Goal: Task Accomplishment & Management: Manage account settings

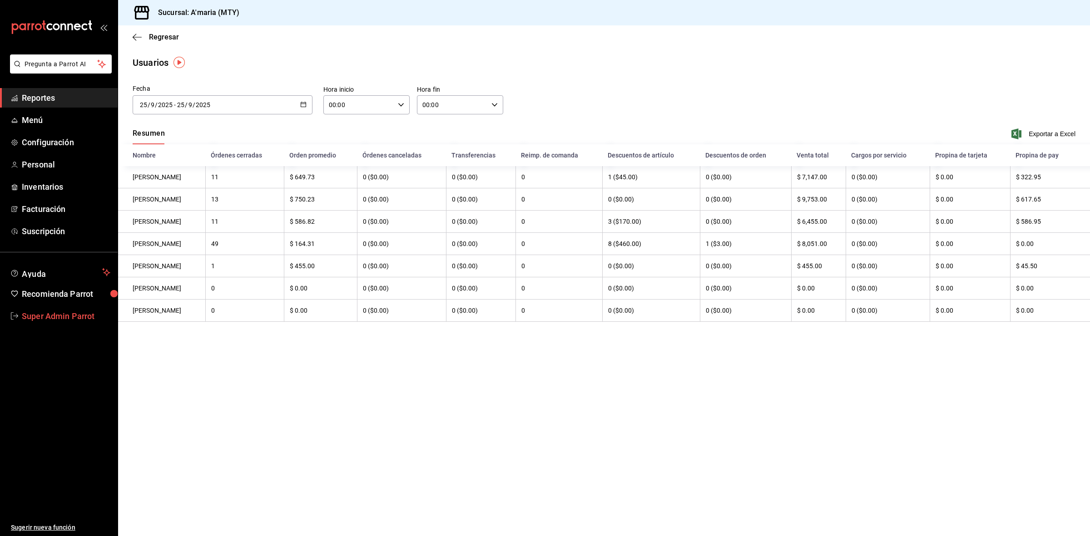
click at [76, 309] on link "Super Admin Parrot" at bounding box center [59, 317] width 118 height 20
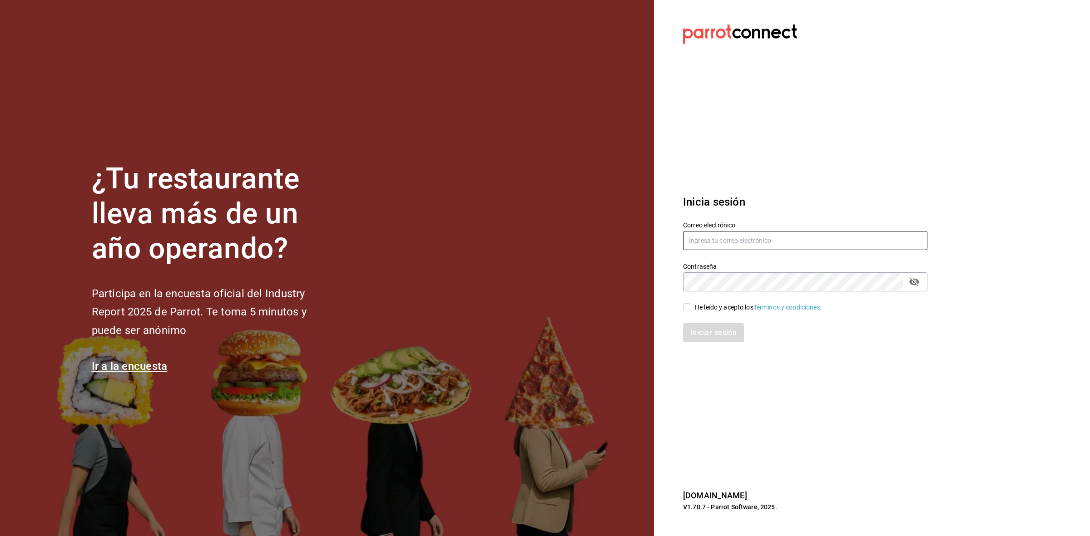
click at [742, 247] on input "text" at bounding box center [805, 240] width 244 height 19
paste input "fresnitos@hidalgo.com"
type input "fresnitos@hidalgo.com"
click at [684, 310] on input "He leído y acepto los Términos y condiciones." at bounding box center [687, 307] width 8 height 8
checkbox input "true"
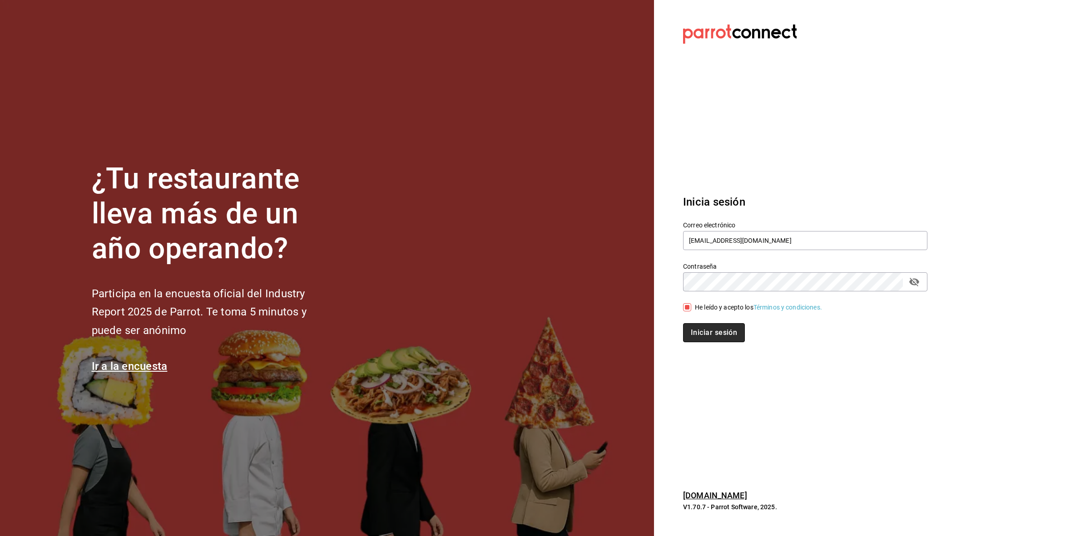
click at [698, 329] on button "Iniciar sesión" at bounding box center [714, 332] width 62 height 19
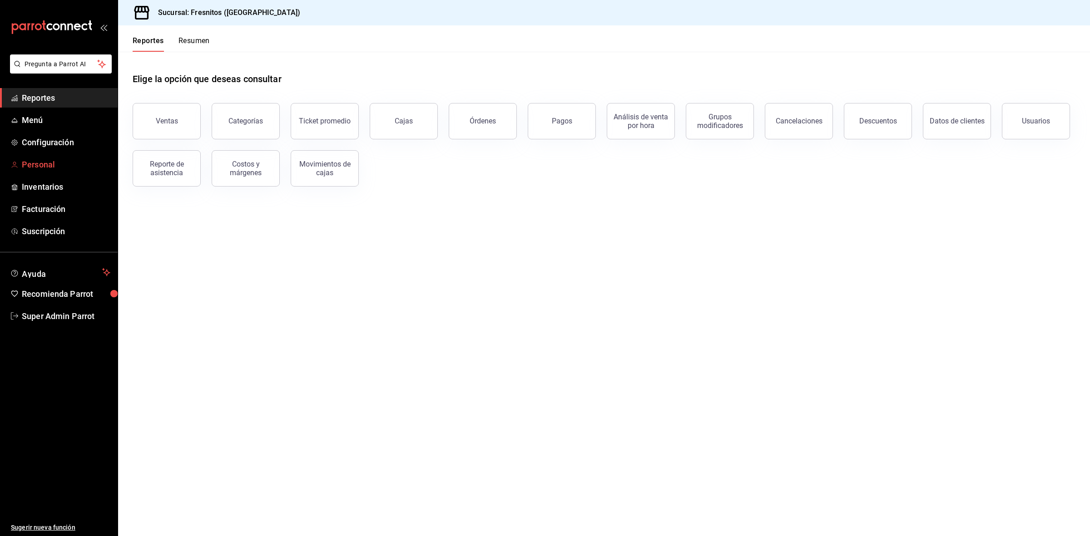
click at [48, 171] on link "Personal" at bounding box center [59, 165] width 118 height 20
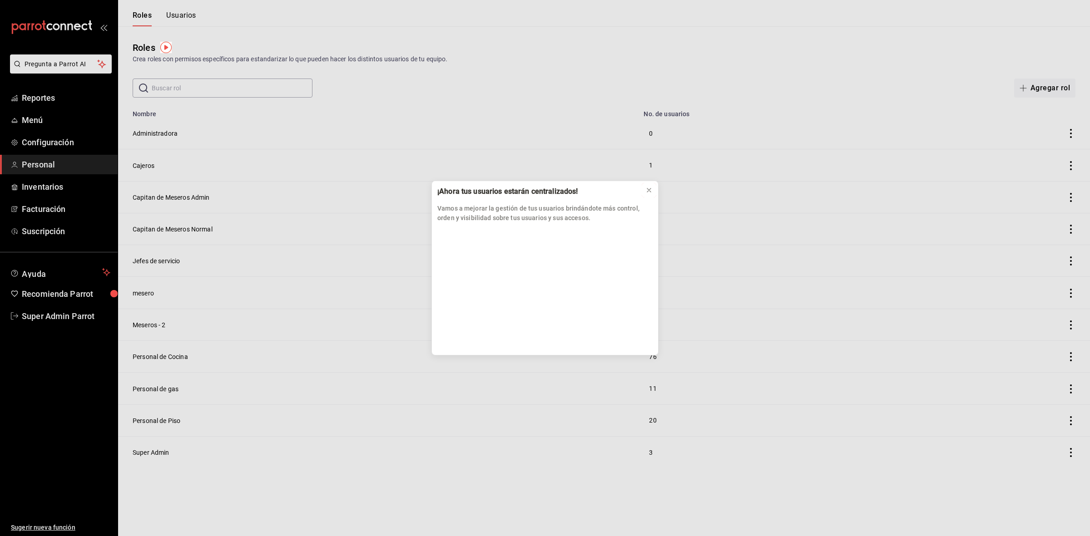
click at [650, 191] on icon at bounding box center [649, 190] width 4 height 4
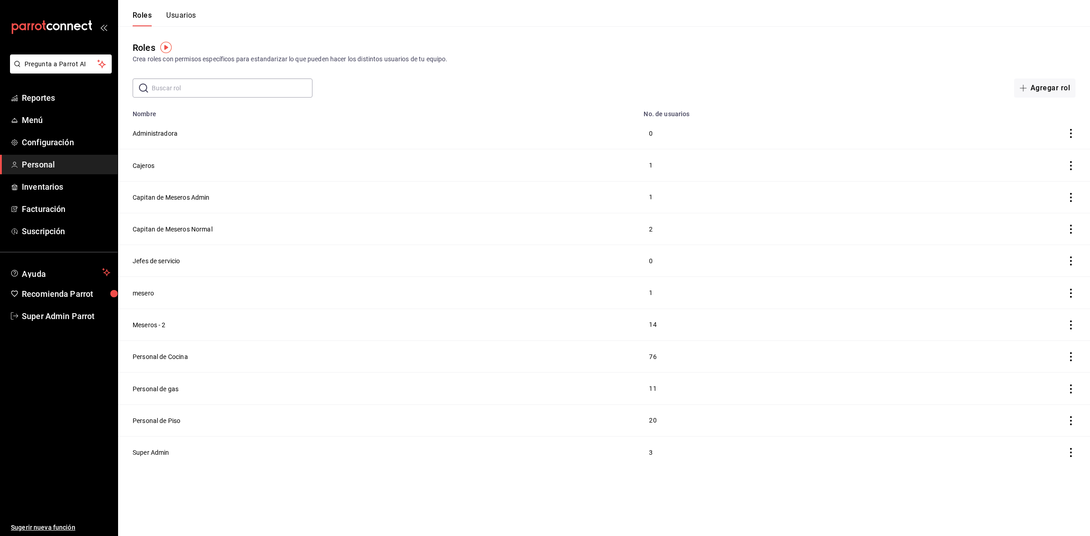
click at [192, 10] on div "Roles Usuarios" at bounding box center [157, 13] width 78 height 26
click at [184, 22] on button "Usuarios" at bounding box center [181, 18] width 30 height 15
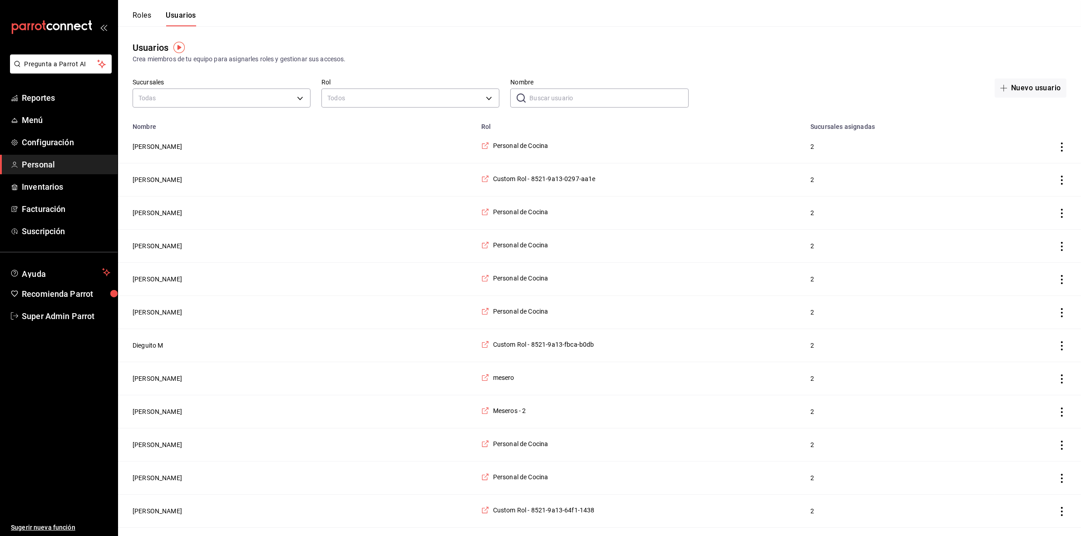
click at [571, 99] on input "Nombre" at bounding box center [608, 98] width 159 height 18
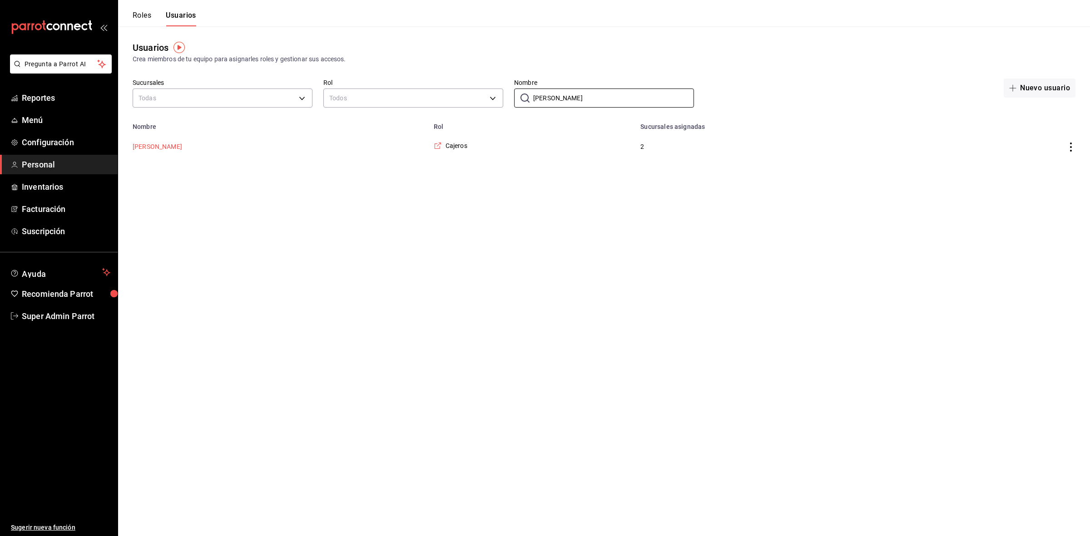
type input "[PERSON_NAME]"
click at [148, 150] on button "[PERSON_NAME]" at bounding box center [157, 146] width 49 height 9
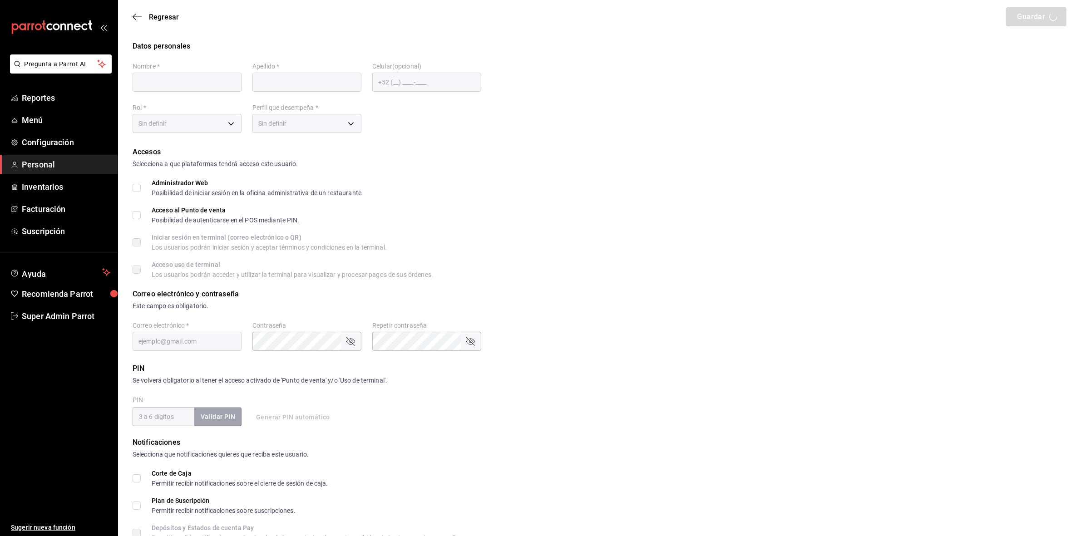
type input "[PERSON_NAME]"
checkbox input "true"
type input "[EMAIL_ADDRESS][DOMAIN_NAME]"
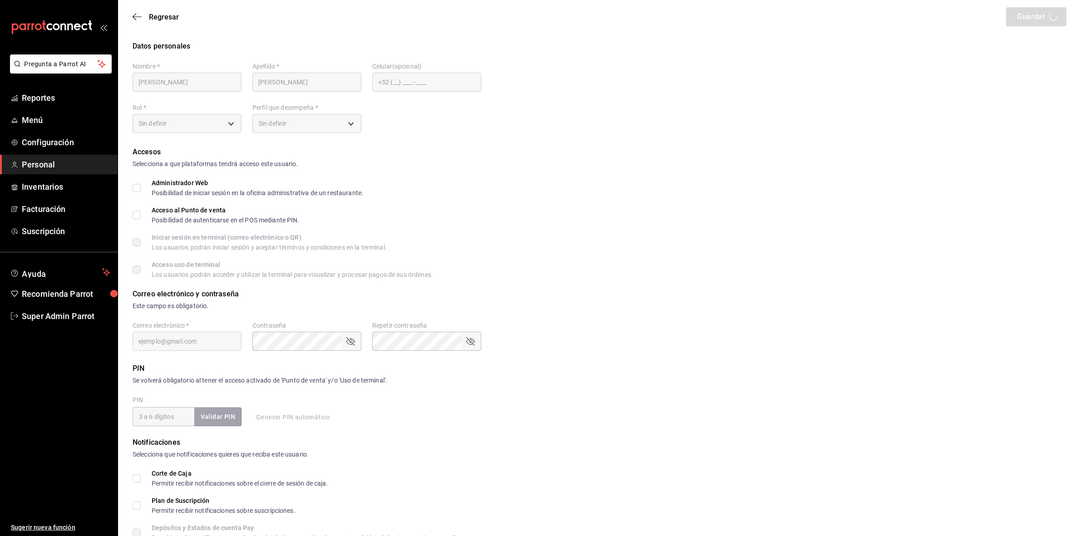
type input "4321"
type input "[PHONE_NUMBER]"
type input "ffb5b93c-cebe-4d89-86c4-d77e7aa3a2ae"
type input "CASHIER"
checkbox input "true"
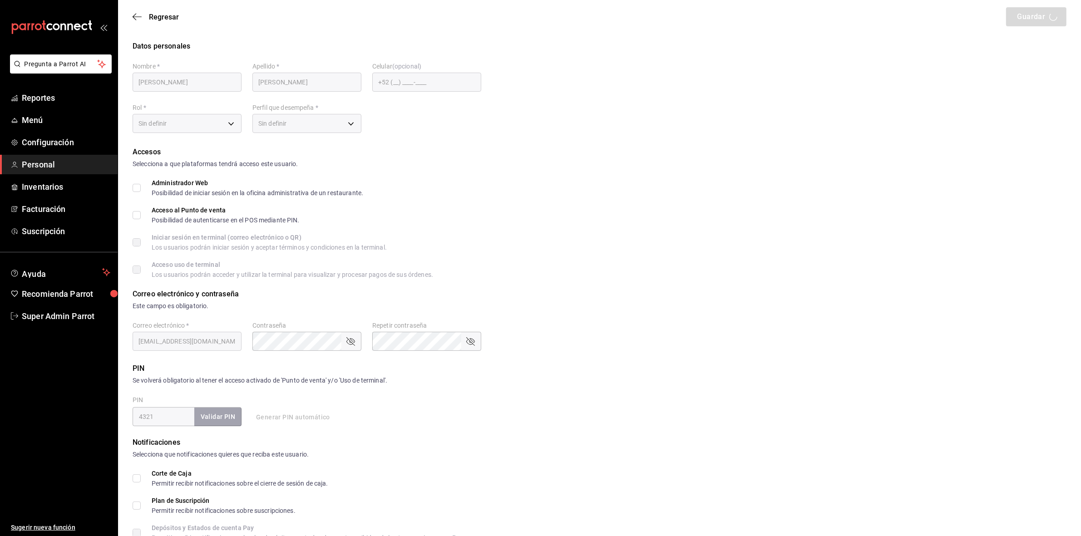
checkbox input "true"
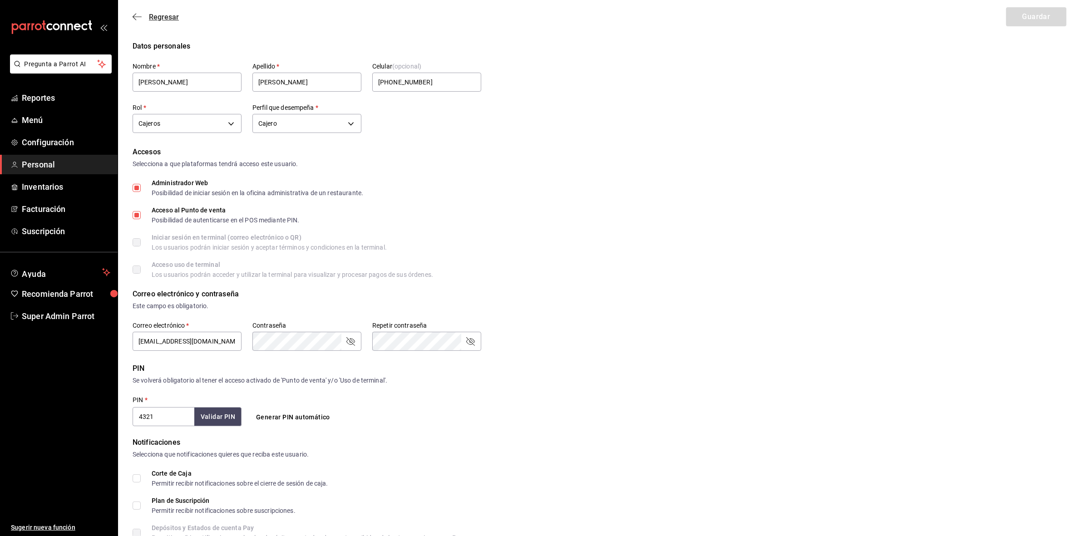
click at [133, 20] on icon "button" at bounding box center [137, 17] width 9 height 8
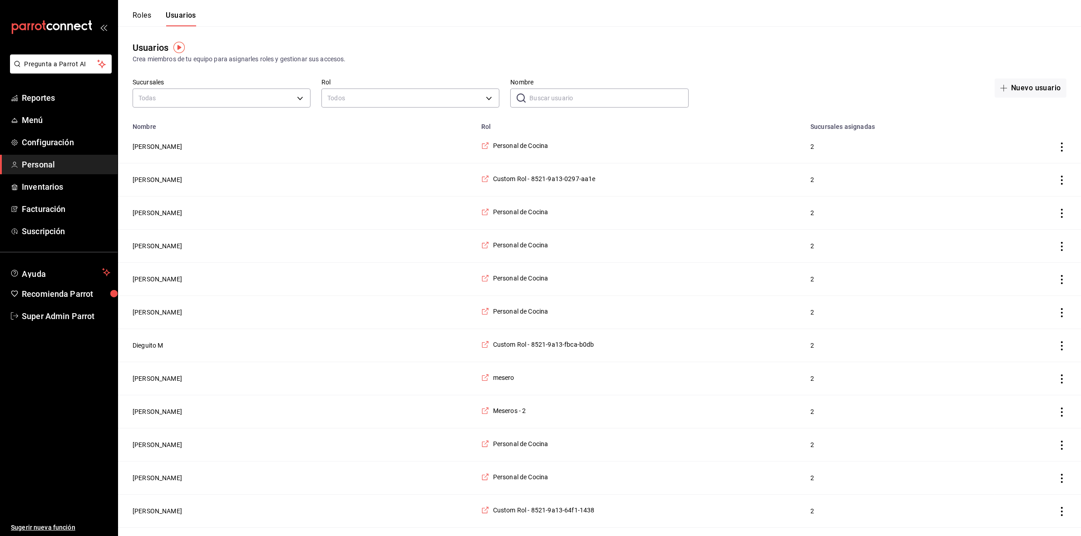
click at [612, 96] on input "Nombre" at bounding box center [608, 98] width 159 height 18
click at [133, 11] on button "Roles" at bounding box center [142, 18] width 19 height 15
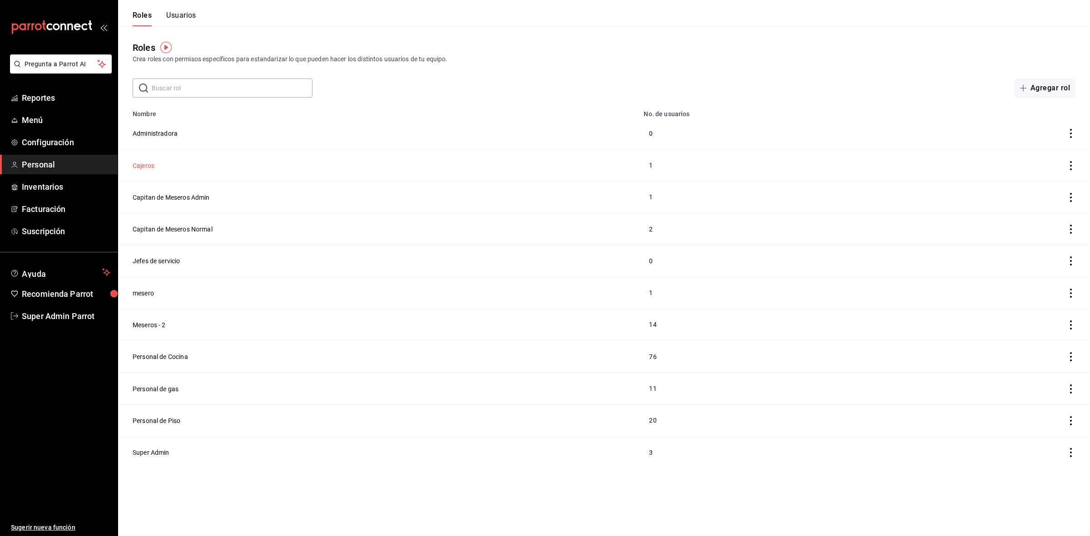
click at [149, 168] on button "Cajeros" at bounding box center [144, 165] width 22 height 9
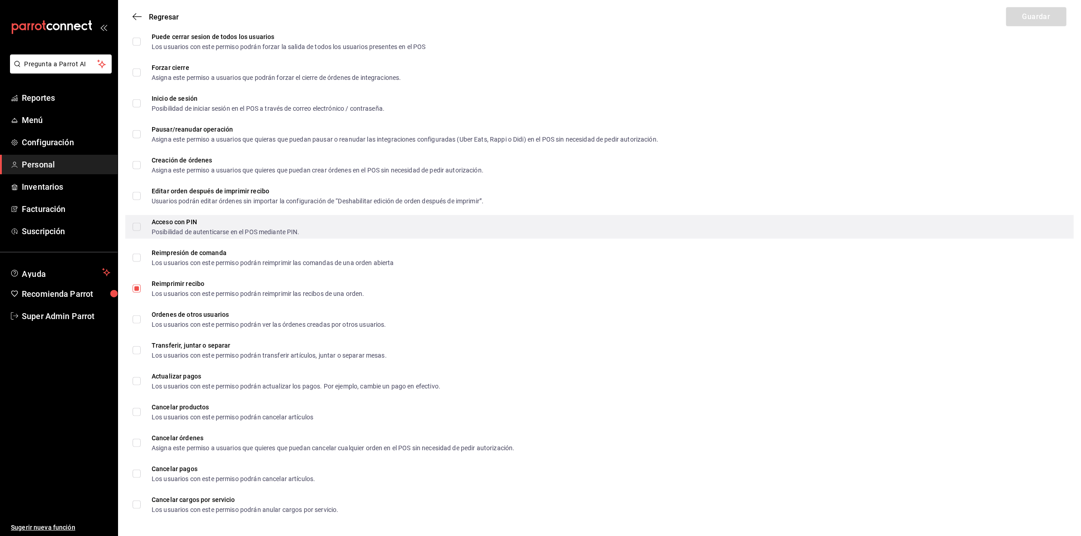
scroll to position [1302, 0]
click at [132, 228] on div "Acceso con PIN Posibilidad de autenticarse en el POS mediante PIN." at bounding box center [599, 227] width 949 height 24
click at [137, 226] on input "Acceso con PIN Posibilidad de autenticarse en el POS mediante PIN." at bounding box center [137, 227] width 8 height 8
click at [139, 230] on label "Acceso con PIN Posibilidad de autenticarse en el POS mediante PIN." at bounding box center [216, 226] width 167 height 16
click at [139, 230] on input "Acceso con PIN Posibilidad de autenticarse en el POS mediante PIN." at bounding box center [137, 227] width 8 height 8
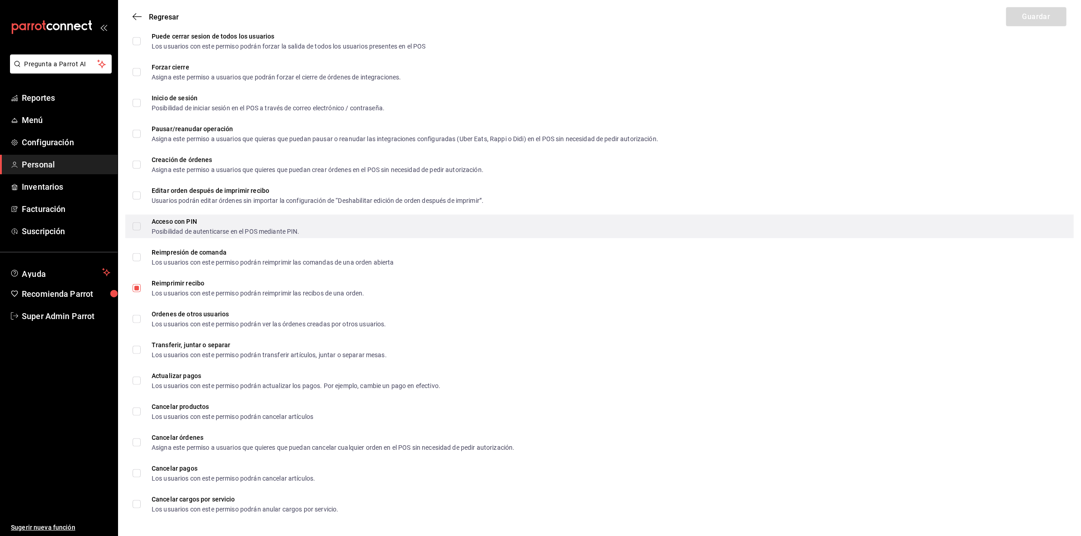
click at [133, 228] on input "Acceso con PIN Posibilidad de autenticarse en el POS mediante PIN." at bounding box center [137, 227] width 8 height 8
checkbox input "true"
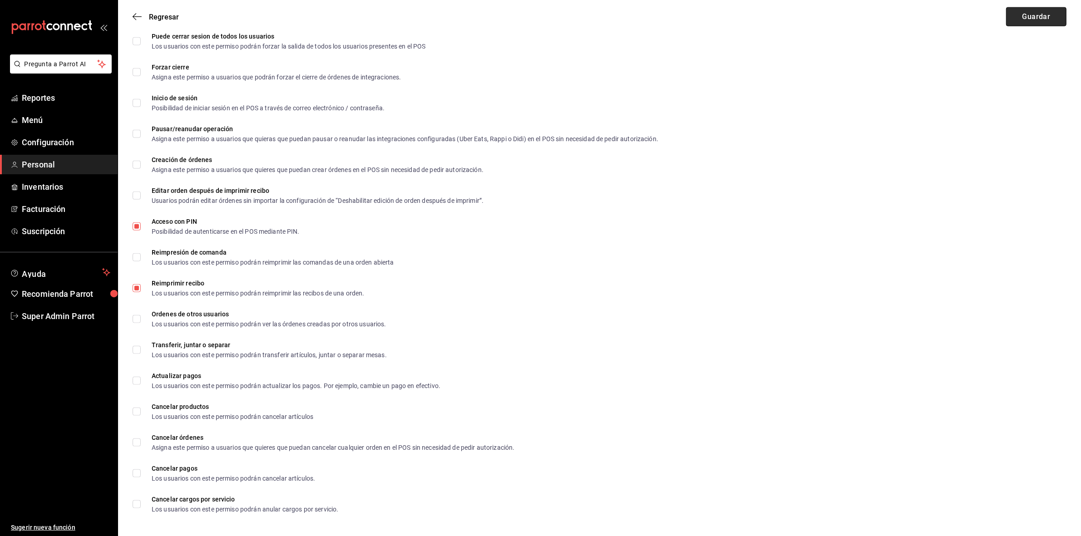
click at [1046, 12] on button "Guardar" at bounding box center [1036, 16] width 60 height 19
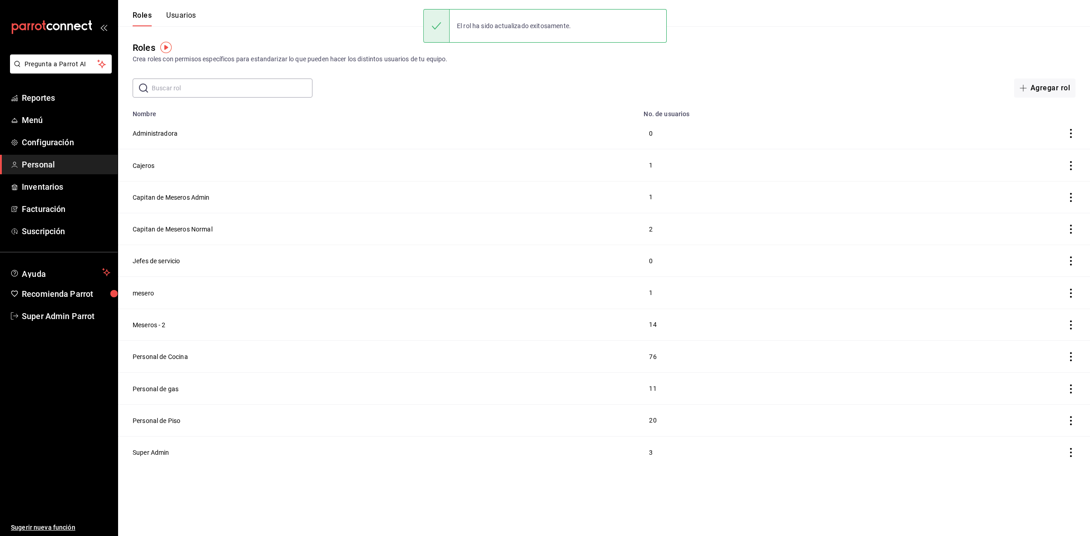
click at [188, 16] on button "Usuarios" at bounding box center [181, 18] width 30 height 15
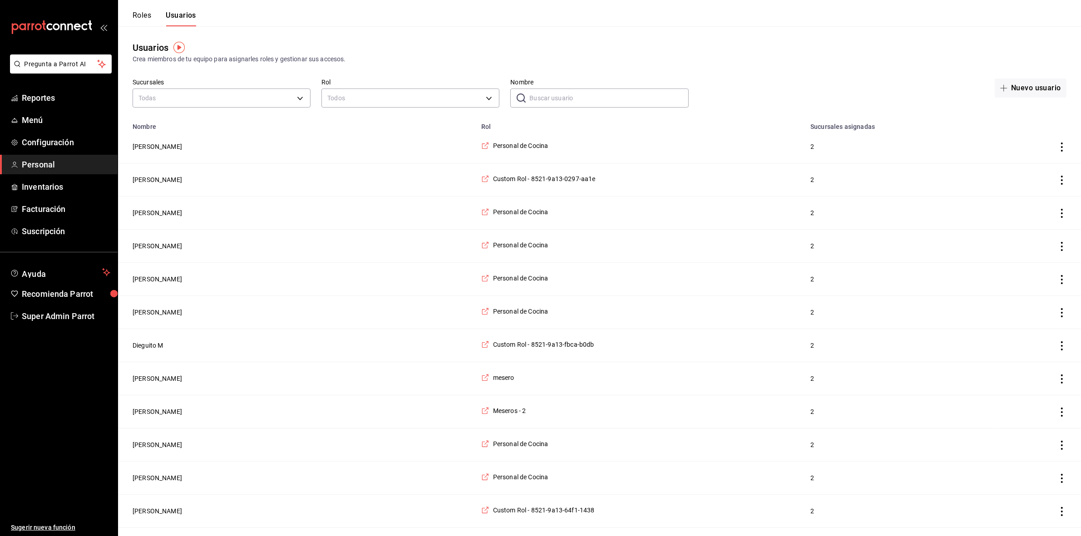
click at [574, 104] on input "Nombre" at bounding box center [608, 98] width 159 height 18
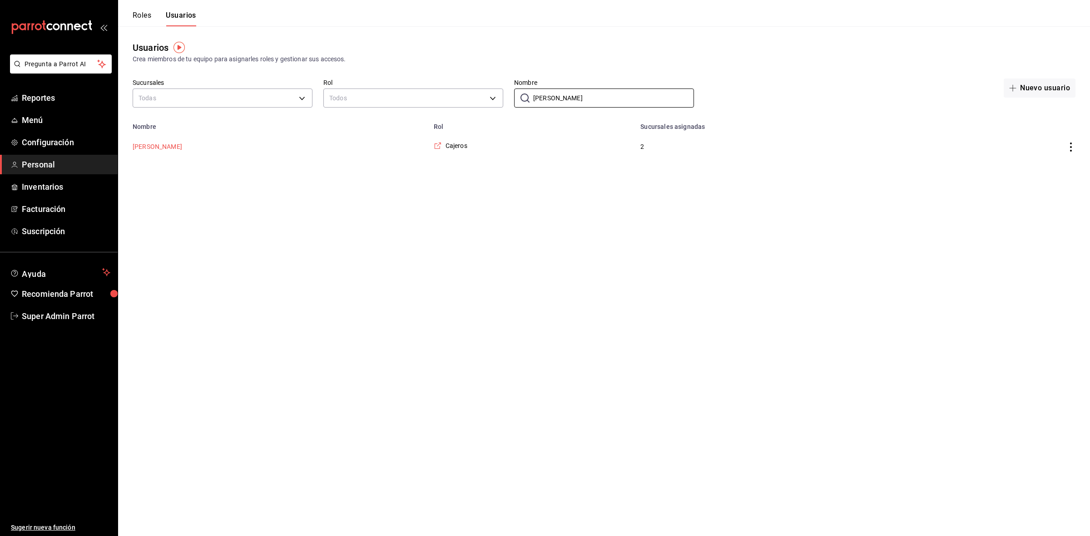
type input "[PERSON_NAME]"
click at [161, 148] on button "[PERSON_NAME]" at bounding box center [157, 146] width 49 height 9
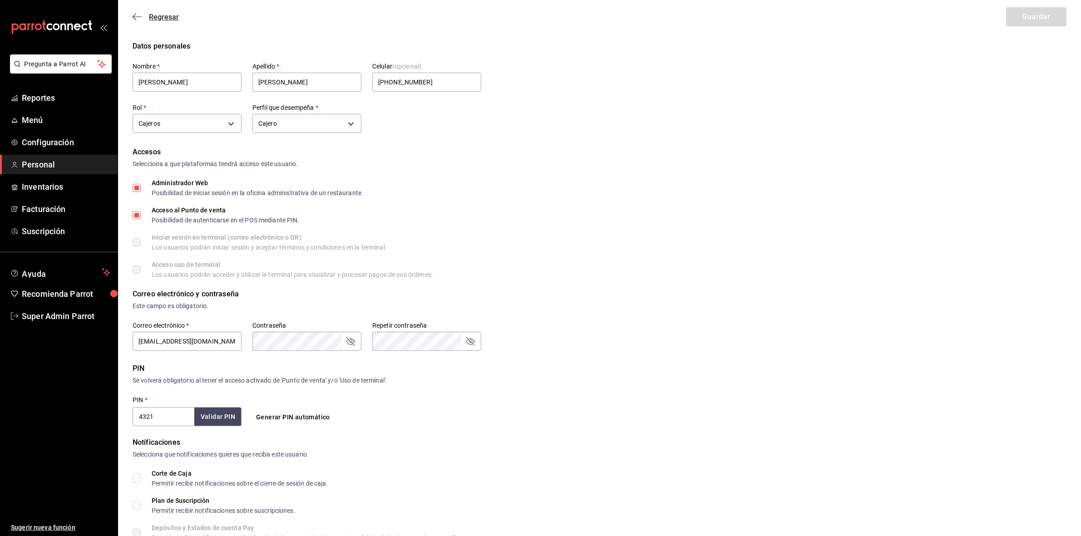
click at [133, 13] on icon "button" at bounding box center [137, 17] width 9 height 8
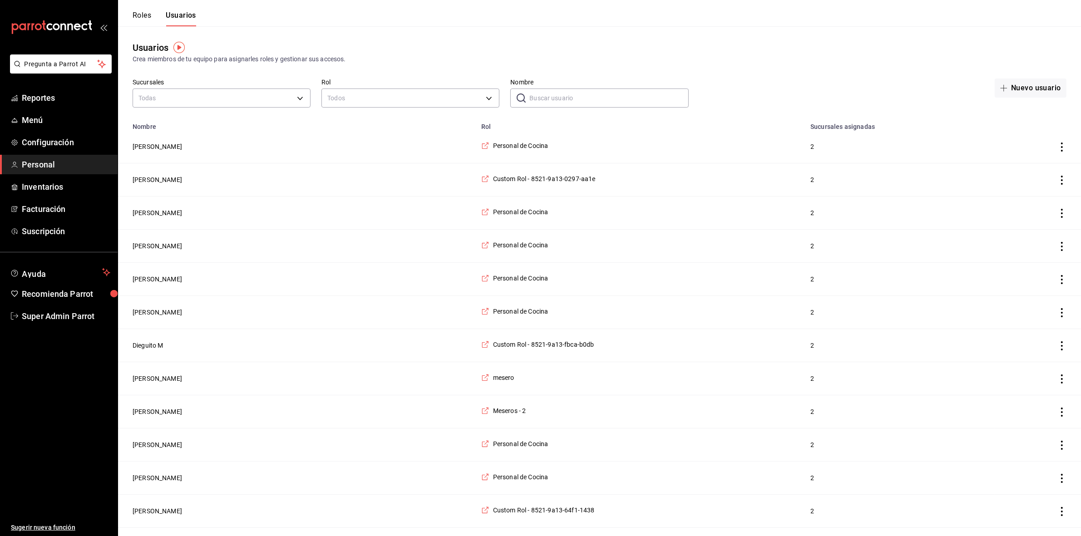
click at [148, 13] on button "Roles" at bounding box center [142, 18] width 19 height 15
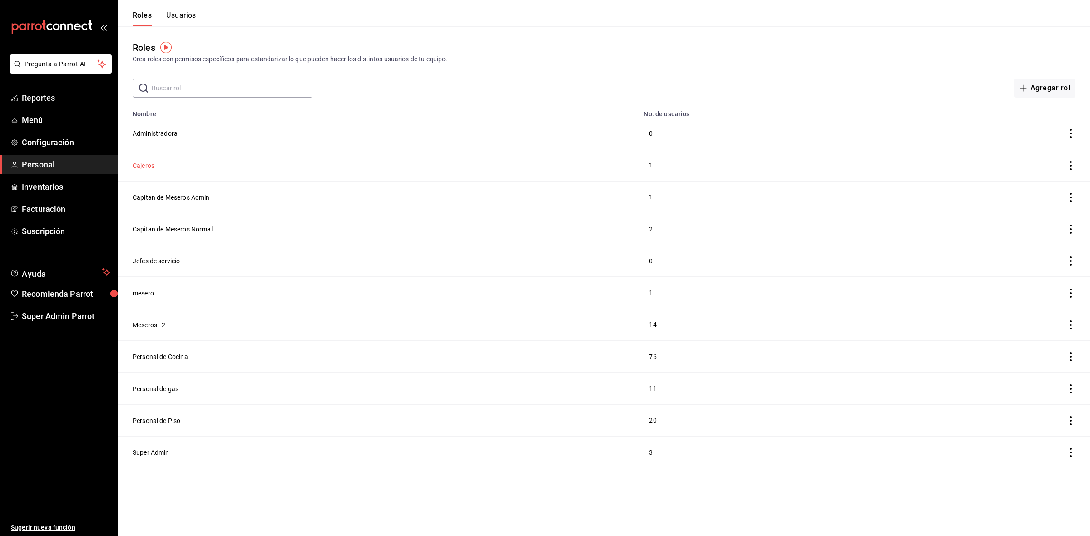
click at [150, 169] on button "Cajeros" at bounding box center [144, 165] width 22 height 9
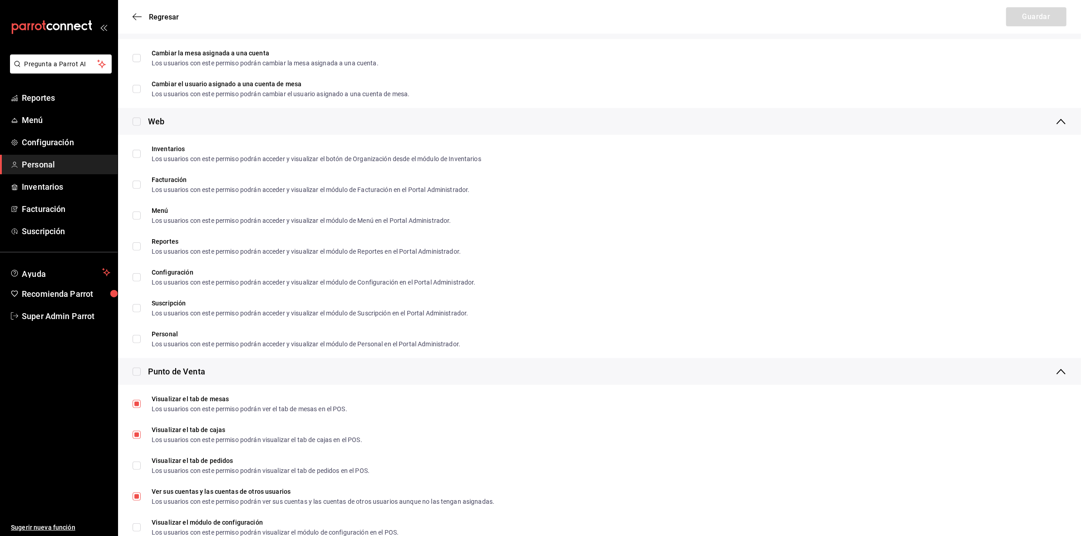
scroll to position [337, 0]
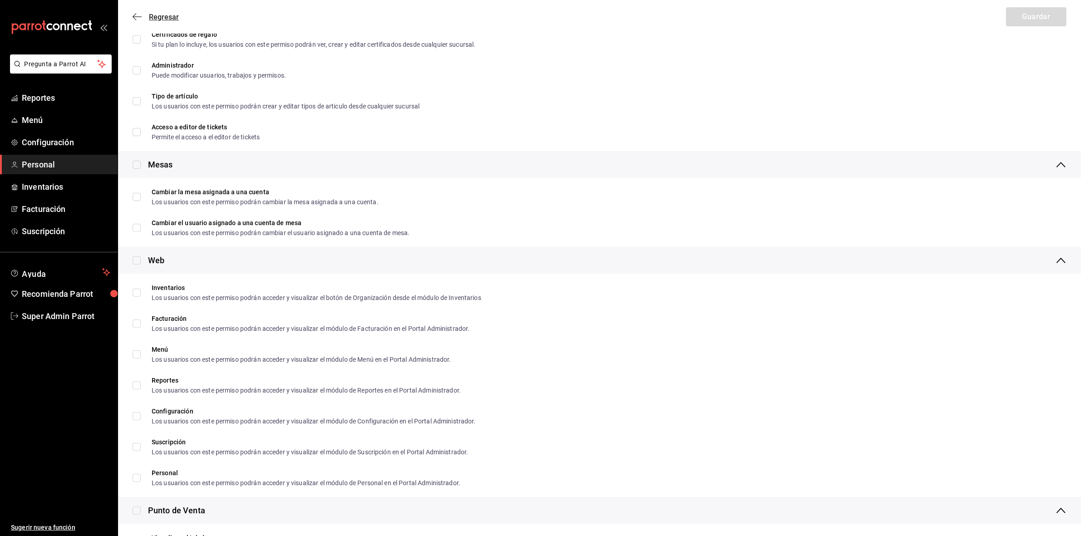
click at [141, 16] on icon "button" at bounding box center [137, 17] width 9 height 8
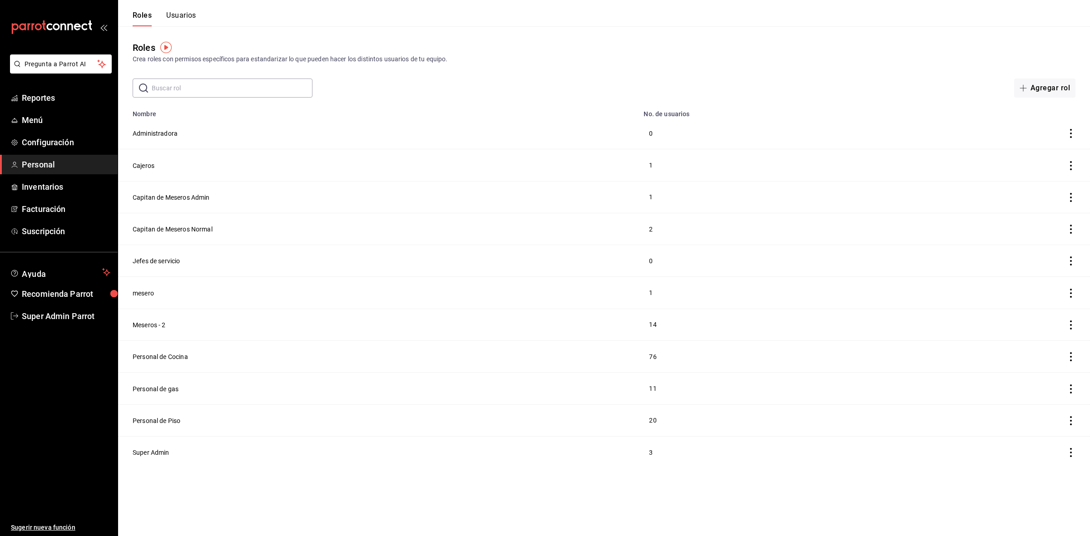
click at [186, 12] on button "Usuarios" at bounding box center [181, 18] width 30 height 15
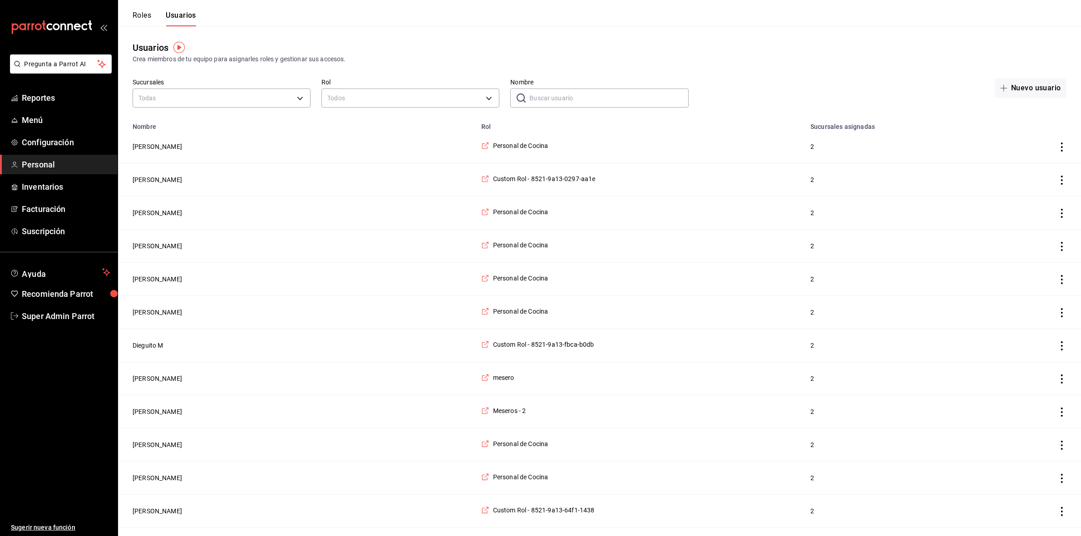
click at [623, 95] on input "Nombre" at bounding box center [608, 98] width 159 height 18
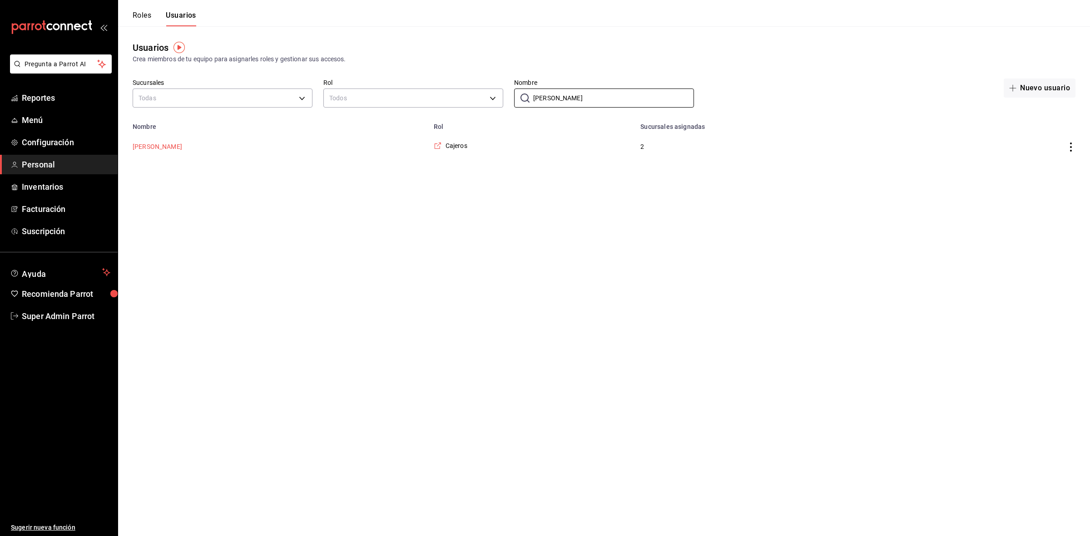
type input "[PERSON_NAME]"
click at [168, 144] on button "[PERSON_NAME]" at bounding box center [157, 146] width 49 height 9
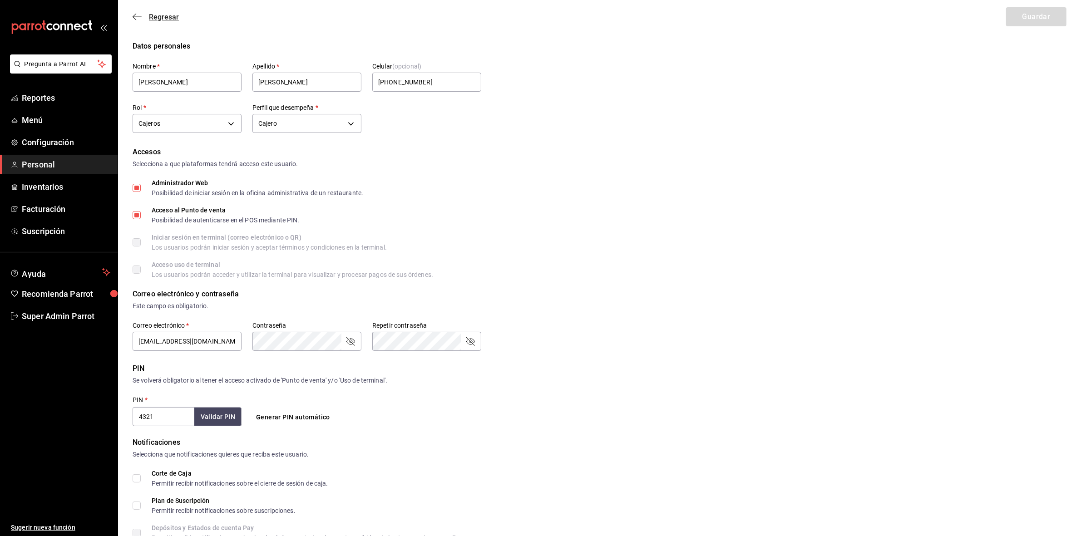
click at [140, 17] on icon "button" at bounding box center [137, 17] width 9 height 8
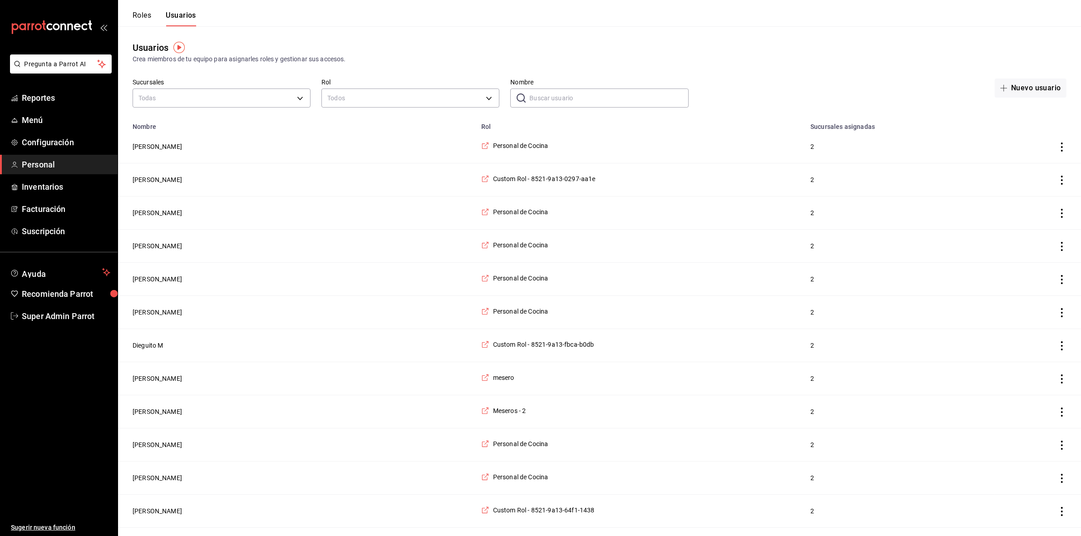
click at [543, 94] on input "Nombre" at bounding box center [608, 98] width 159 height 18
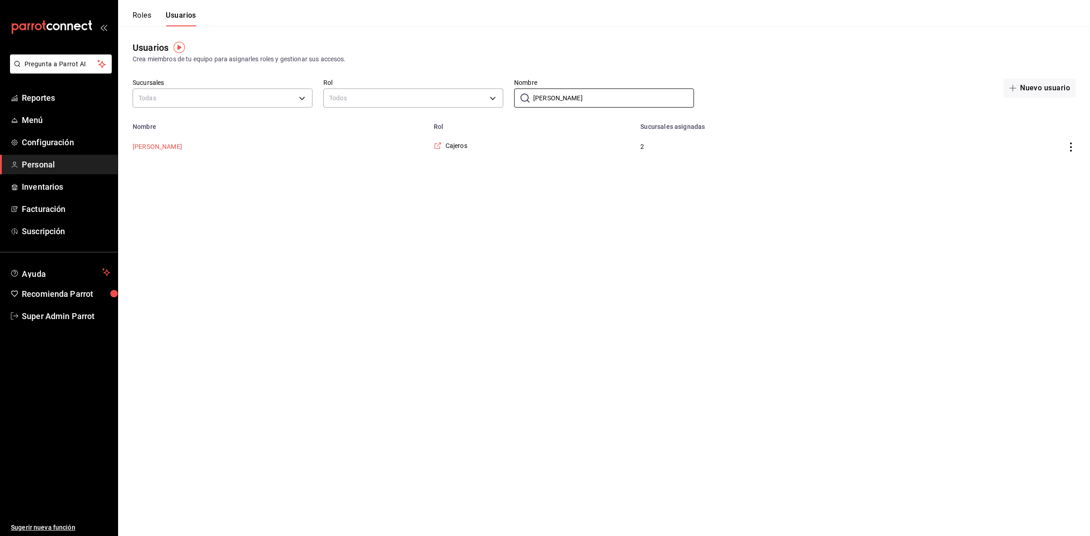
type input "[PERSON_NAME]"
click at [154, 147] on button "[PERSON_NAME]" at bounding box center [157, 146] width 49 height 9
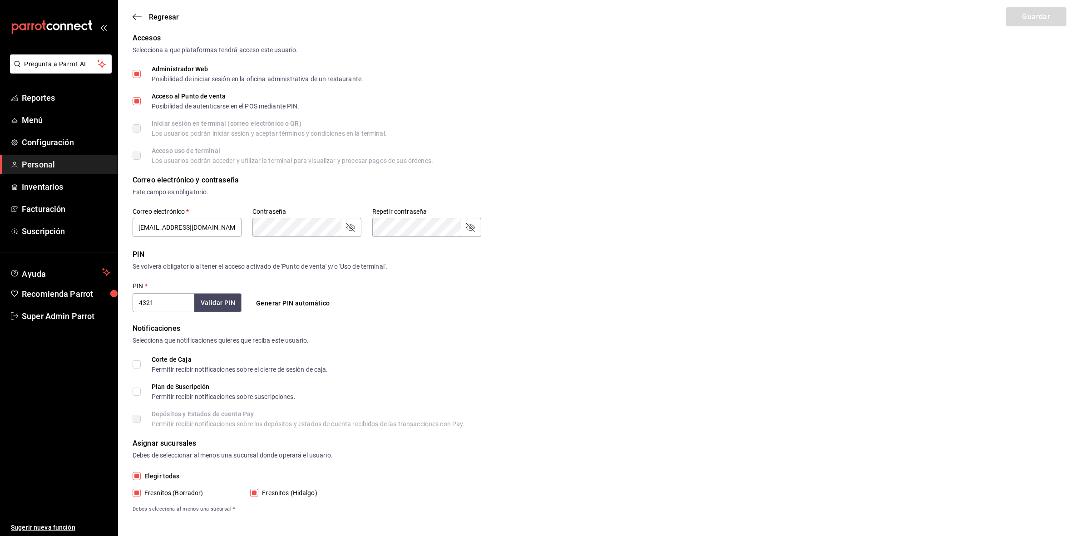
scroll to position [116, 0]
click at [134, 15] on icon "button" at bounding box center [137, 17] width 9 height 8
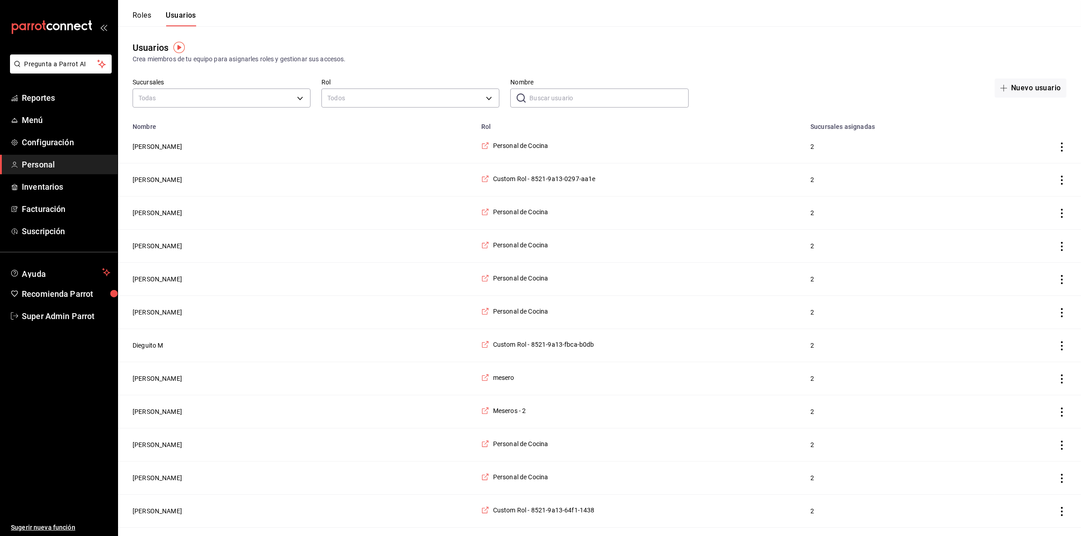
click at [139, 8] on div "Roles Usuarios" at bounding box center [157, 13] width 78 height 26
click at [140, 12] on button "Roles" at bounding box center [142, 18] width 19 height 15
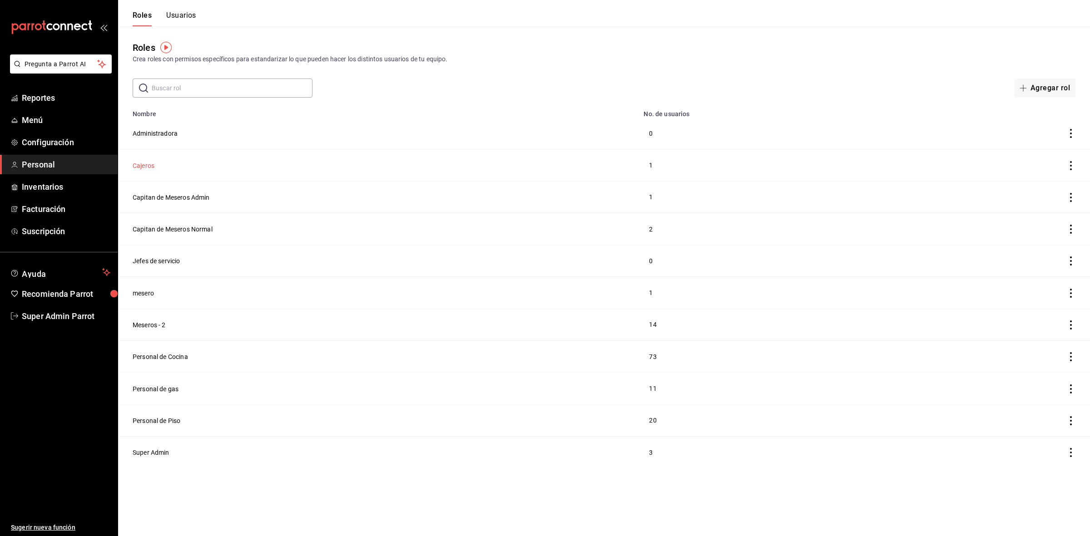
click at [146, 164] on button "Cajeros" at bounding box center [144, 165] width 22 height 9
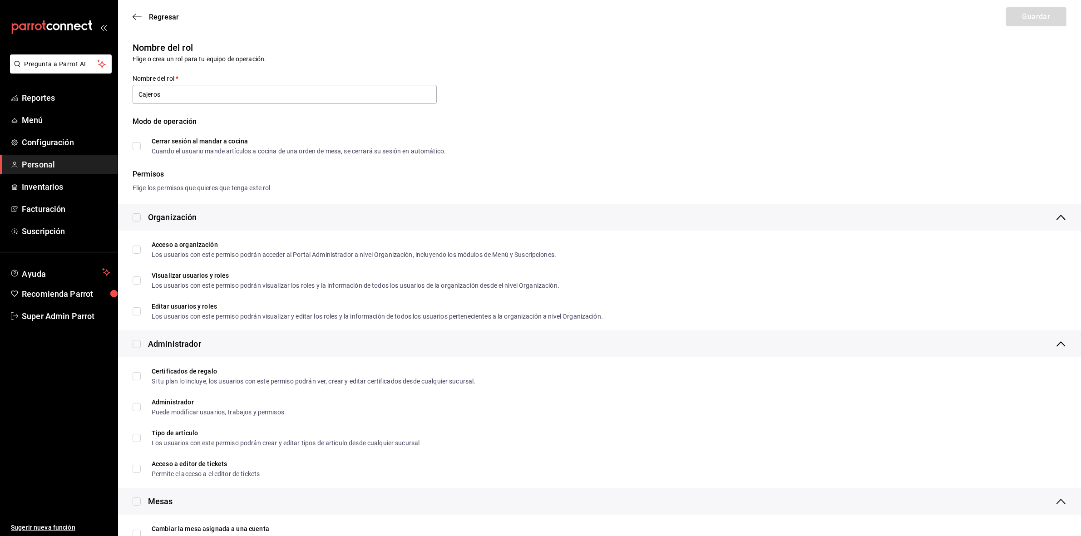
checkbox input "true"
checkbox input "false"
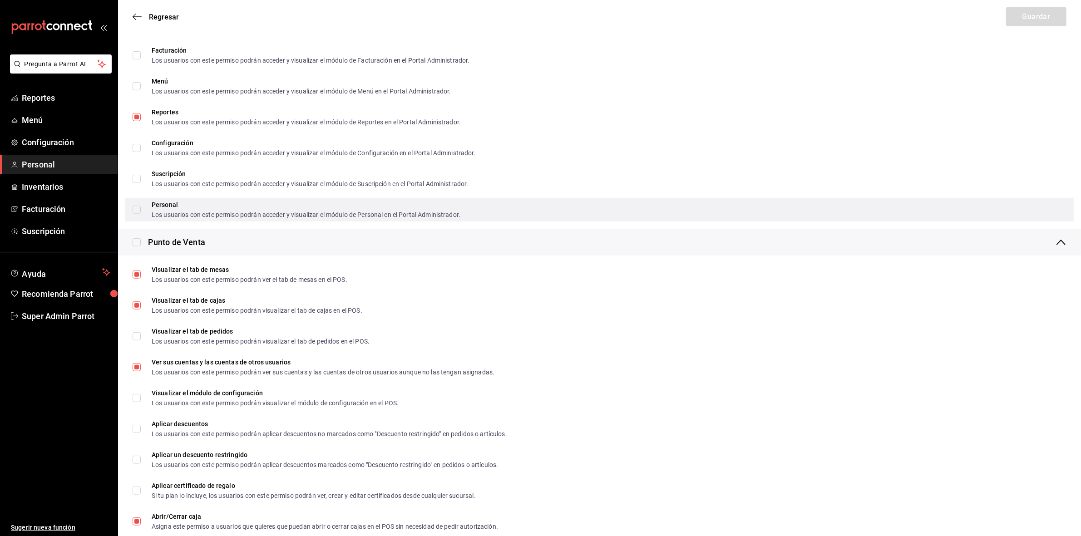
scroll to position [681, 0]
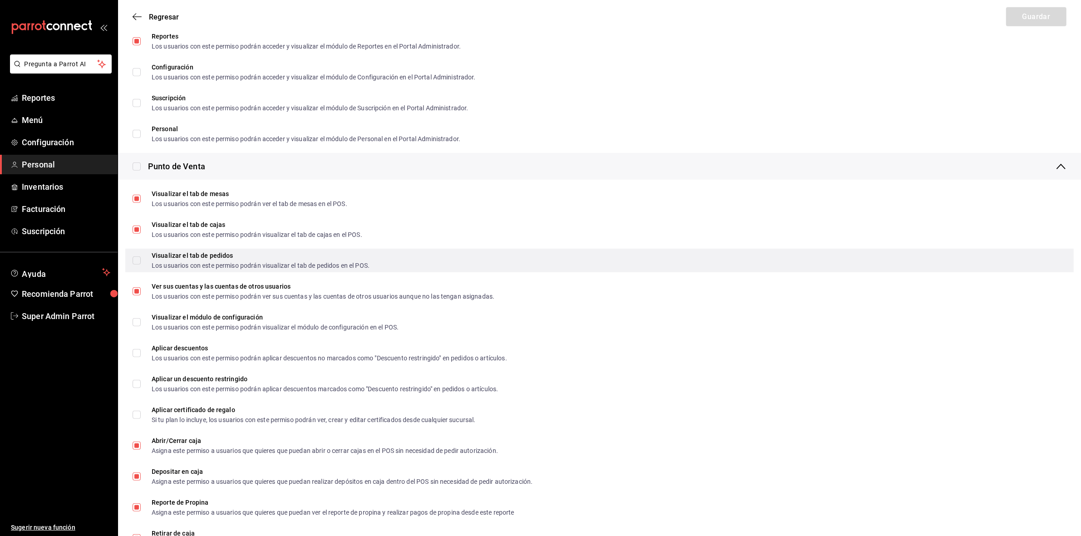
click at [134, 257] on input "Visualizar el tab de pedidos Los usuarios con este permiso podrán visualizar el…" at bounding box center [137, 261] width 8 height 8
checkbox input "true"
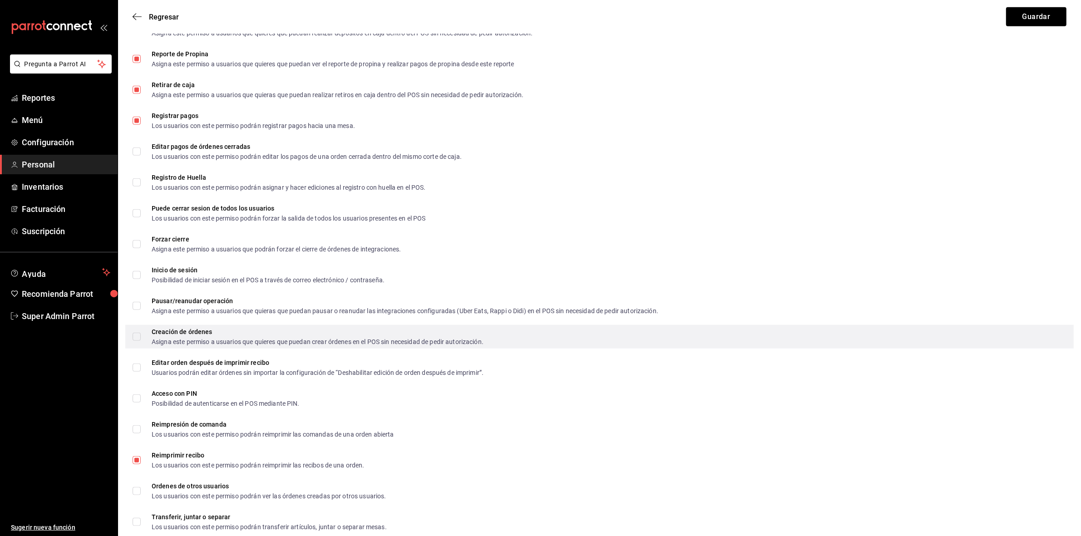
scroll to position [1135, 0]
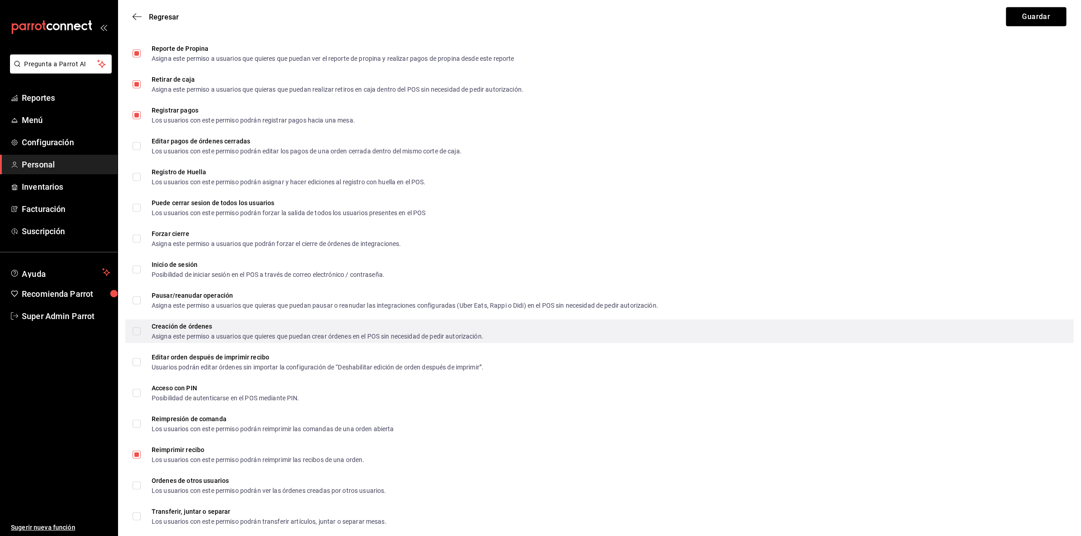
click at [138, 327] on input "Creación de órdenes Asigna este permiso a usuarios que quieres que puedan crear…" at bounding box center [137, 331] width 8 height 8
checkbox input "true"
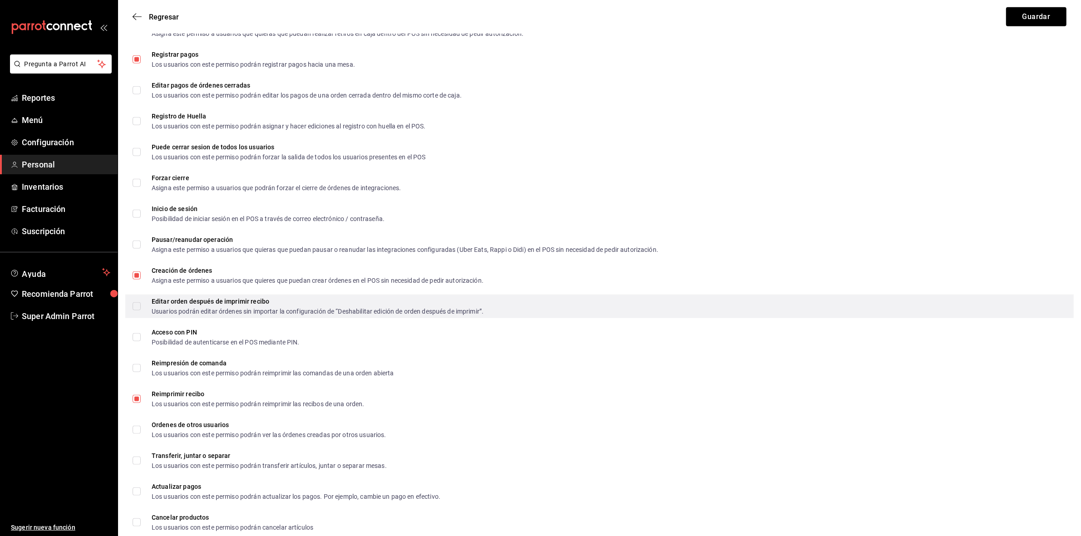
scroll to position [1192, 0]
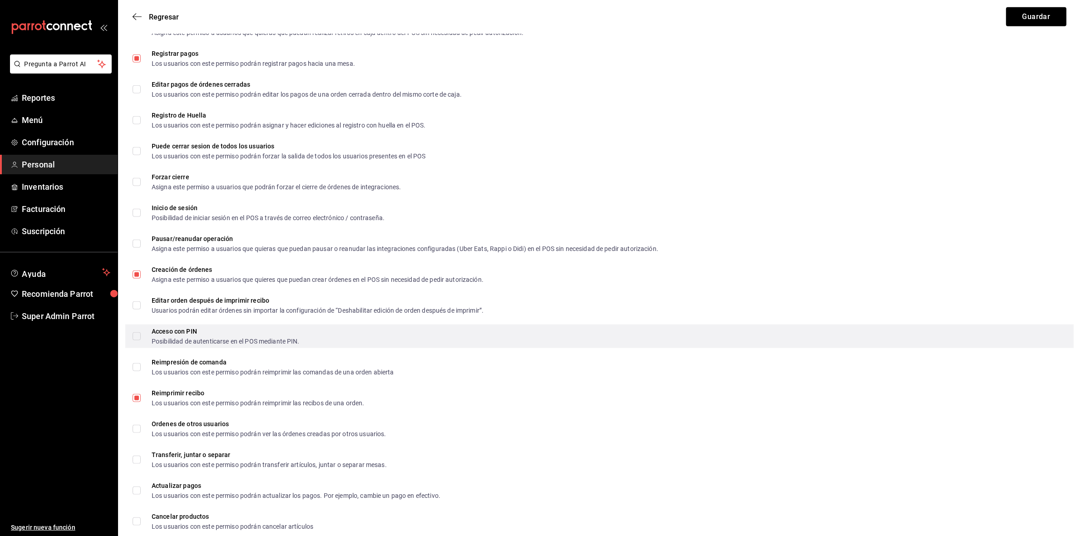
click at [136, 335] on input "Acceso con PIN Posibilidad de autenticarse en el POS mediante PIN." at bounding box center [137, 336] width 8 height 8
checkbox input "true"
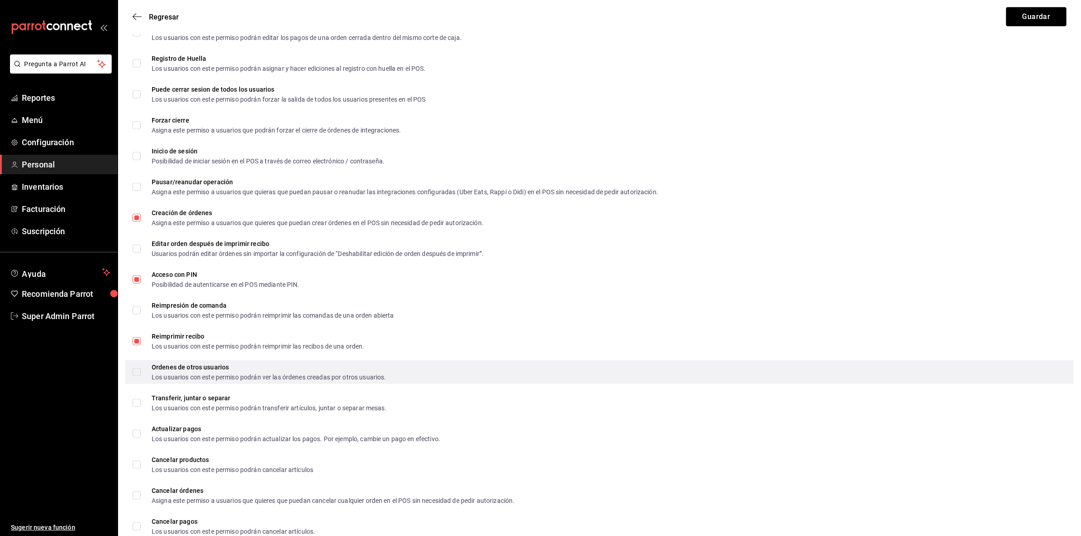
scroll to position [1302, 0]
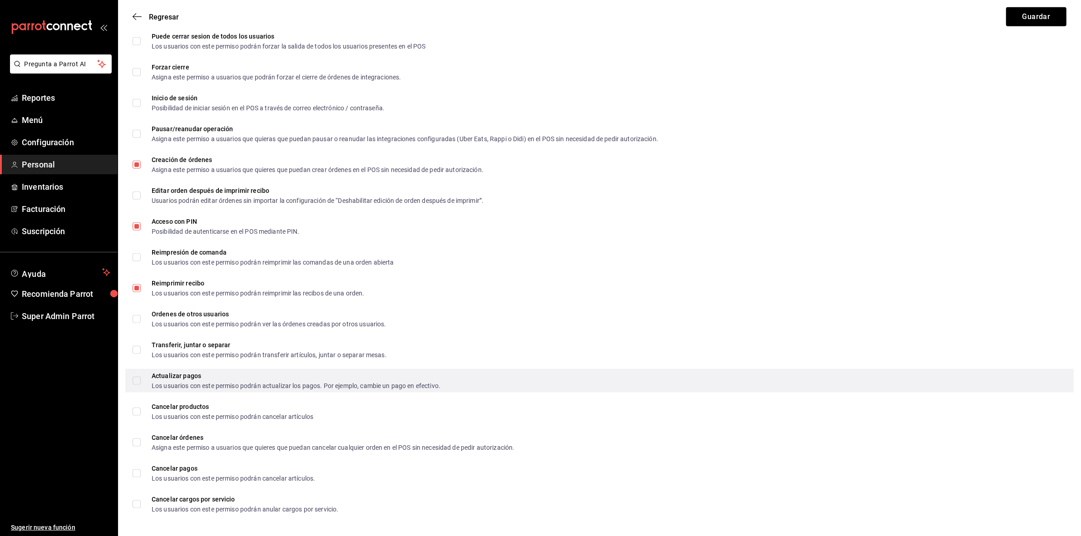
click at [133, 382] on input "Actualizar pagos Los usuarios con este permiso podrán actualizar los pagos. Por…" at bounding box center [137, 381] width 8 height 8
checkbox input "true"
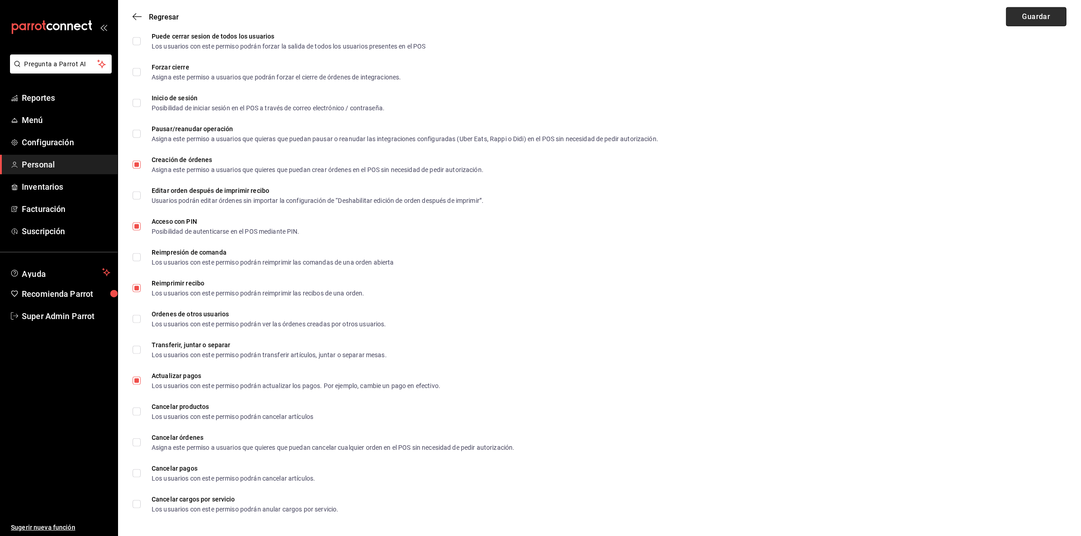
click at [1017, 21] on button "Guardar" at bounding box center [1036, 16] width 60 height 19
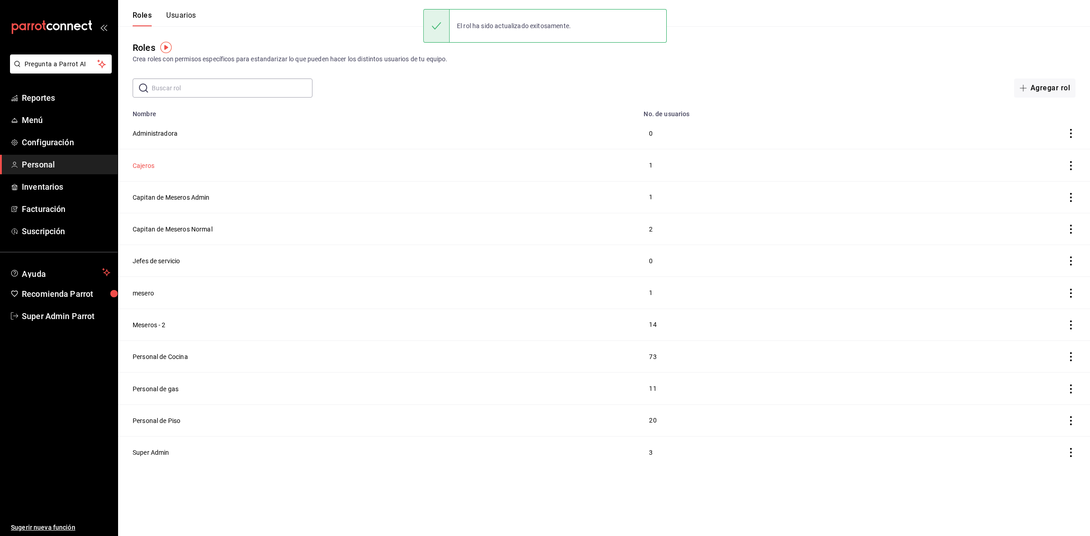
click at [136, 167] on button "Cajeros" at bounding box center [144, 165] width 22 height 9
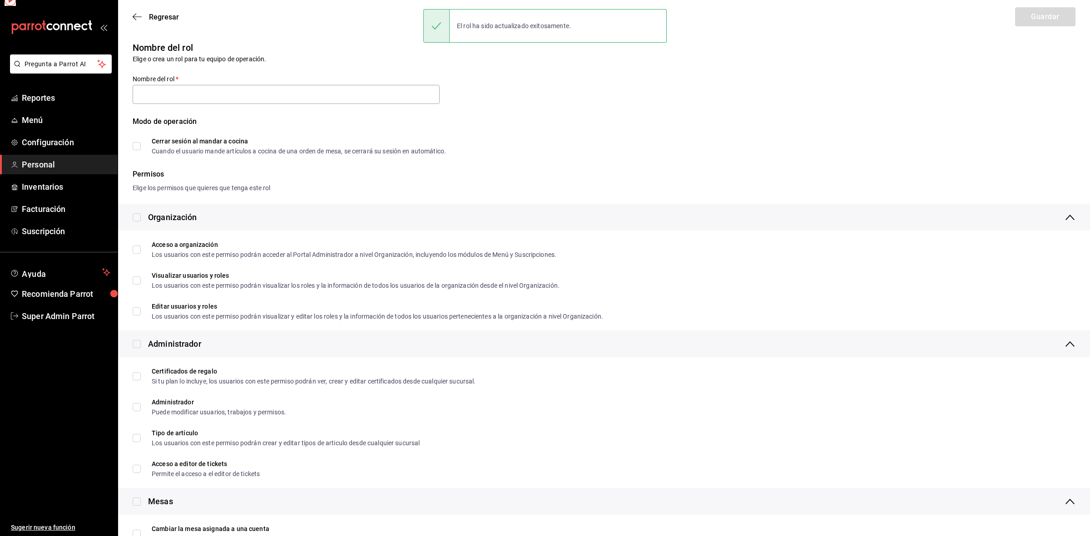
type input "Cajeros"
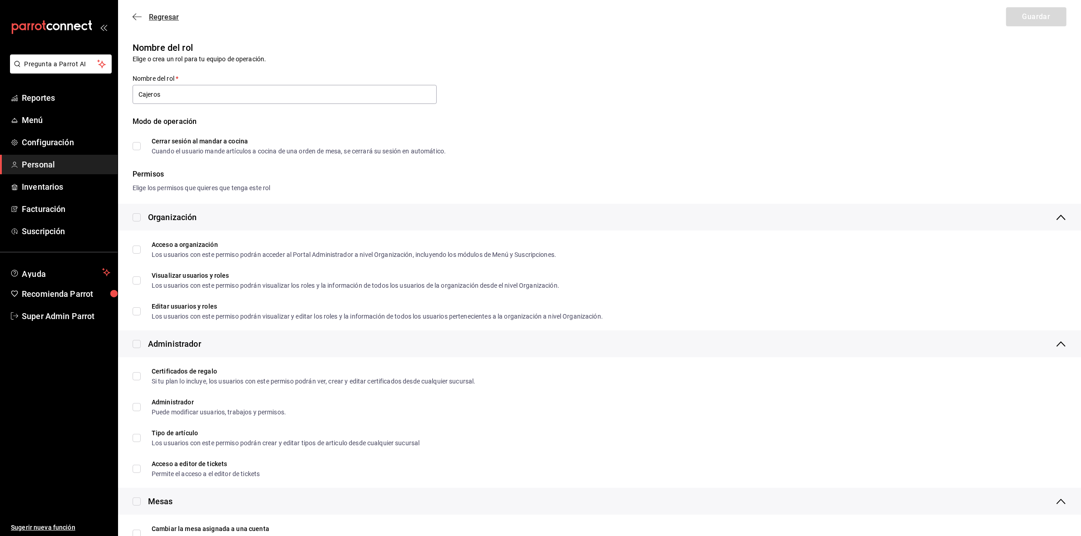
click at [139, 15] on icon "button" at bounding box center [137, 17] width 9 height 8
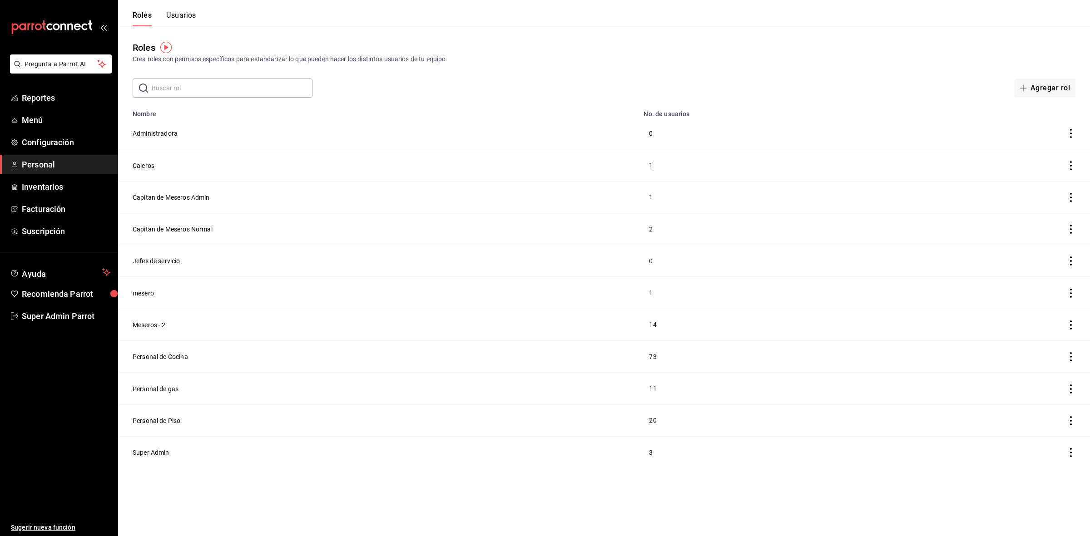
click at [274, 87] on input "text" at bounding box center [232, 88] width 161 height 18
click at [186, 20] on button "Usuarios" at bounding box center [181, 18] width 30 height 15
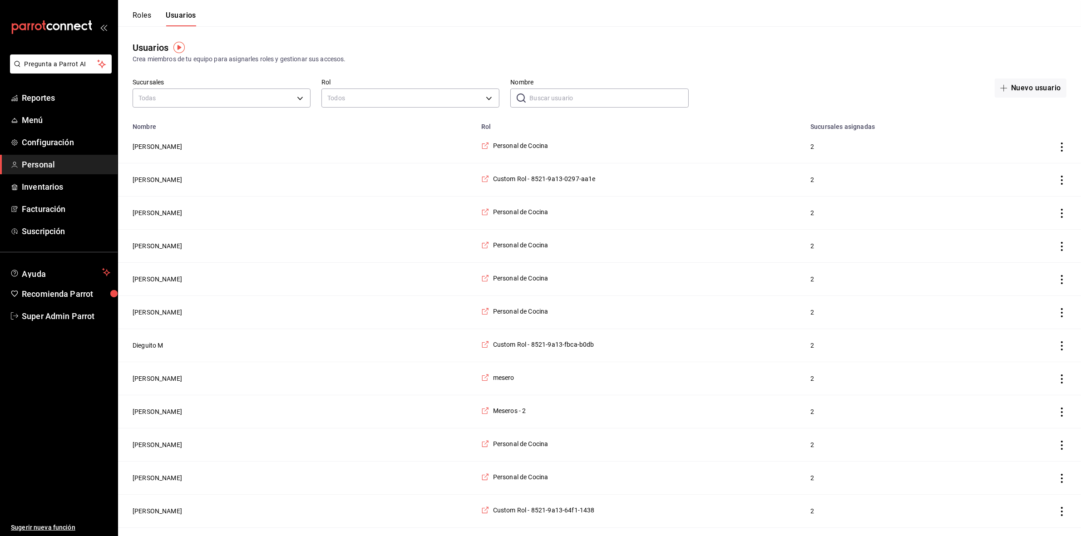
click at [596, 103] on input "Nombre" at bounding box center [608, 98] width 159 height 18
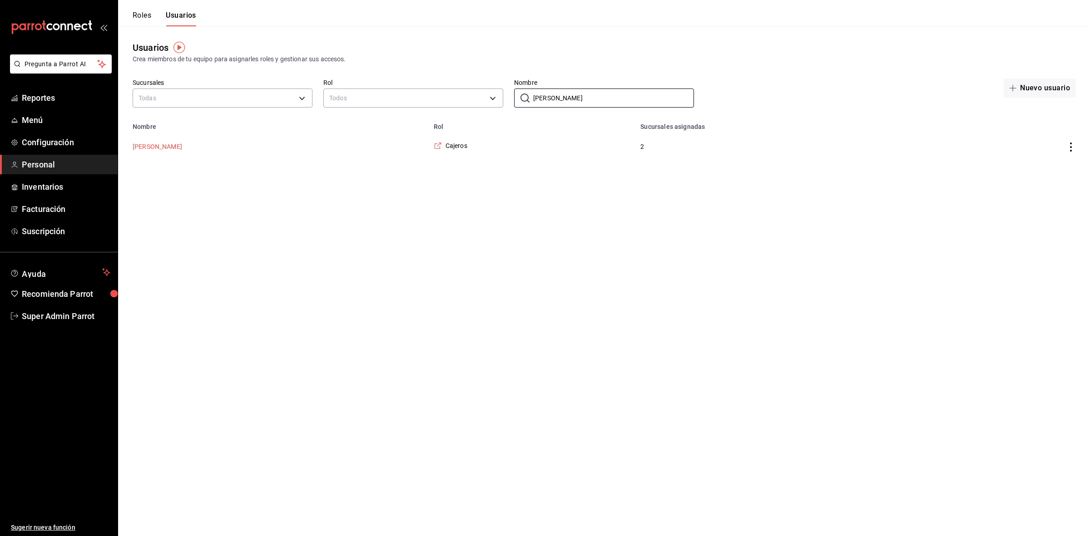
type input "[PERSON_NAME]"
click at [139, 150] on button "[PERSON_NAME]" at bounding box center [157, 146] width 49 height 9
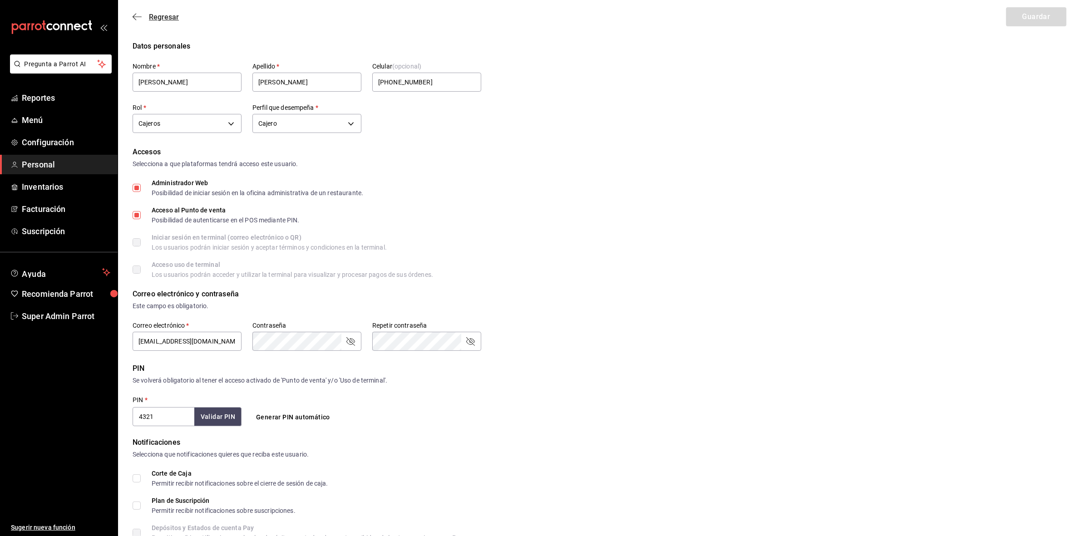
click at [137, 14] on icon "button" at bounding box center [137, 17] width 9 height 8
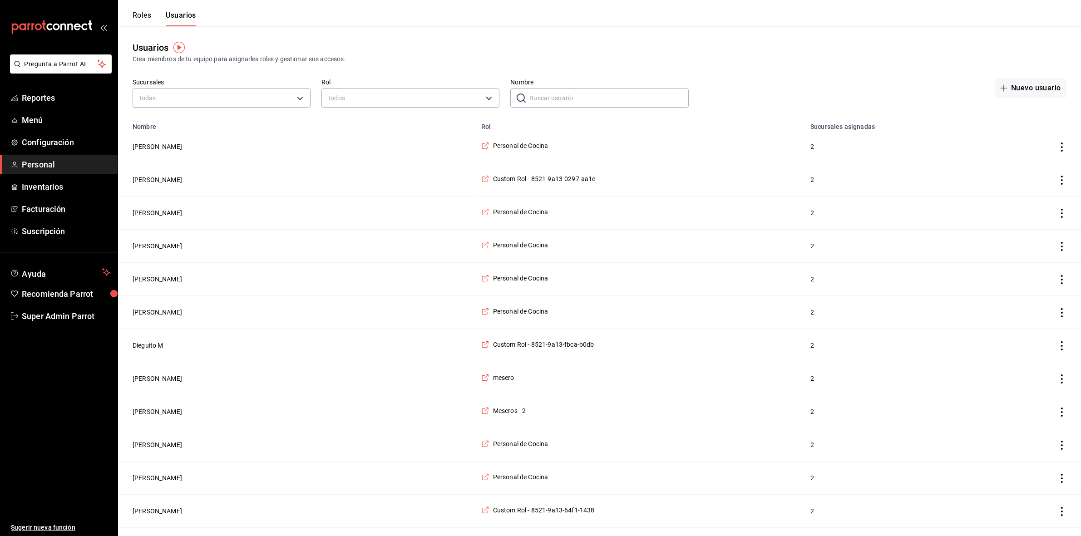
click at [134, 19] on button "Roles" at bounding box center [142, 18] width 19 height 15
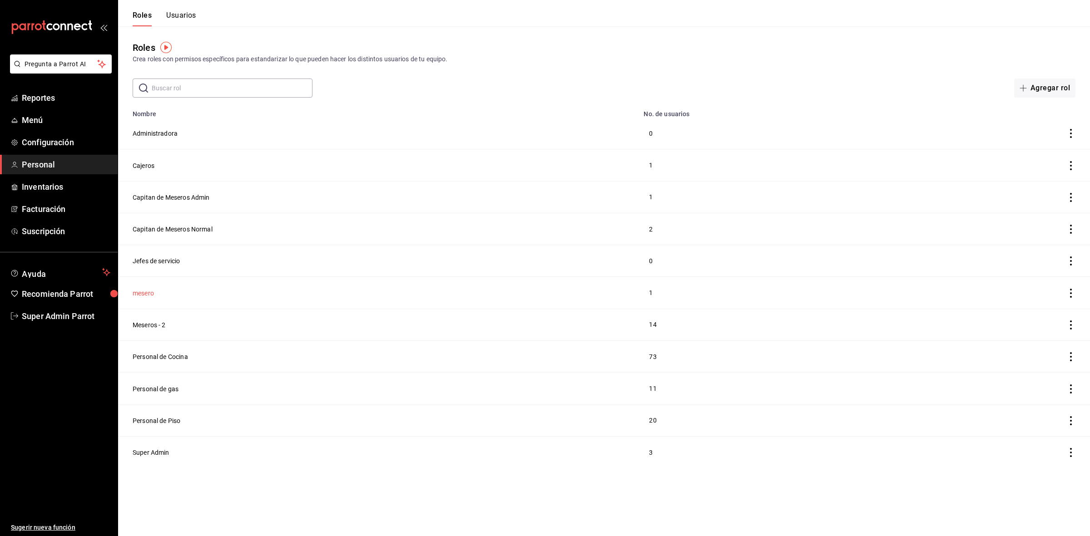
click at [153, 298] on button "mesero" at bounding box center [143, 293] width 21 height 9
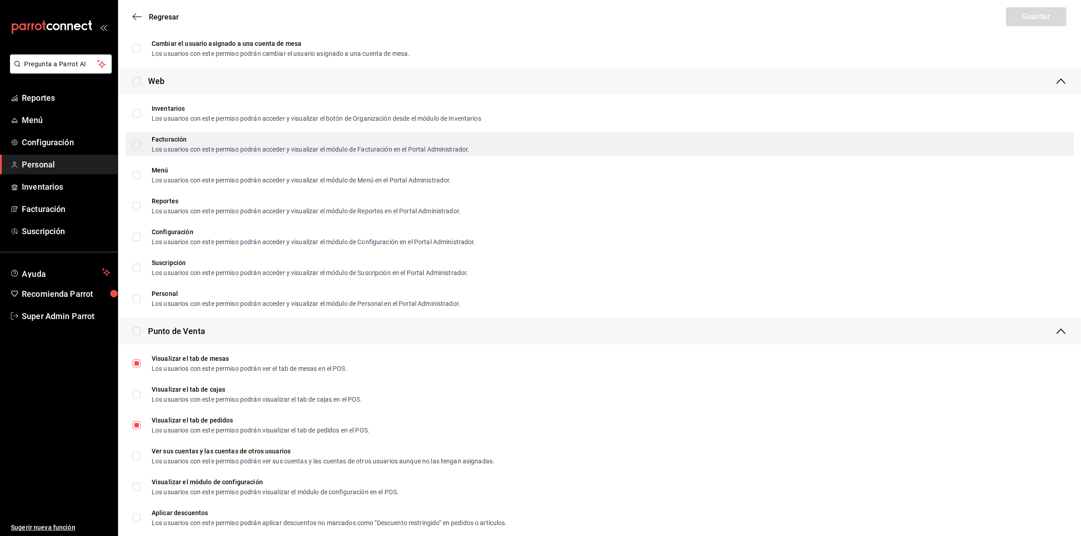
scroll to position [394, 0]
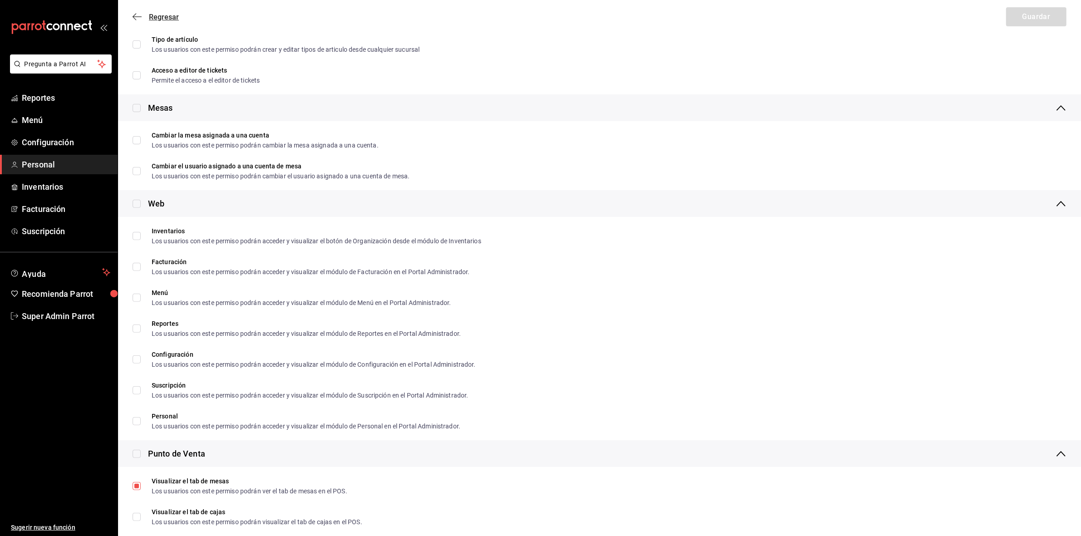
click at [137, 15] on icon "button" at bounding box center [137, 17] width 9 height 8
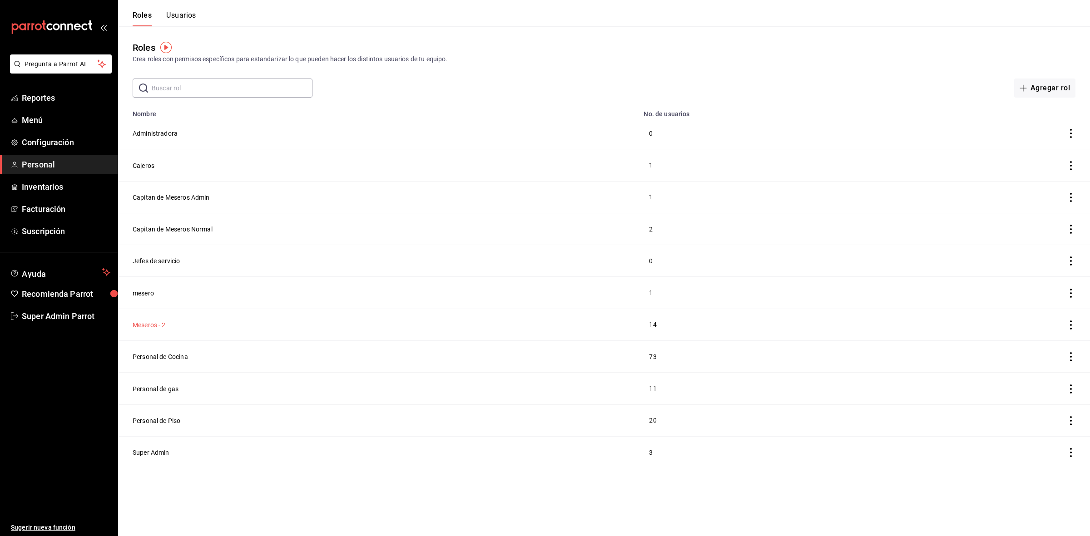
click at [147, 326] on button "Meseros - 2" at bounding box center [149, 325] width 33 height 9
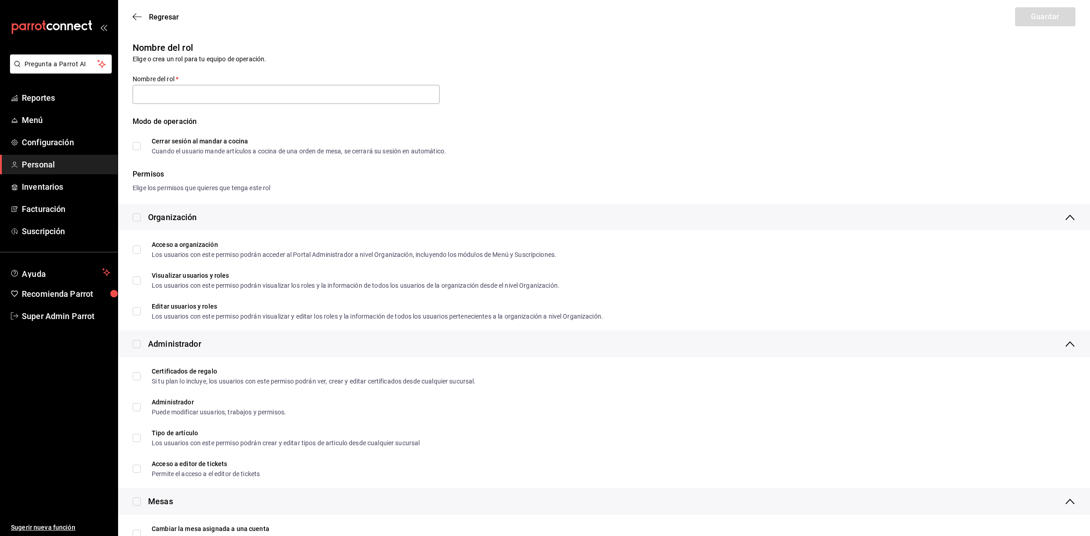
type input "Meseros - 2"
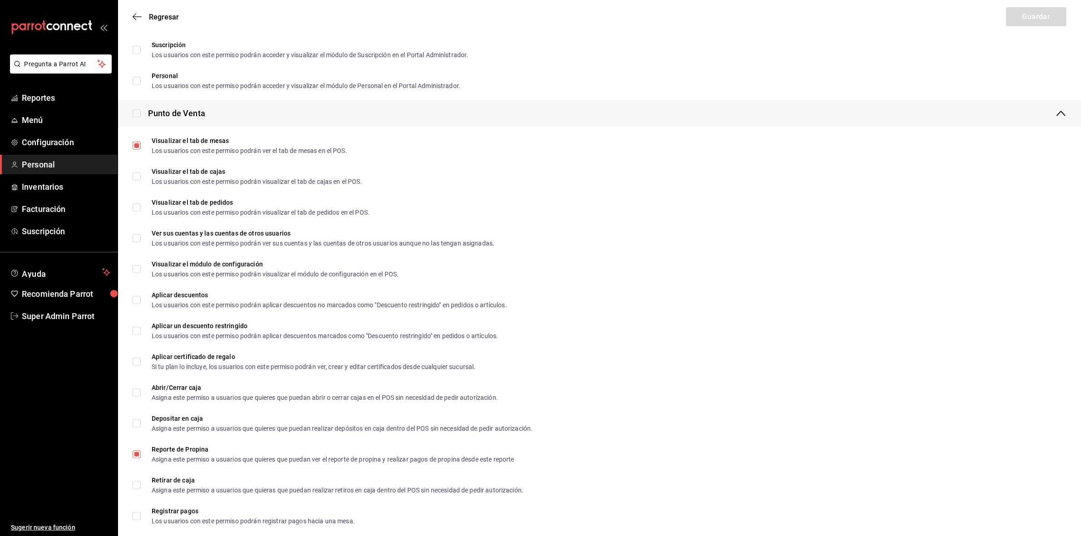
scroll to position [394, 0]
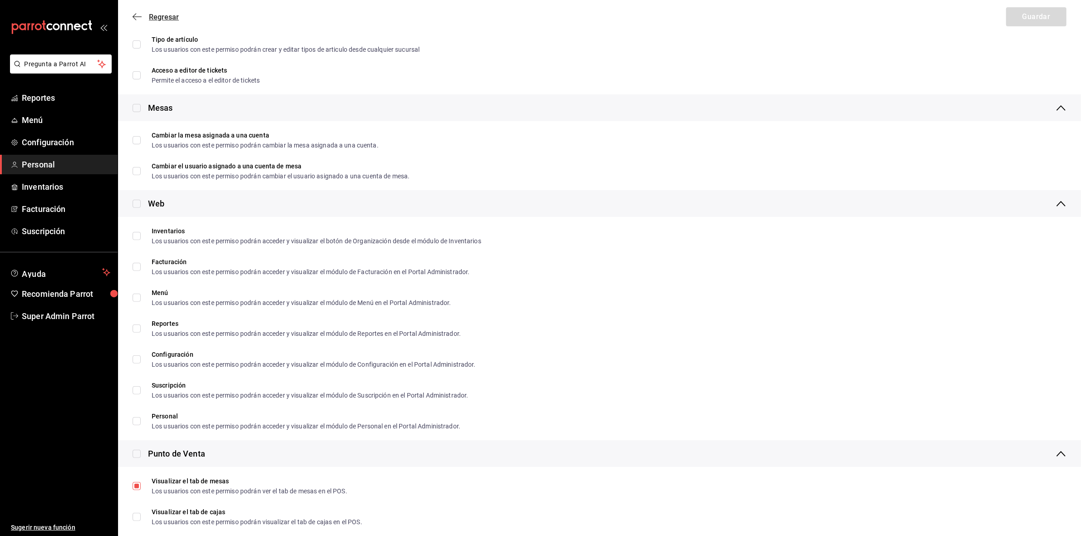
click at [137, 14] on icon "button" at bounding box center [137, 17] width 9 height 8
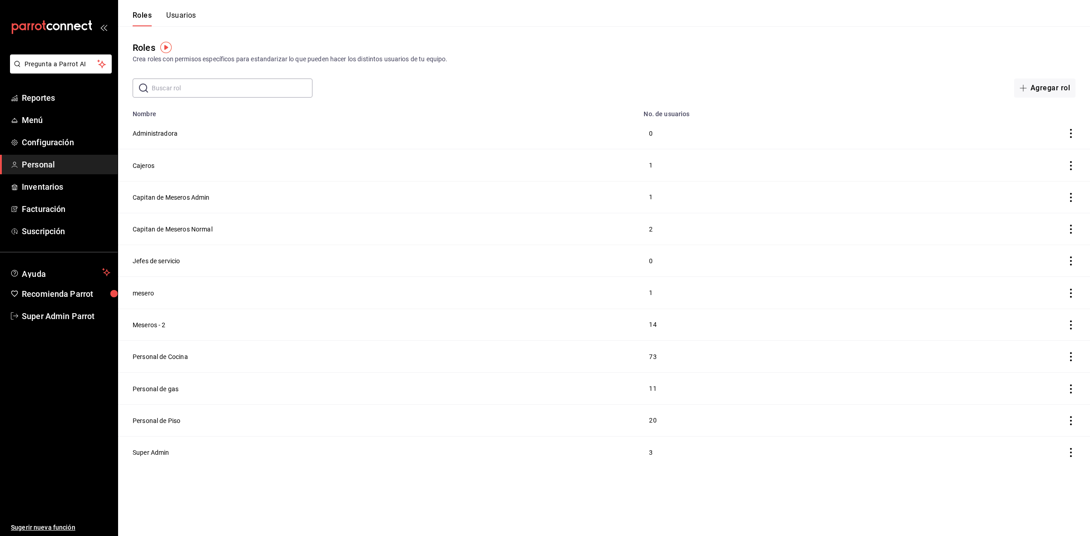
click at [655, 326] on td "14" at bounding box center [778, 325] width 281 height 32
click at [183, 19] on button "Usuarios" at bounding box center [181, 18] width 30 height 15
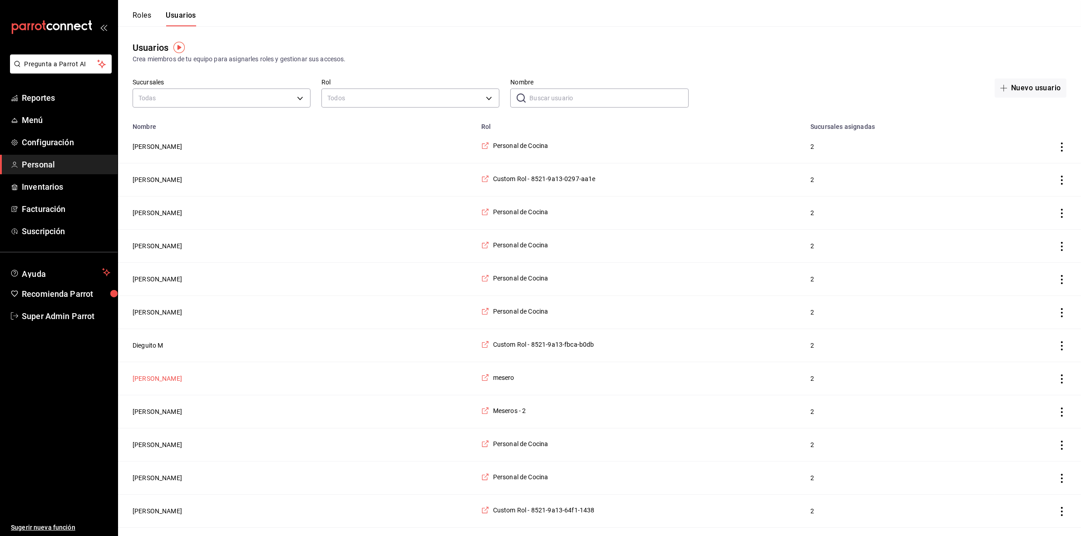
click at [159, 382] on button "[PERSON_NAME]" at bounding box center [157, 378] width 49 height 9
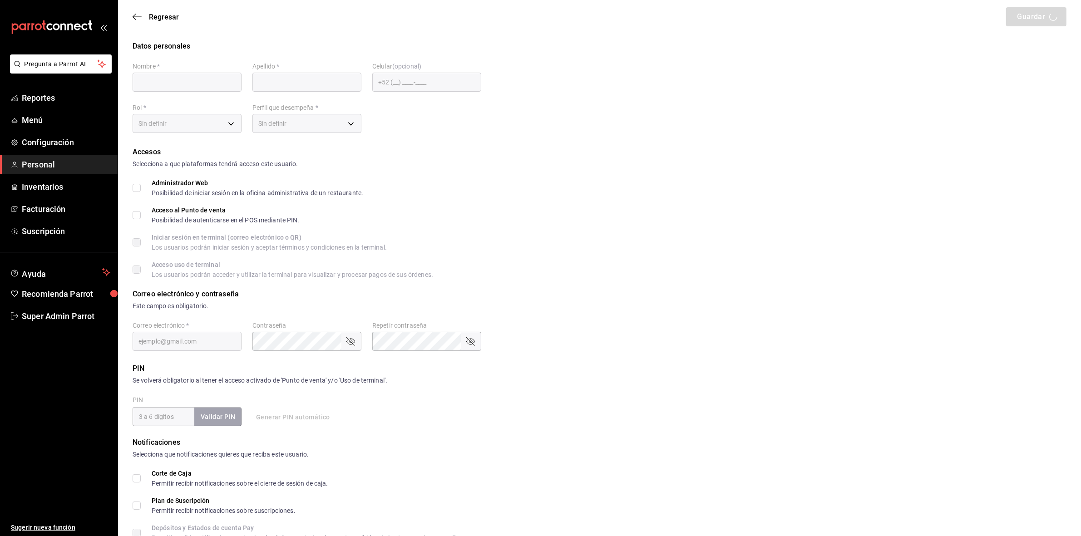
type input "[PERSON_NAME]"
checkbox input "true"
type input "[EMAIL_ADDRESS][DOMAIN_NAME]"
type input "0092"
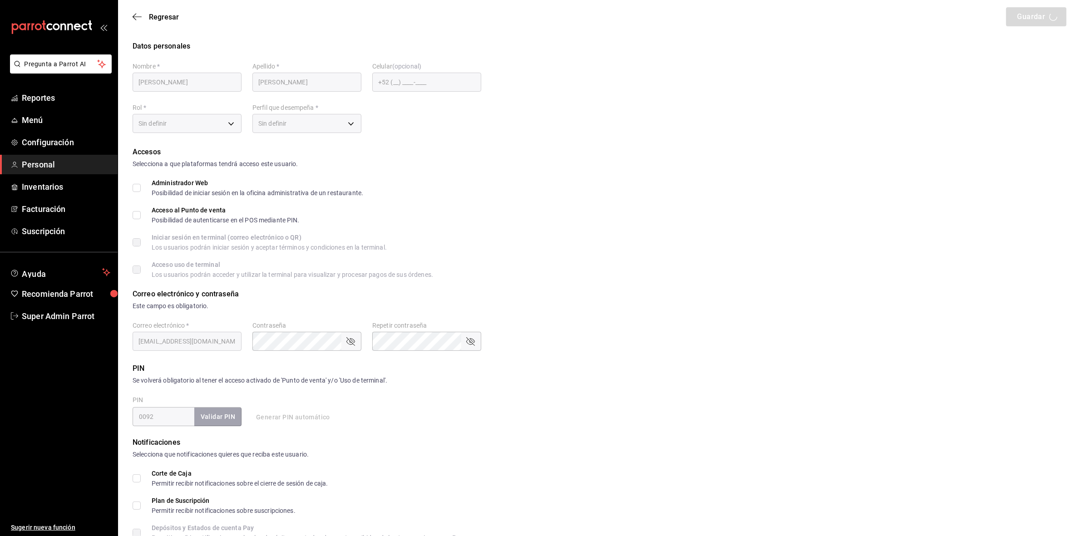
type input "0178bff7-5849-48c7-b60d-a6d385ada68f"
type input "WAITER"
checkbox input "true"
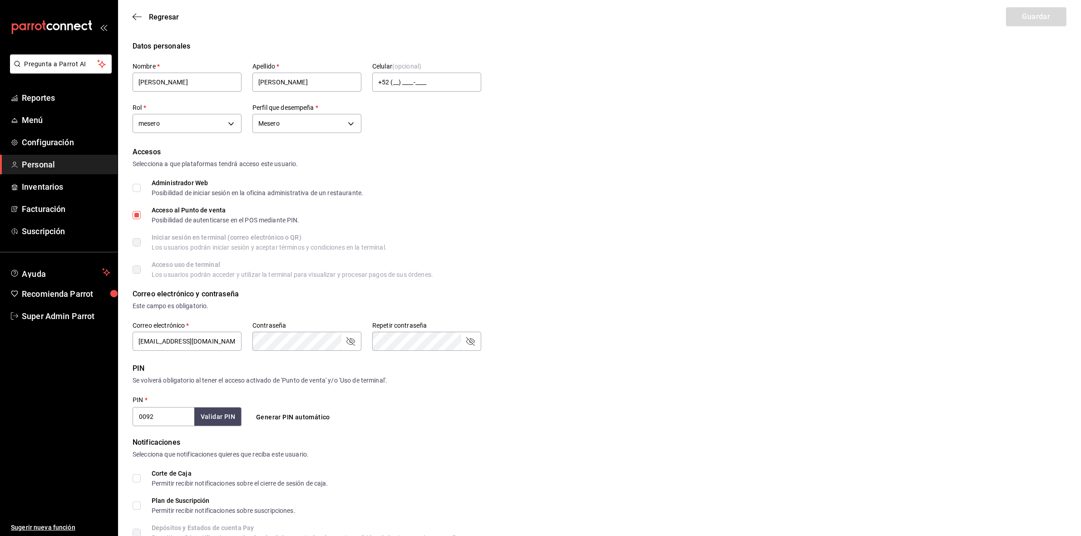
click at [129, 12] on div "Regresar Guardar" at bounding box center [599, 17] width 963 height 34
click at [143, 13] on span "Regresar" at bounding box center [156, 17] width 46 height 9
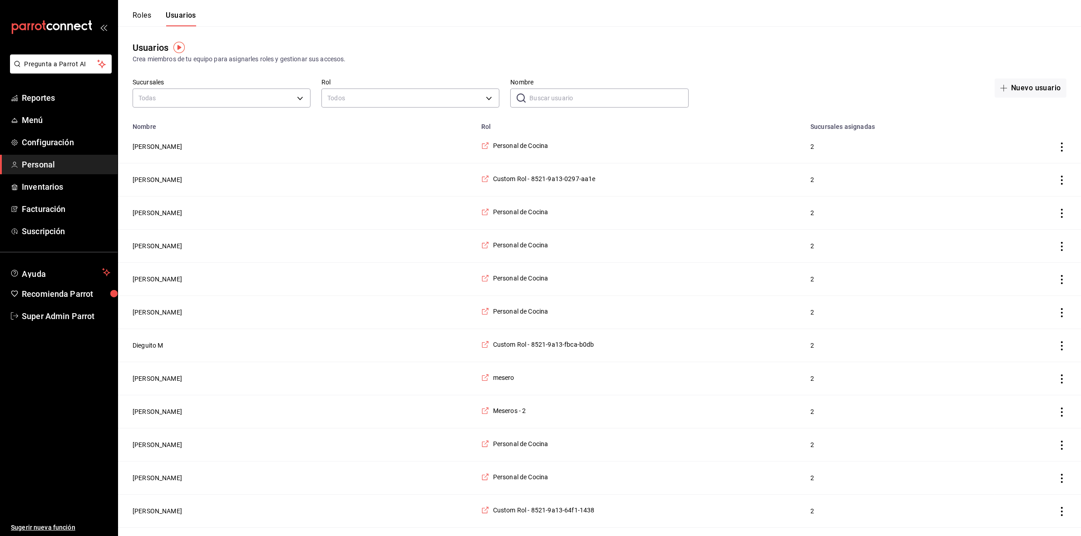
click at [141, 13] on button "Roles" at bounding box center [142, 18] width 19 height 15
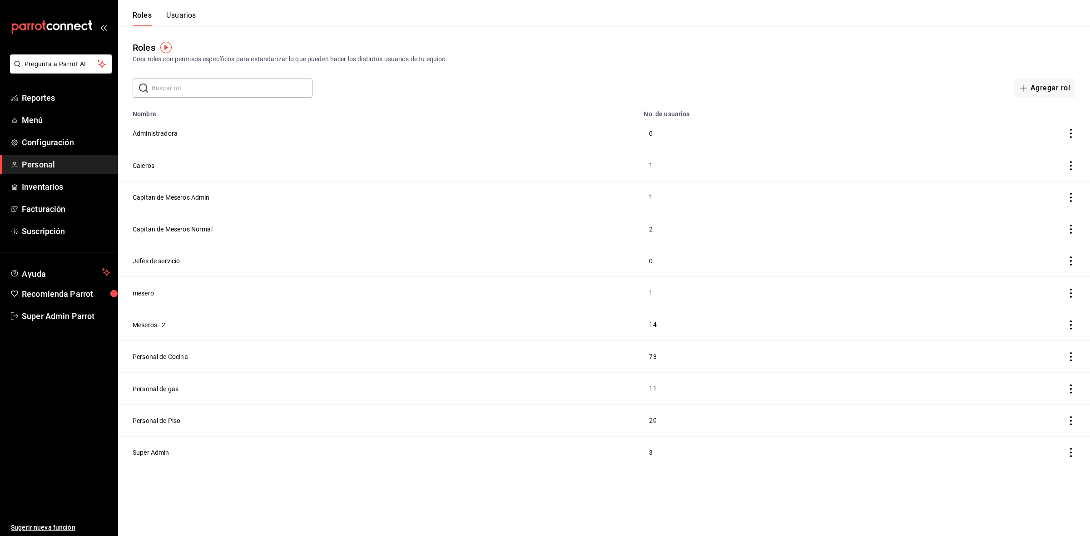
click at [176, 5] on div "Roles Usuarios" at bounding box center [157, 13] width 78 height 26
click at [175, 11] on button "Usuarios" at bounding box center [181, 18] width 30 height 15
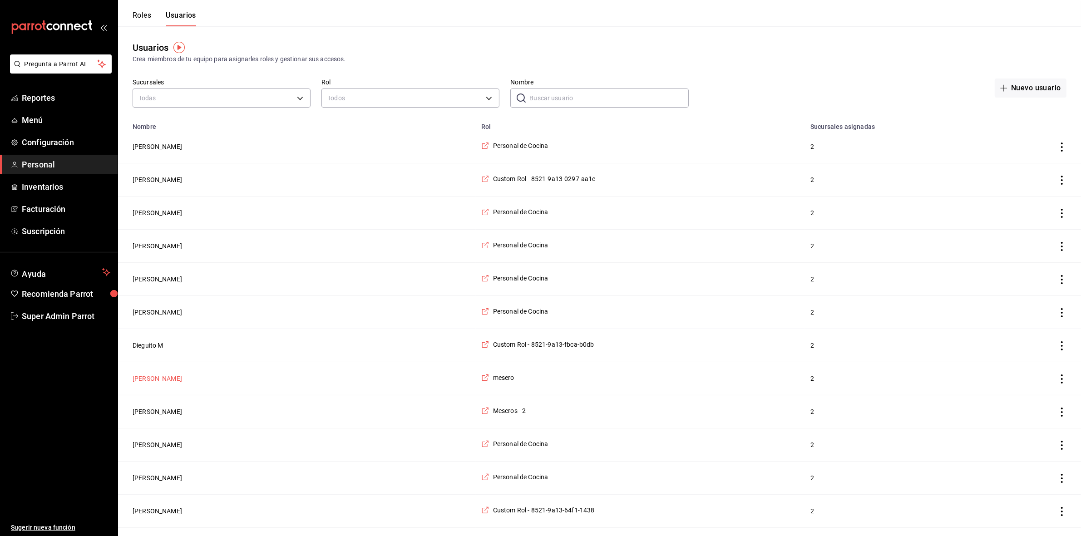
click at [165, 382] on button "[PERSON_NAME]" at bounding box center [157, 378] width 49 height 9
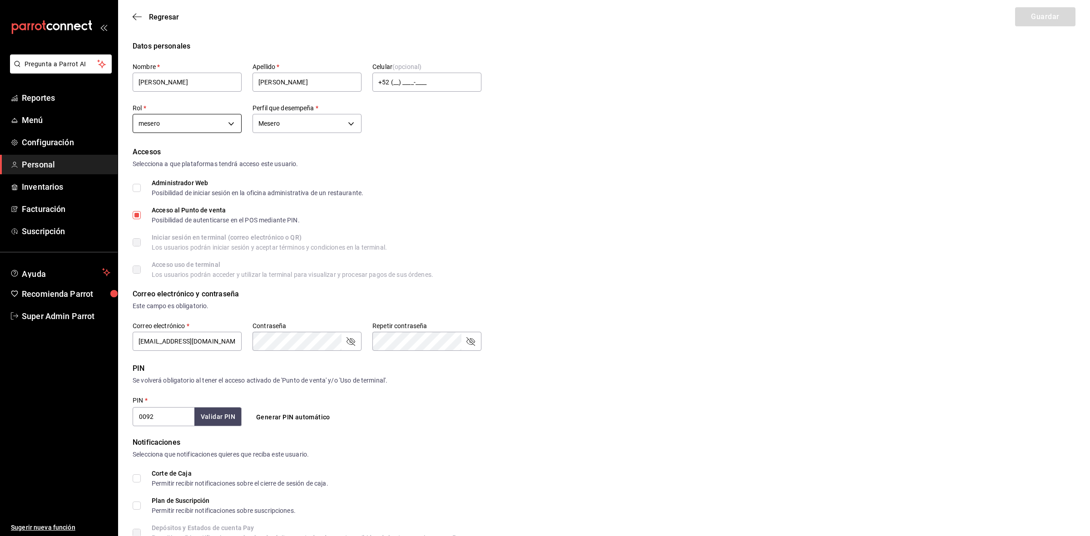
click at [231, 132] on body "Pregunta a Parrot AI Reportes Menú Configuración Personal Inventarios Facturaci…" at bounding box center [545, 326] width 1090 height 653
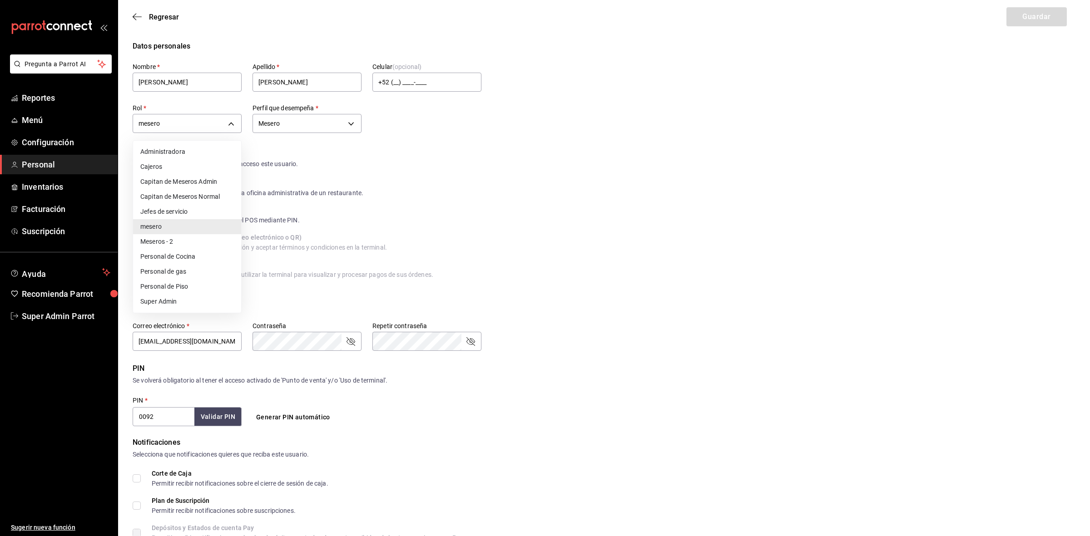
click at [197, 244] on li "Meseros - 2" at bounding box center [187, 241] width 108 height 15
type input "35f302b9-2189-47b7-9c95-985f82f4e594"
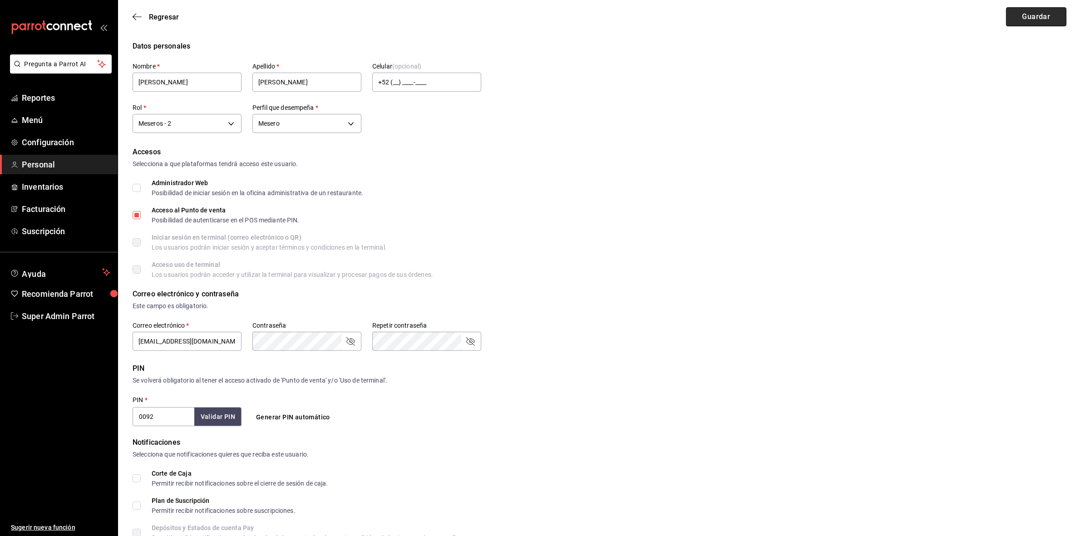
click at [1023, 21] on button "Guardar" at bounding box center [1036, 16] width 60 height 19
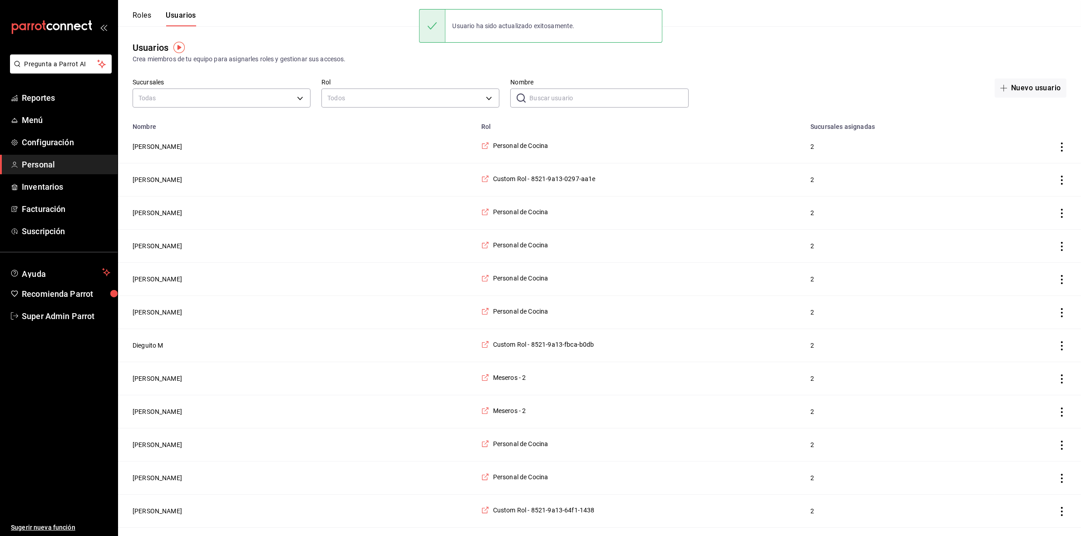
click at [570, 100] on input "Nombre" at bounding box center [608, 98] width 159 height 18
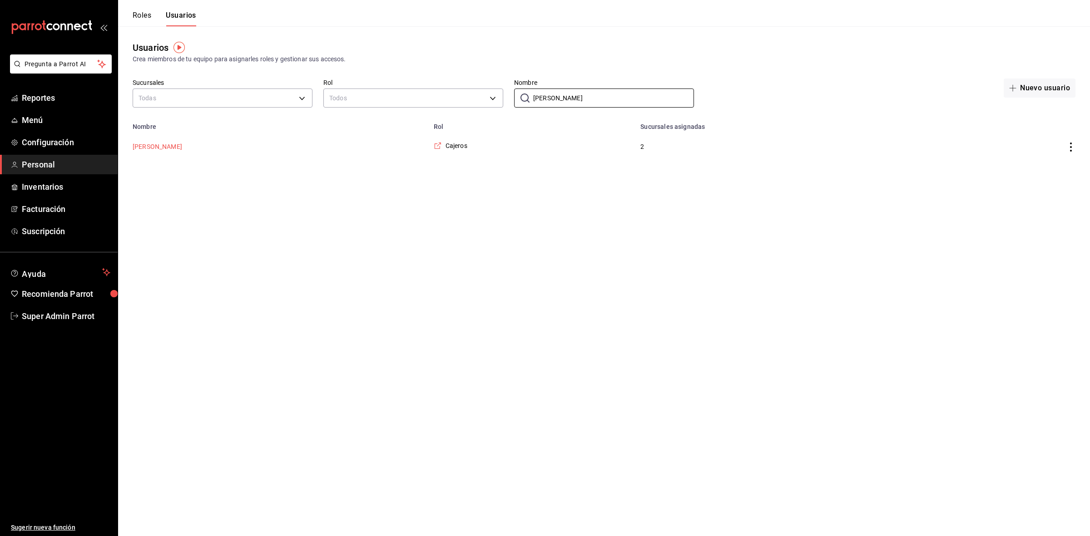
type input "[PERSON_NAME]"
click at [161, 146] on button "[PERSON_NAME]" at bounding box center [157, 146] width 49 height 9
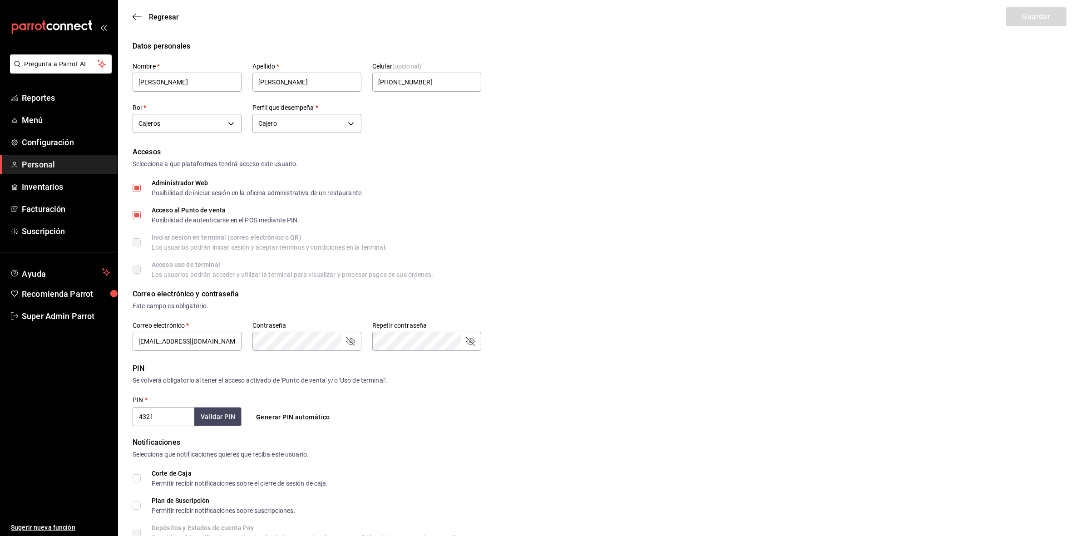
click at [133, 8] on div "Regresar Guardar" at bounding box center [599, 17] width 963 height 34
click at [133, 15] on icon "button" at bounding box center [137, 17] width 9 height 8
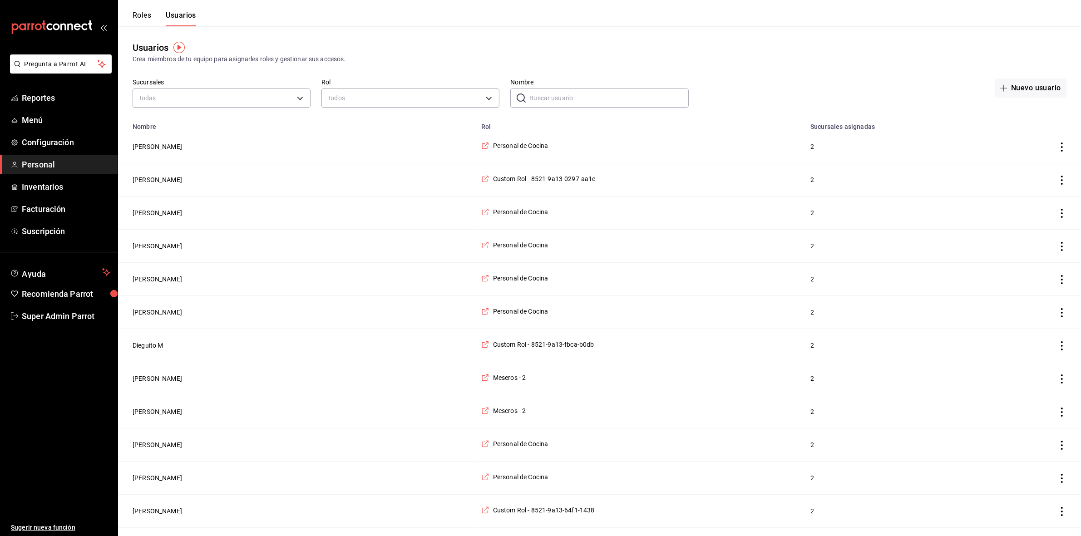
drag, startPoint x: 149, startPoint y: 432, endPoint x: 87, endPoint y: 446, distance: 63.7
click at [87, 446] on ul "Sugerir nueva función" at bounding box center [59, 431] width 118 height 211
click at [569, 101] on input "Nombre" at bounding box center [608, 98] width 159 height 18
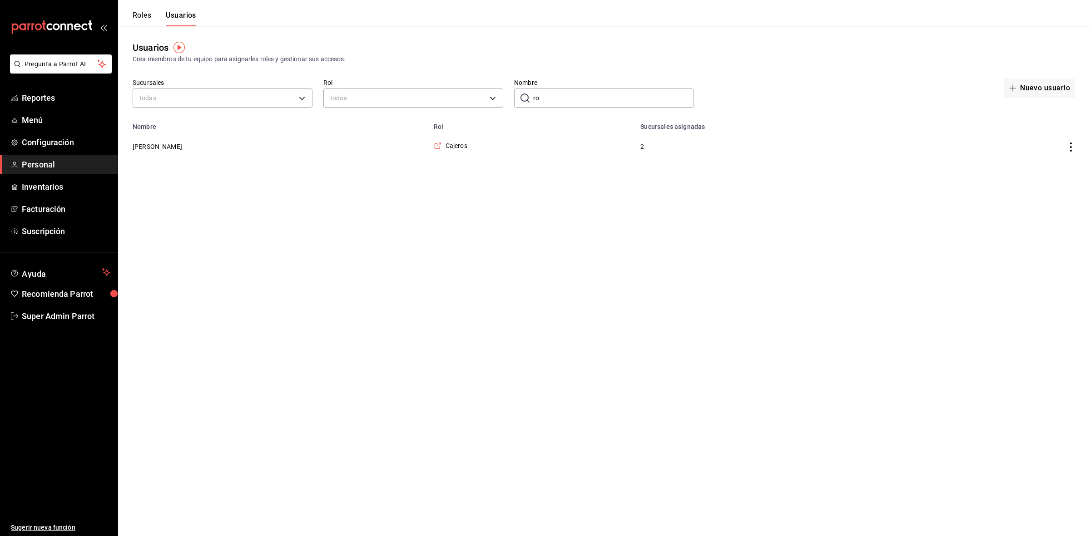
type input "r"
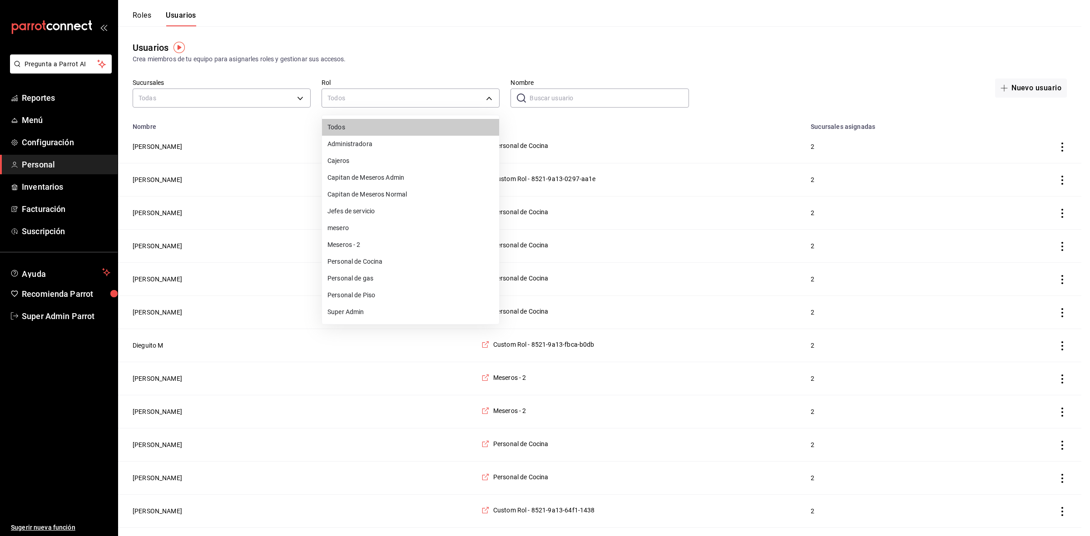
click at [396, 161] on li "Cajeros" at bounding box center [410, 161] width 177 height 17
type input "ffb5b93c-cebe-4d89-86c4-d77e7aa3a2ae"
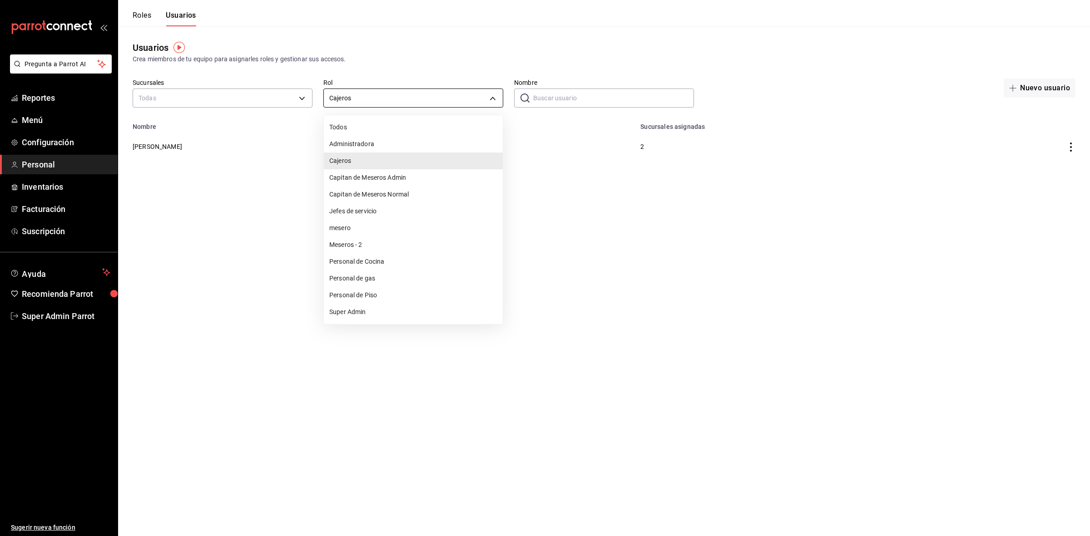
click at [478, 94] on body "Pregunta a Parrot AI Reportes Menú Configuración Personal Inventarios Facturaci…" at bounding box center [545, 81] width 1090 height 163
click at [310, 163] on div at bounding box center [545, 268] width 1090 height 536
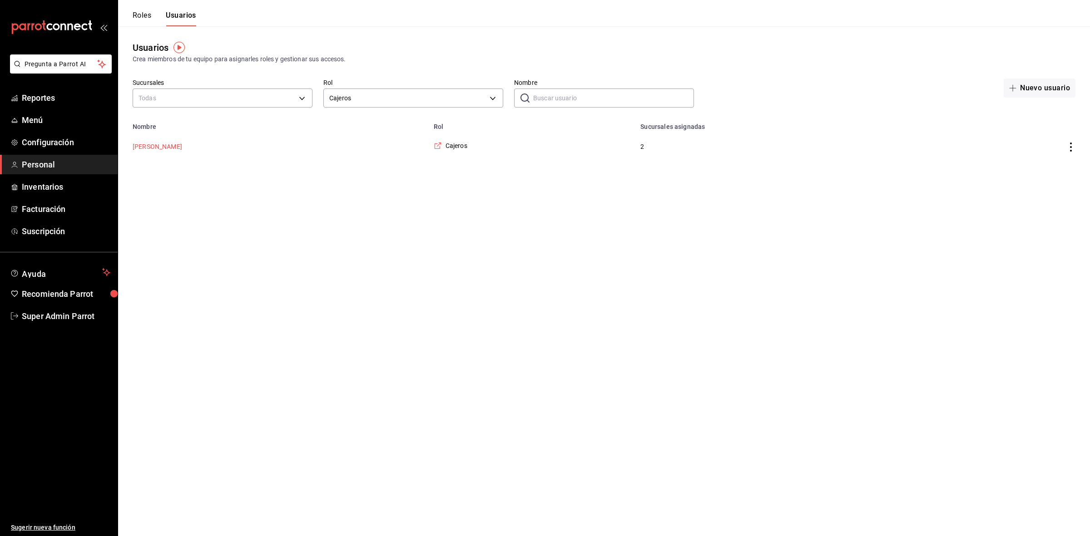
click at [148, 143] on button "[PERSON_NAME]" at bounding box center [157, 146] width 49 height 9
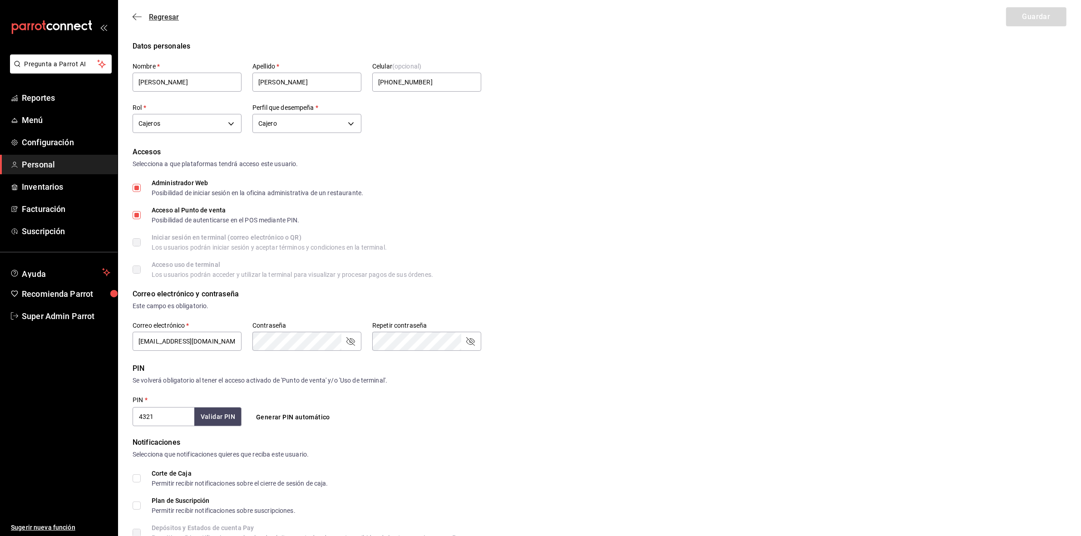
click at [139, 13] on icon "button" at bounding box center [137, 17] width 9 height 8
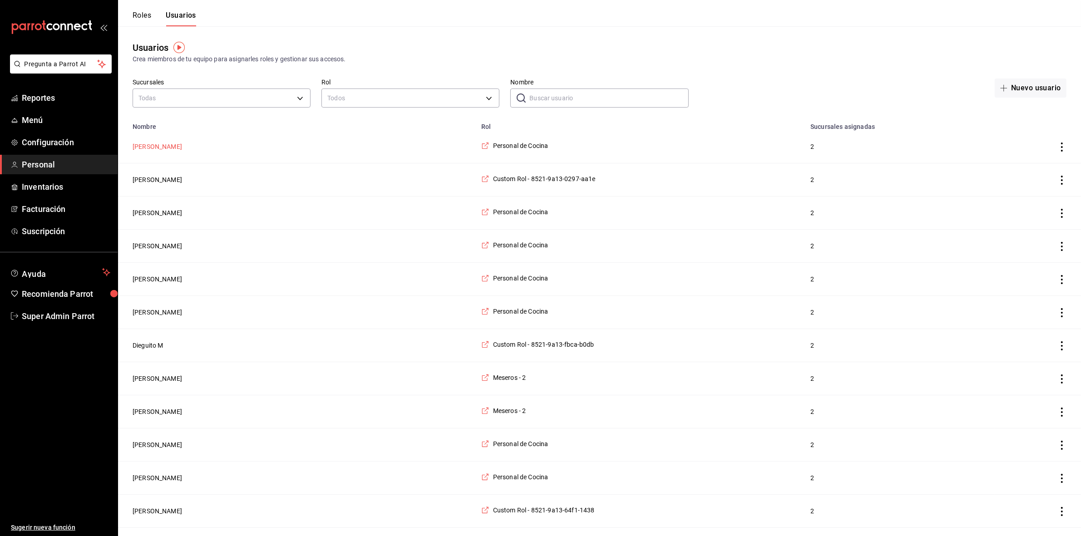
click at [149, 150] on button "[PERSON_NAME]" at bounding box center [157, 146] width 49 height 9
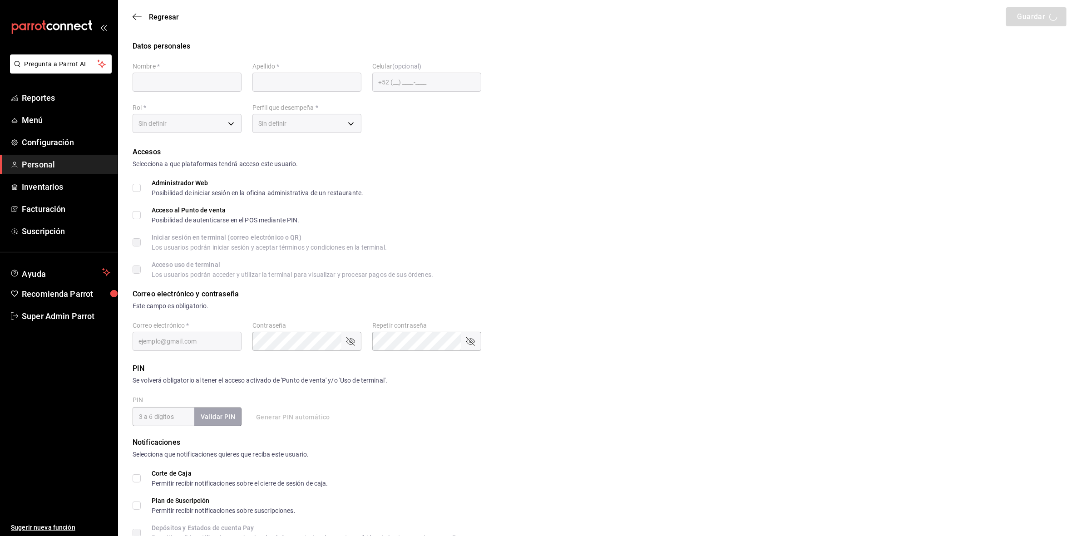
type input "Zaira"
type input "[PERSON_NAME]"
checkbox input "true"
type input "[EMAIL_ADDRESS][DOMAIN_NAME]"
type input "7910"
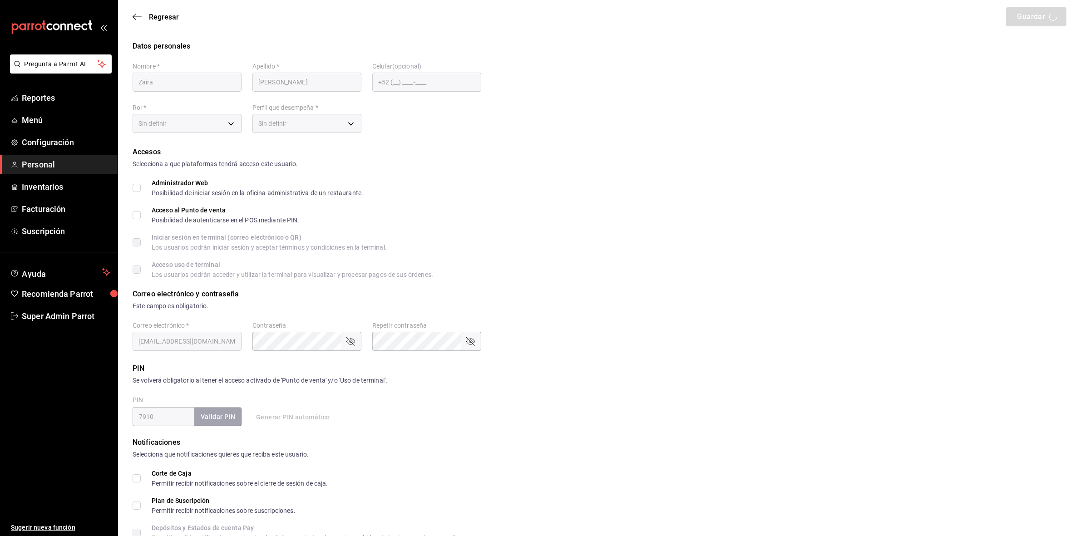
type input "97cc0063-941b-4673-849f-347ae2b3dd98"
type input "KITCHEN"
checkbox input "true"
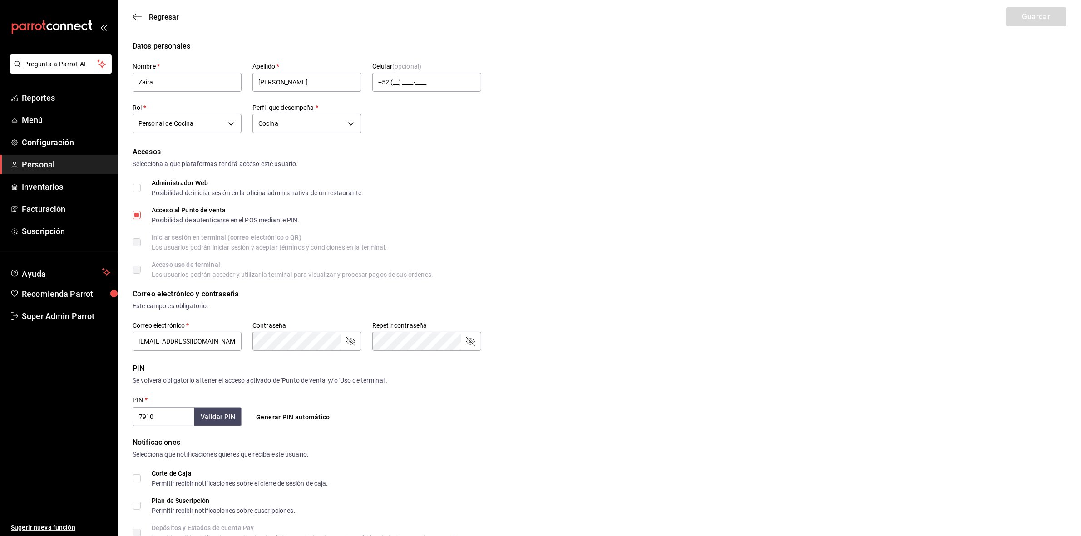
click at [130, 12] on div "Regresar Guardar" at bounding box center [599, 17] width 963 height 34
click at [133, 15] on icon "button" at bounding box center [137, 17] width 9 height 8
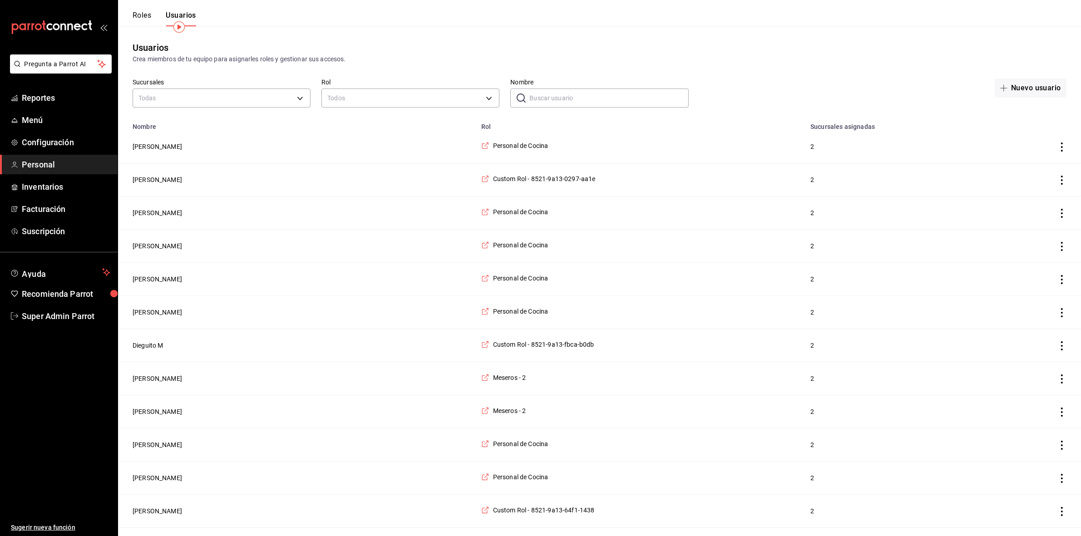
scroll to position [57, 0]
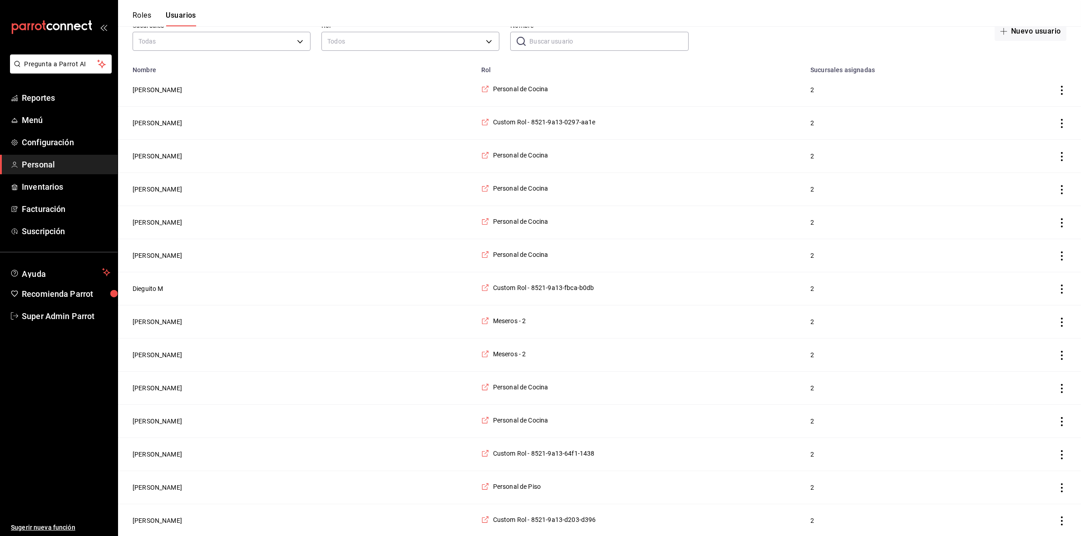
click at [143, 11] on button "Roles" at bounding box center [142, 18] width 19 height 15
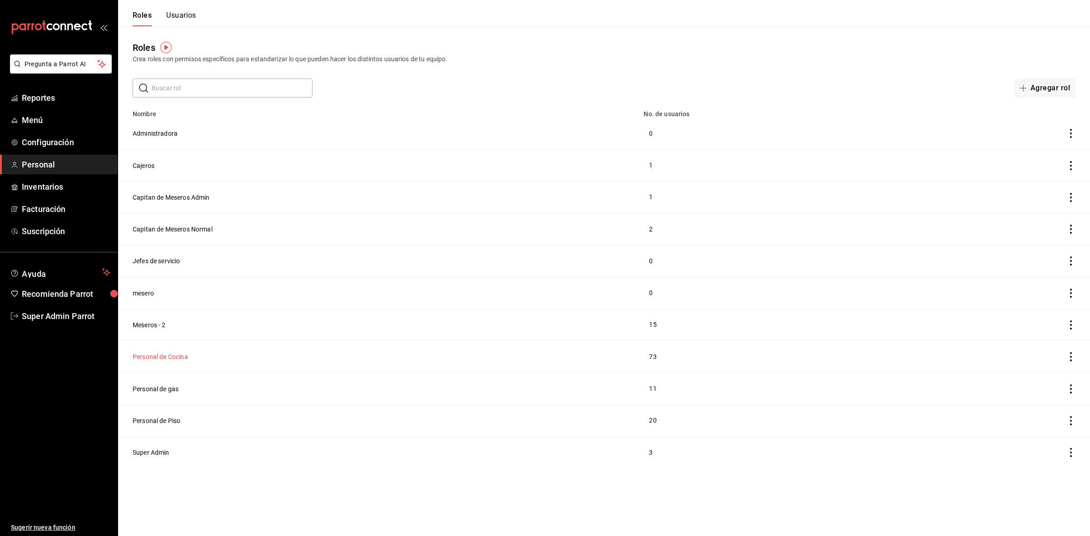
click at [176, 361] on button "Personal de Cocina" at bounding box center [160, 356] width 55 height 9
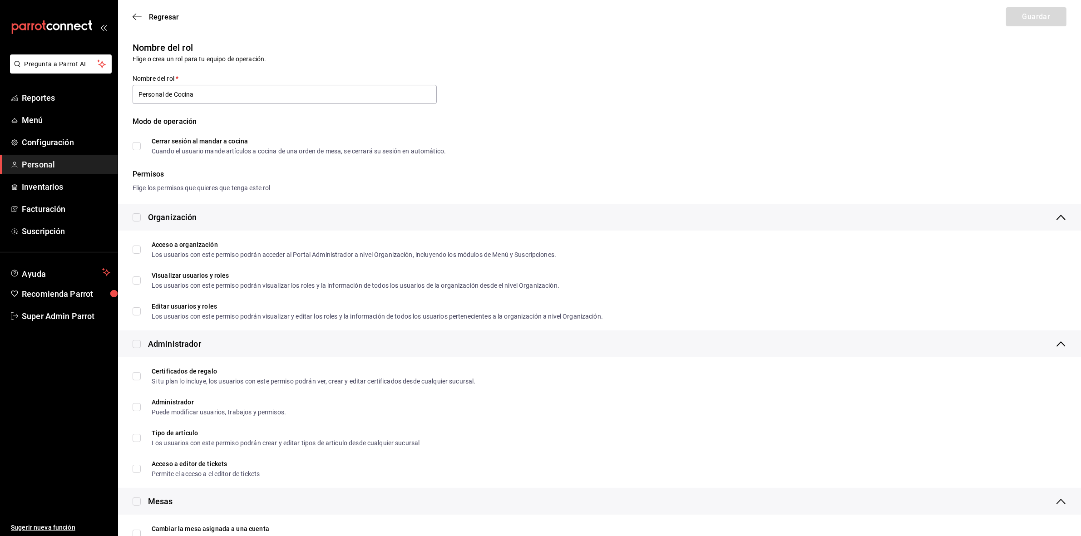
click at [54, 169] on span "Personal" at bounding box center [66, 164] width 89 height 12
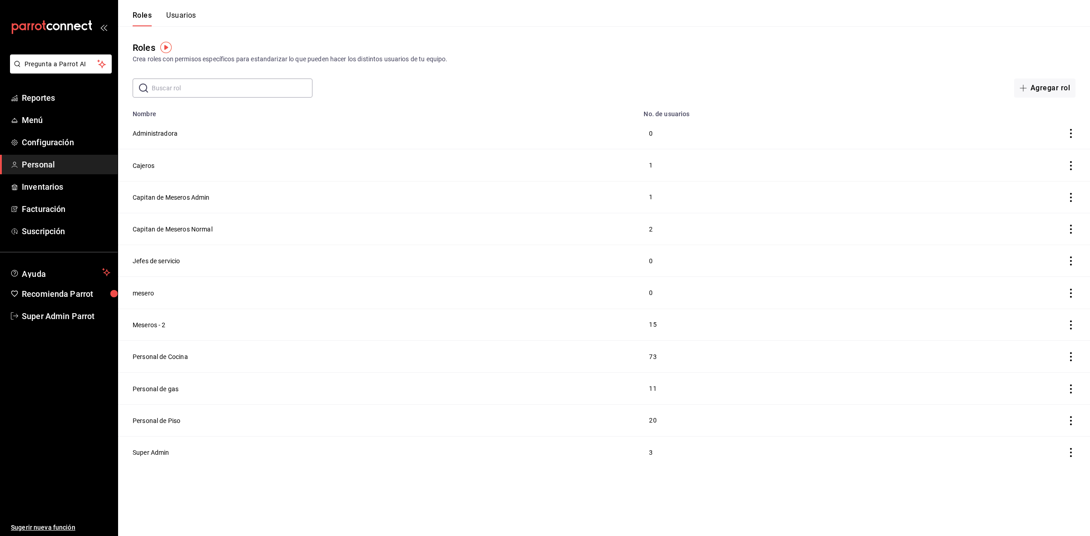
click at [182, 30] on div "Roles Crea roles con permisos específicos para estandarizar lo que pueden hacer…" at bounding box center [604, 61] width 972 height 71
click at [184, 17] on button "Usuarios" at bounding box center [181, 18] width 30 height 15
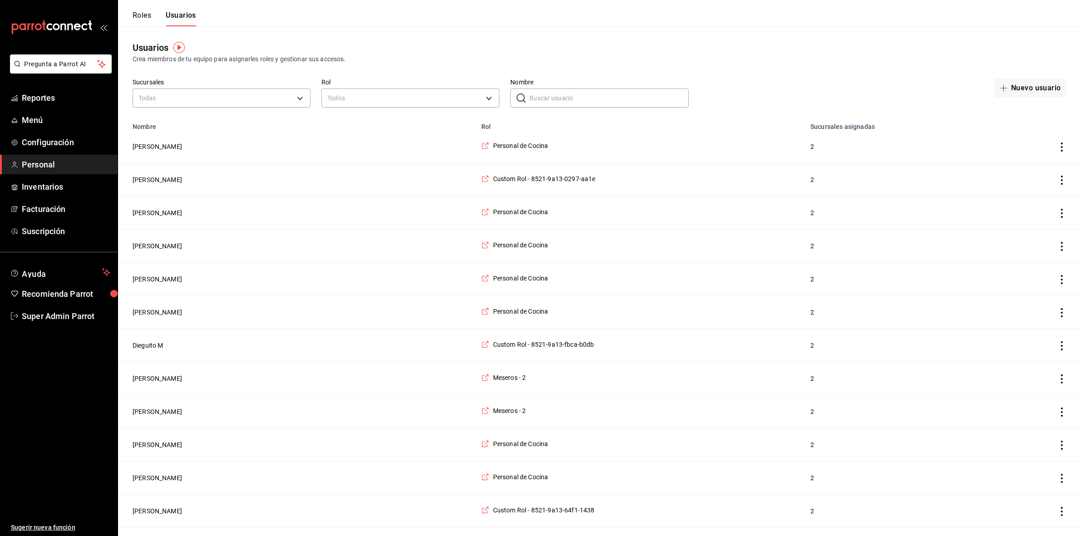
click at [575, 99] on input "Nombre" at bounding box center [608, 98] width 159 height 18
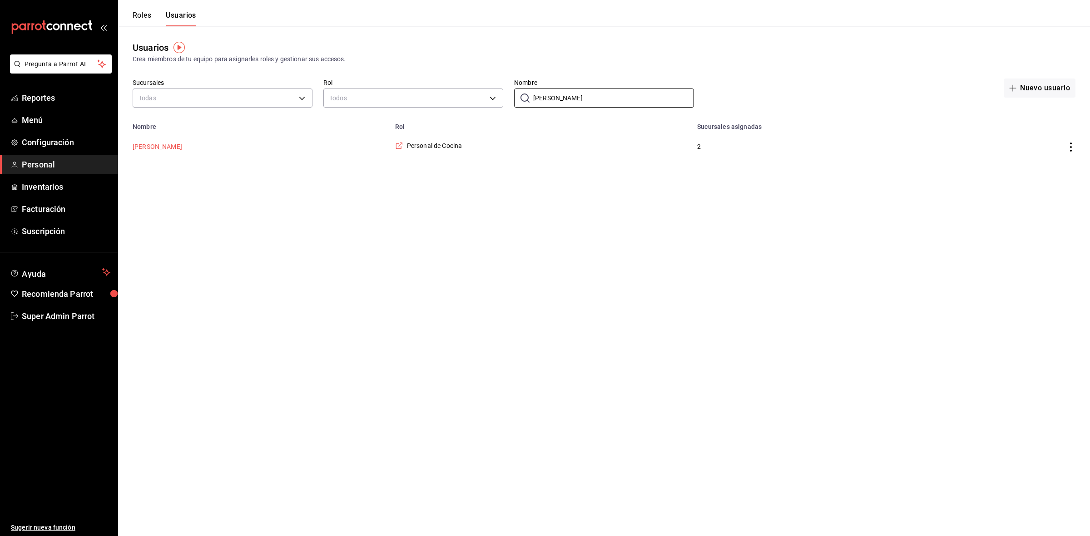
type input "[PERSON_NAME]"
click at [157, 146] on button "[PERSON_NAME]" at bounding box center [157, 146] width 49 height 9
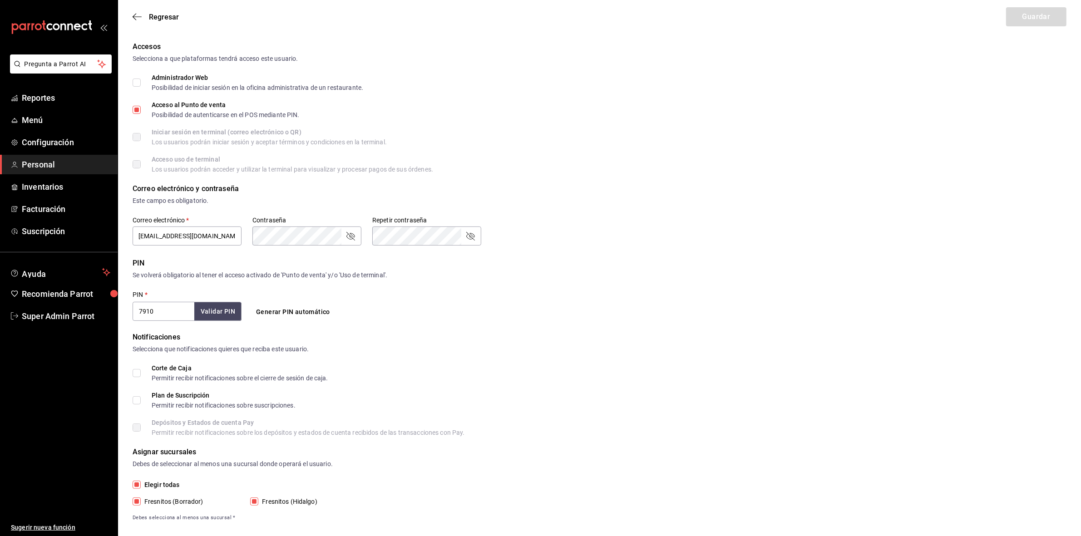
scroll to position [116, 0]
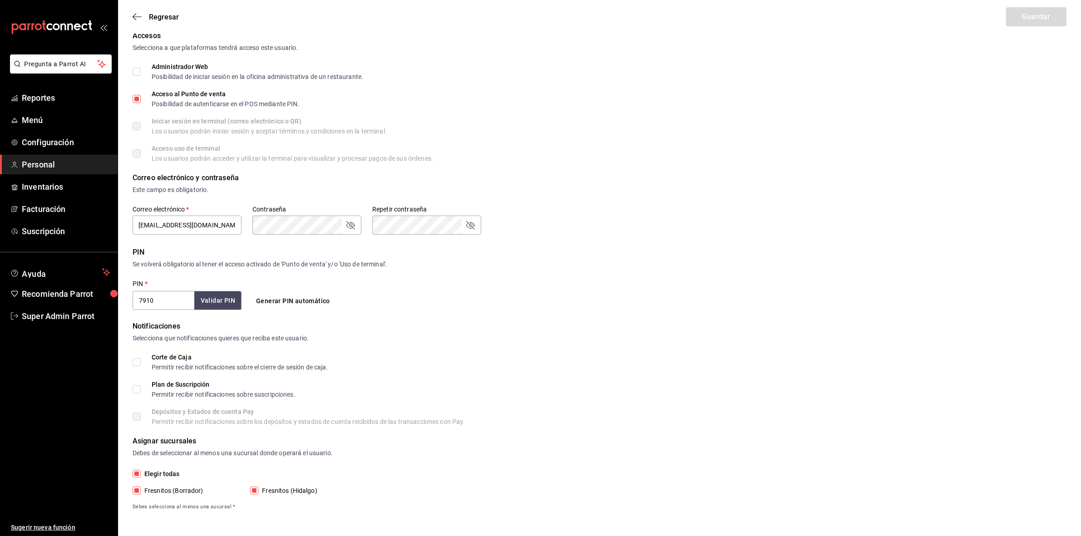
click at [32, 167] on span "Personal" at bounding box center [66, 164] width 89 height 12
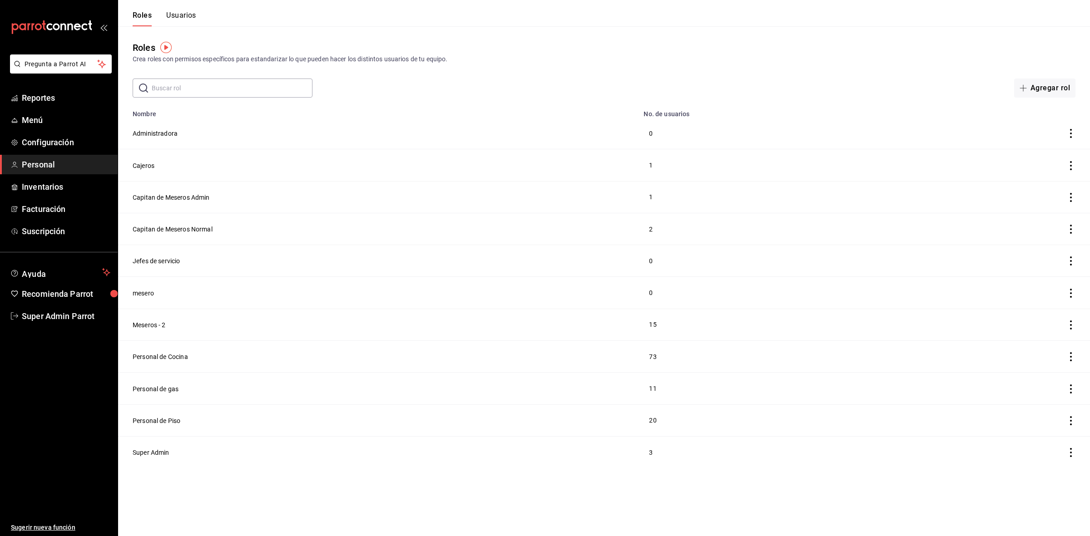
click at [207, 87] on input "text" at bounding box center [232, 88] width 161 height 18
click at [185, 12] on button "Usuarios" at bounding box center [181, 18] width 30 height 15
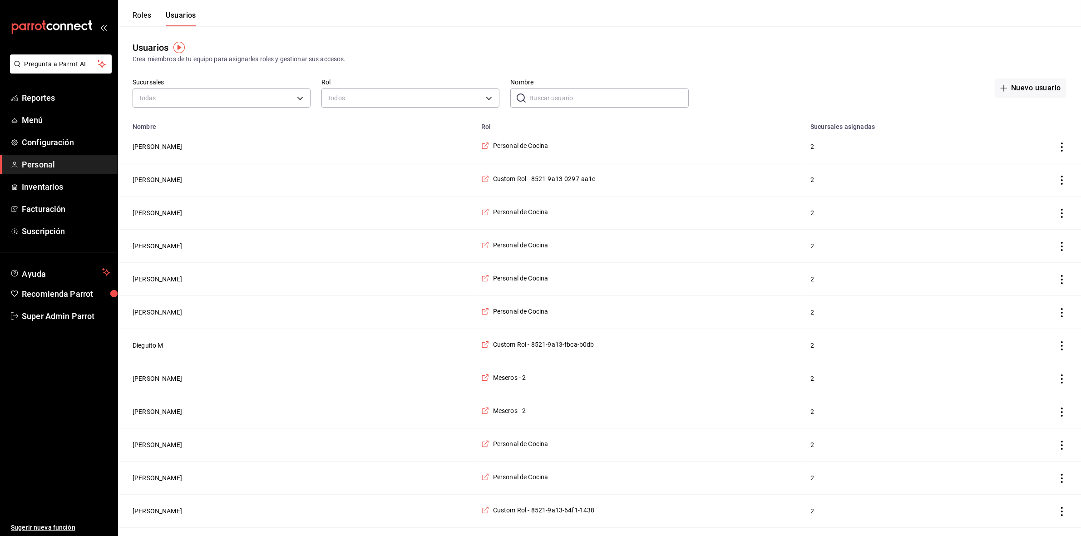
click at [574, 106] on input "Nombre" at bounding box center [608, 98] width 159 height 18
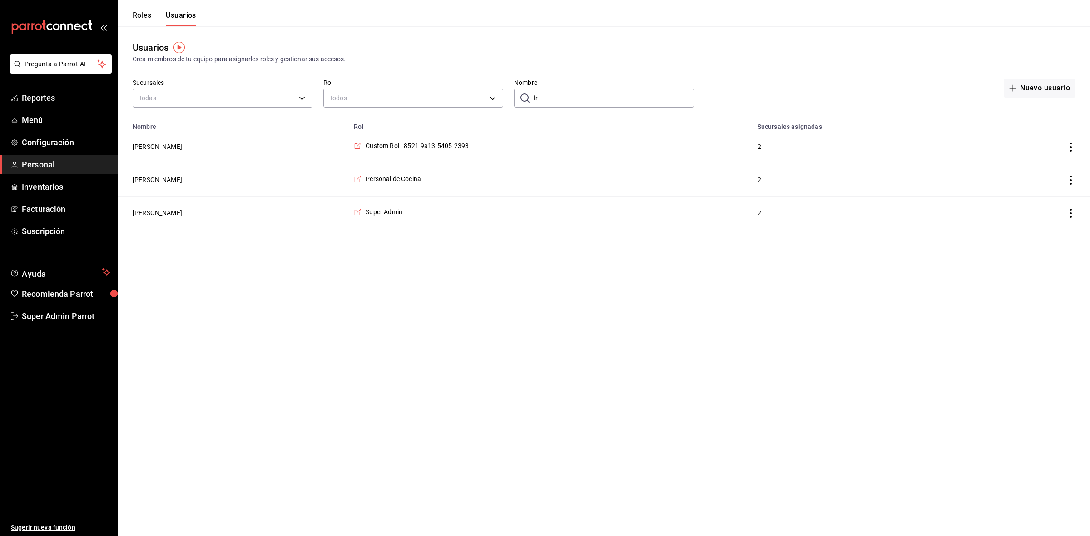
type input "f"
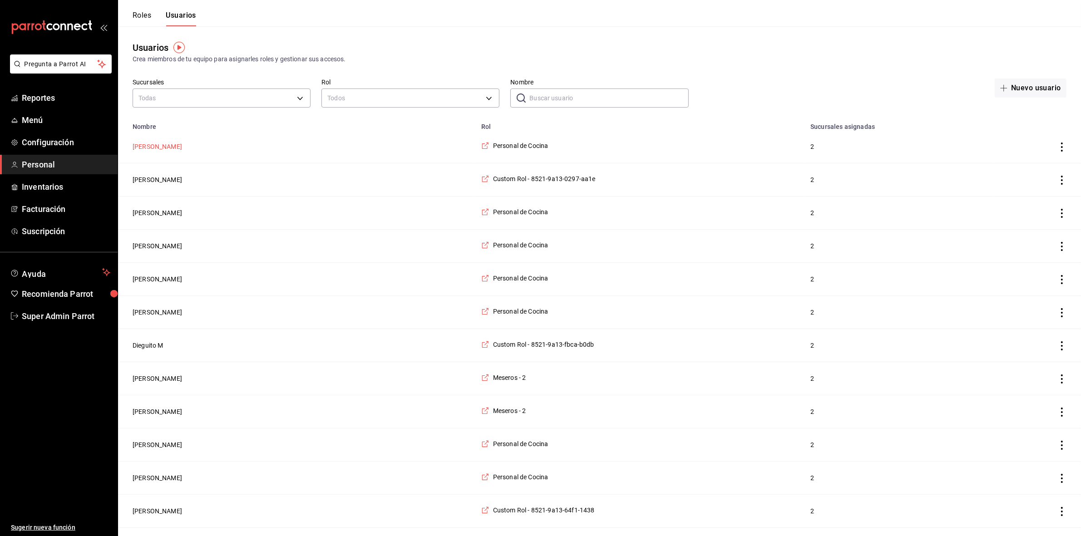
click at [148, 149] on button "[PERSON_NAME]" at bounding box center [157, 146] width 49 height 9
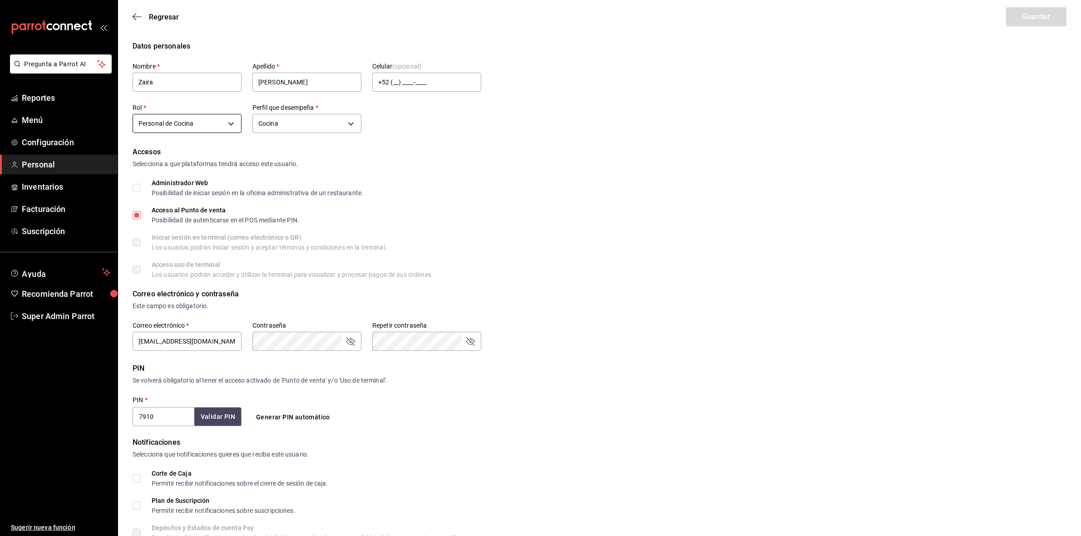
click at [219, 120] on body "Pregunta a Parrot AI Reportes Menú Configuración Personal Inventarios Facturaci…" at bounding box center [540, 326] width 1081 height 653
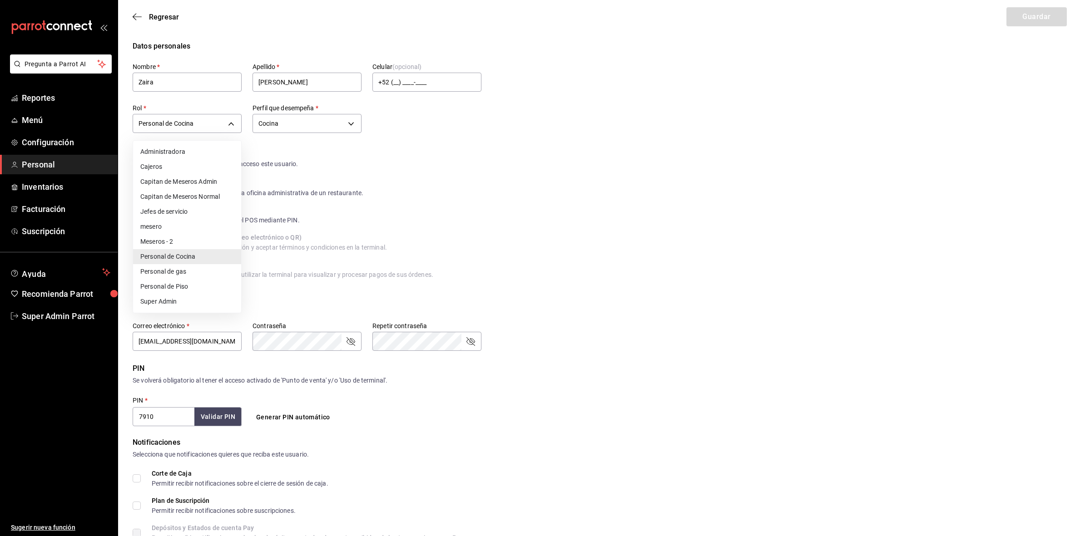
click at [556, 294] on div at bounding box center [545, 268] width 1090 height 536
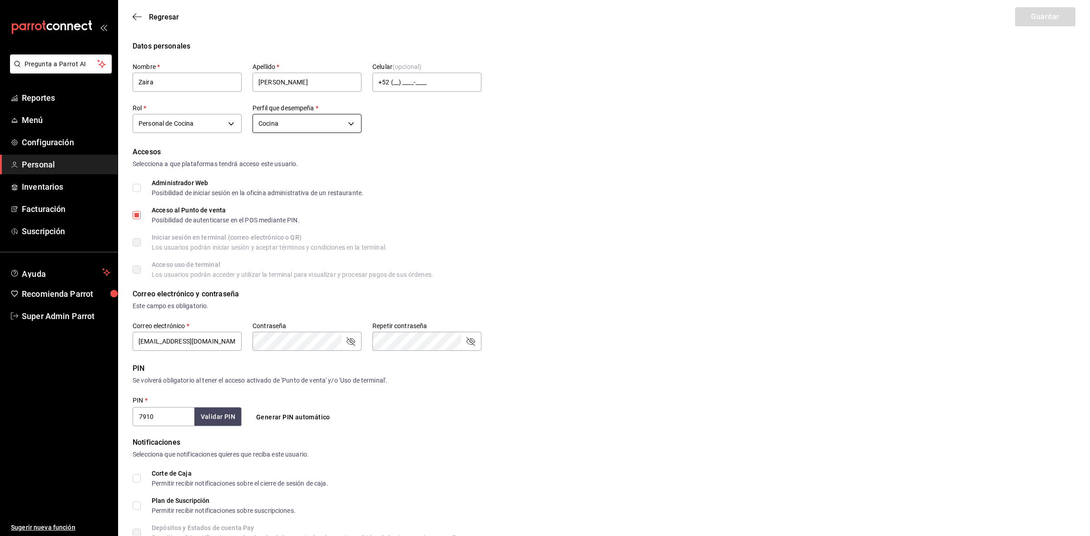
click at [304, 128] on body "Pregunta a Parrot AI Reportes Menú Configuración Personal Inventarios Facturaci…" at bounding box center [545, 326] width 1090 height 653
click at [304, 128] on div at bounding box center [545, 268] width 1090 height 536
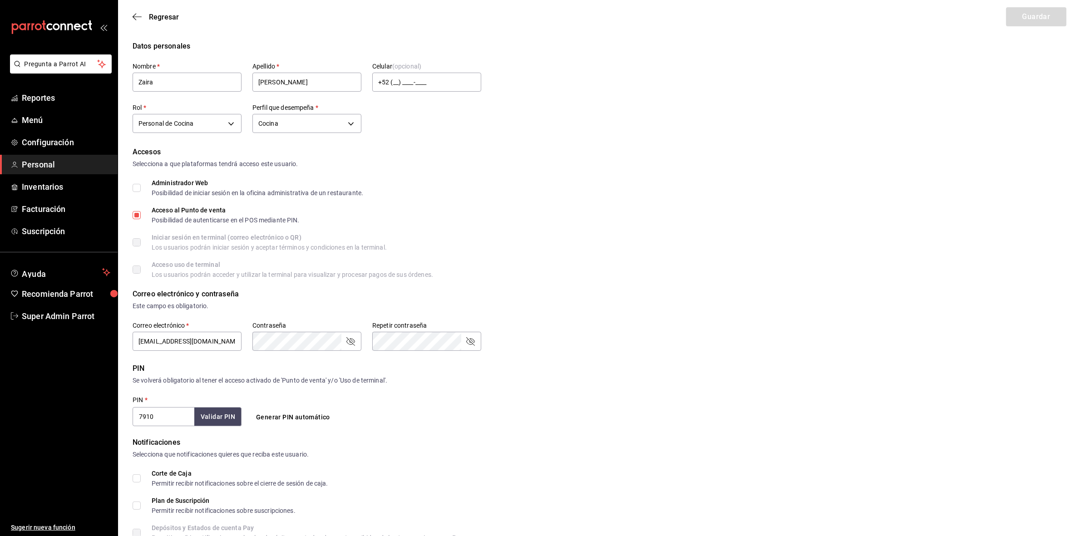
click at [131, 16] on div "Regresar Guardar" at bounding box center [599, 17] width 963 height 34
click at [134, 16] on icon "button" at bounding box center [135, 17] width 4 height 7
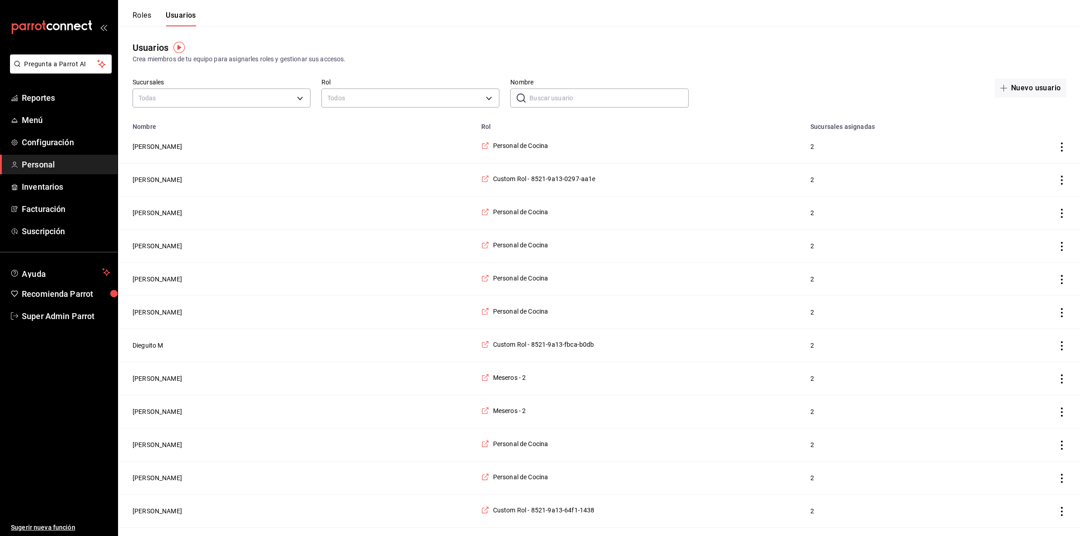
click at [148, 21] on button "Roles" at bounding box center [142, 18] width 19 height 15
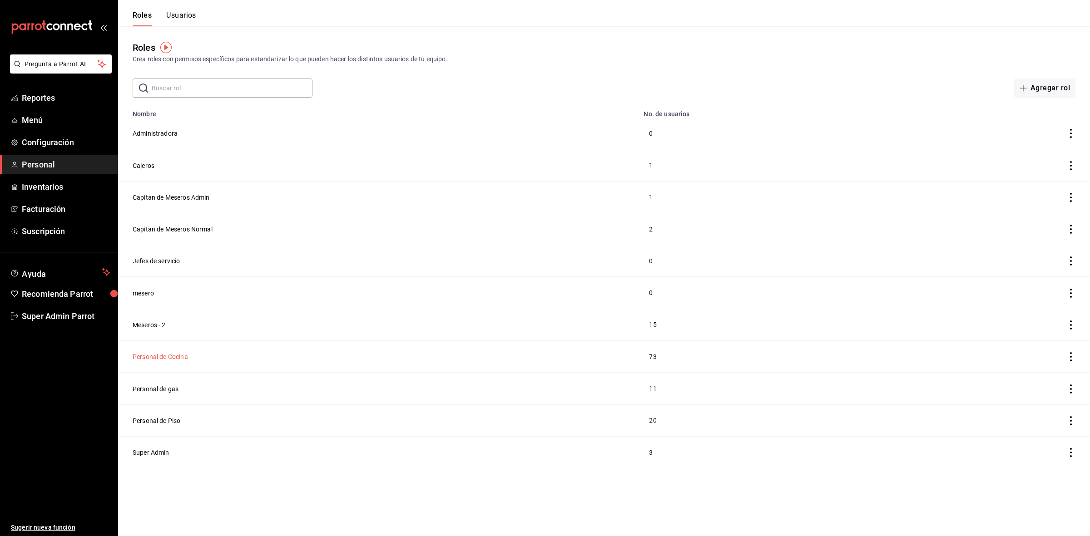
click at [172, 355] on button "Personal de Cocina" at bounding box center [160, 356] width 55 height 9
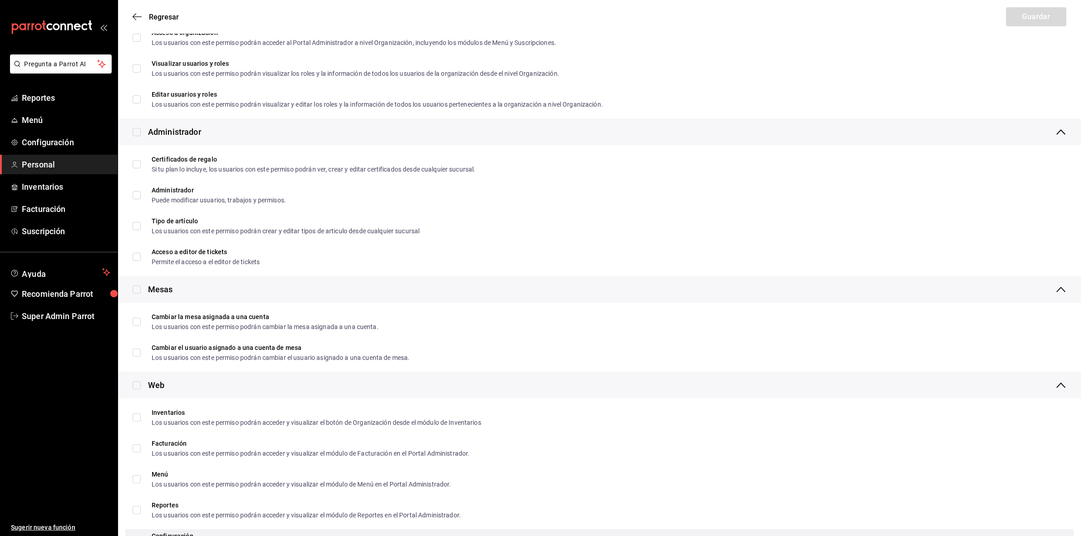
scroll to position [53, 0]
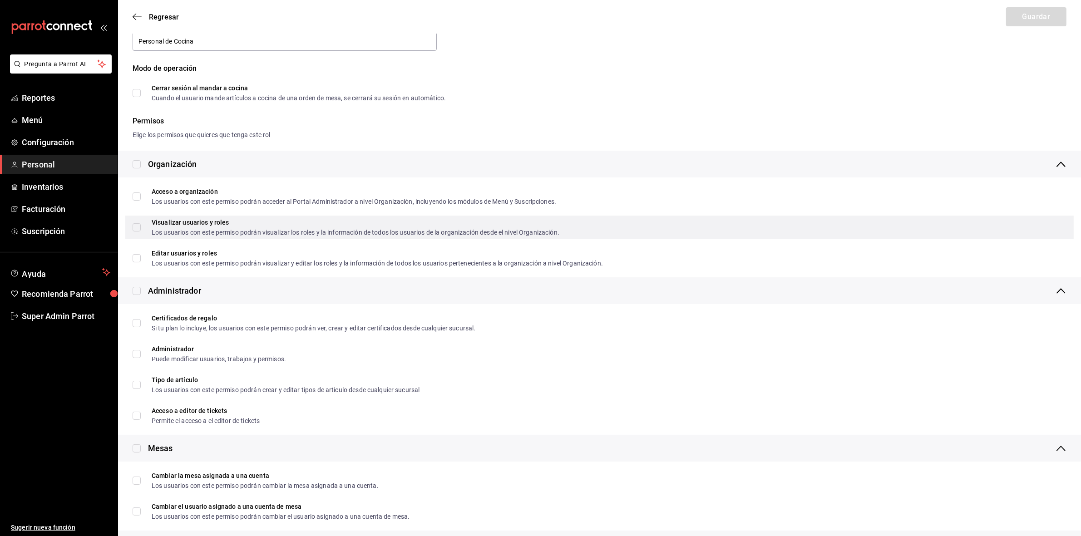
click at [138, 226] on input "Visualizar usuarios y roles Los usuarios con este permiso podrán visualizar los…" at bounding box center [137, 227] width 8 height 8
checkbox input "true"
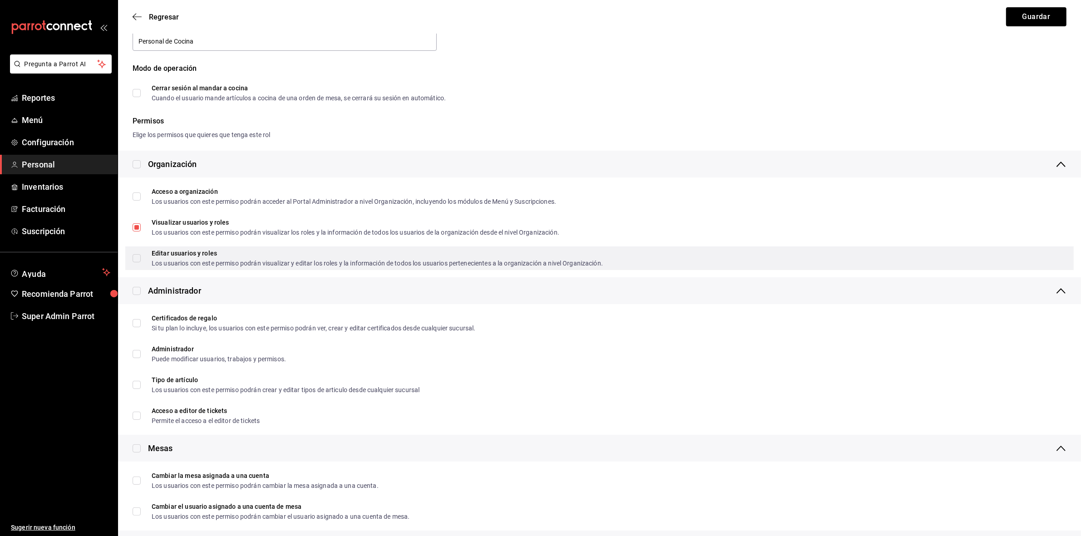
click at [139, 261] on input "Editar usuarios y roles Los usuarios con este permiso podrán visualizar y edita…" at bounding box center [137, 258] width 8 height 8
checkbox input "true"
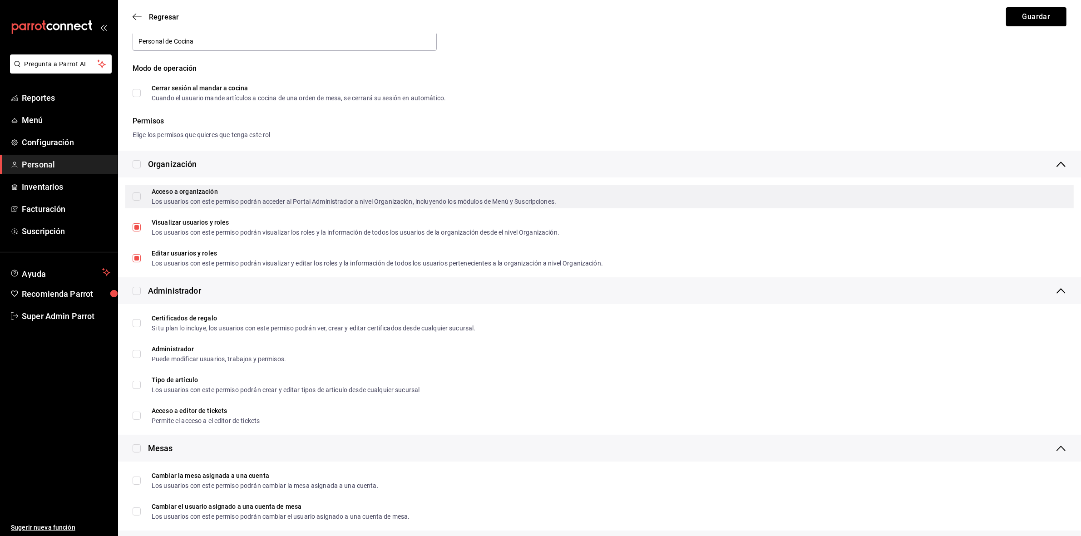
click at [140, 198] on input "Acceso a organización Los usuarios con este permiso podrán acceder al Portal Ad…" at bounding box center [137, 197] width 8 height 8
checkbox input "true"
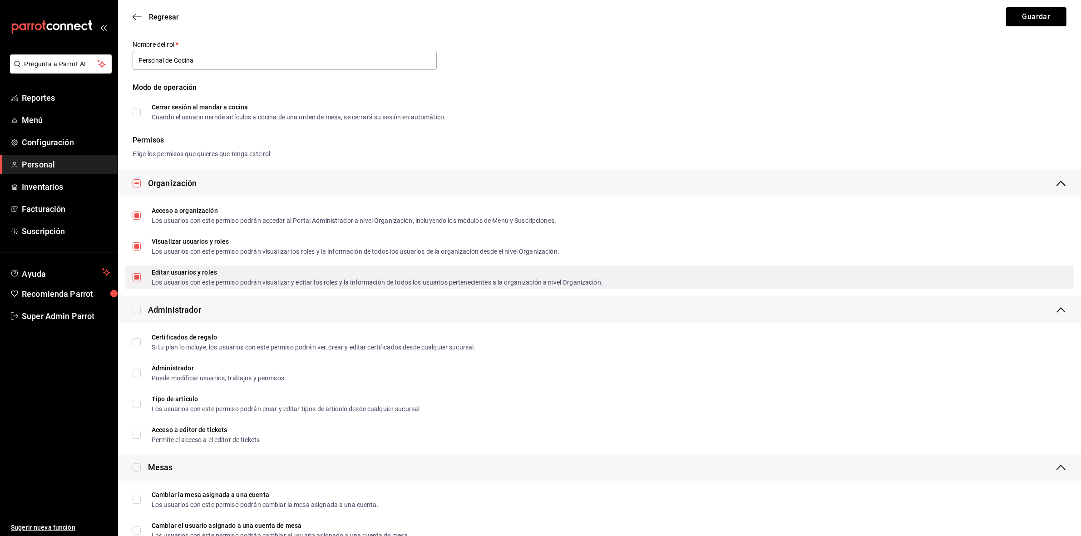
scroll to position [0, 0]
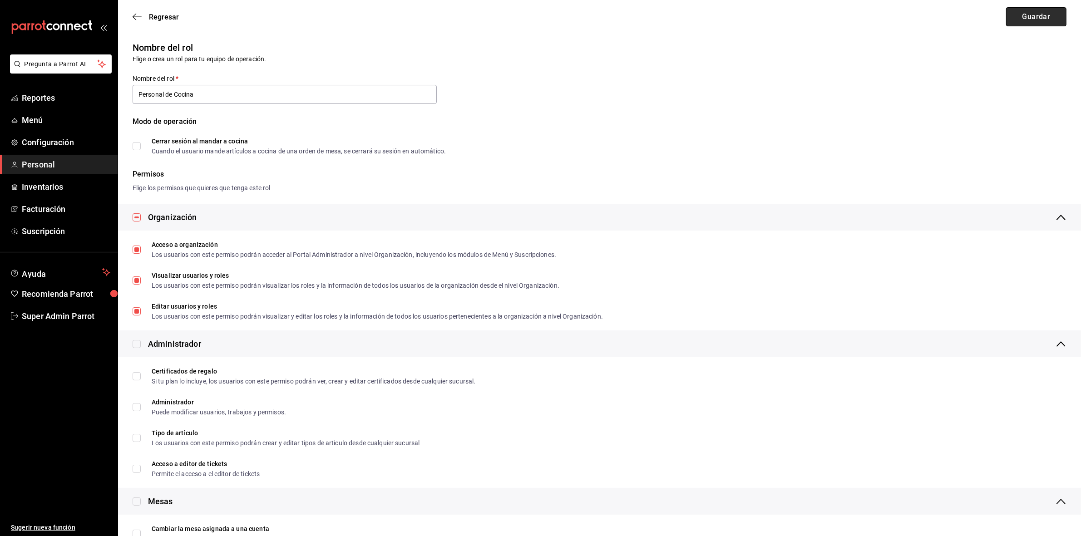
click at [1016, 21] on button "Guardar" at bounding box center [1036, 16] width 60 height 19
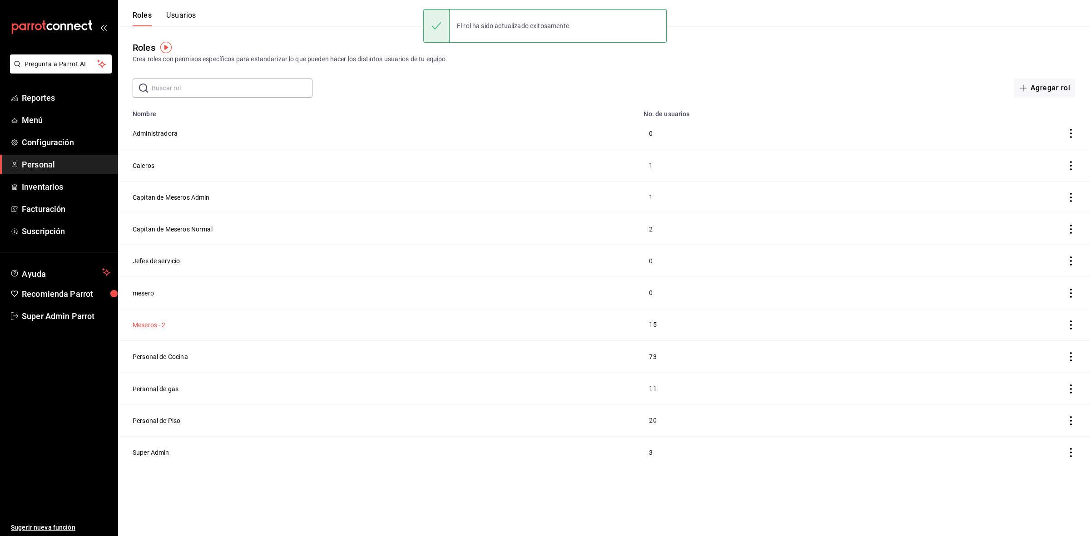
click at [151, 328] on button "Meseros - 2" at bounding box center [149, 325] width 33 height 9
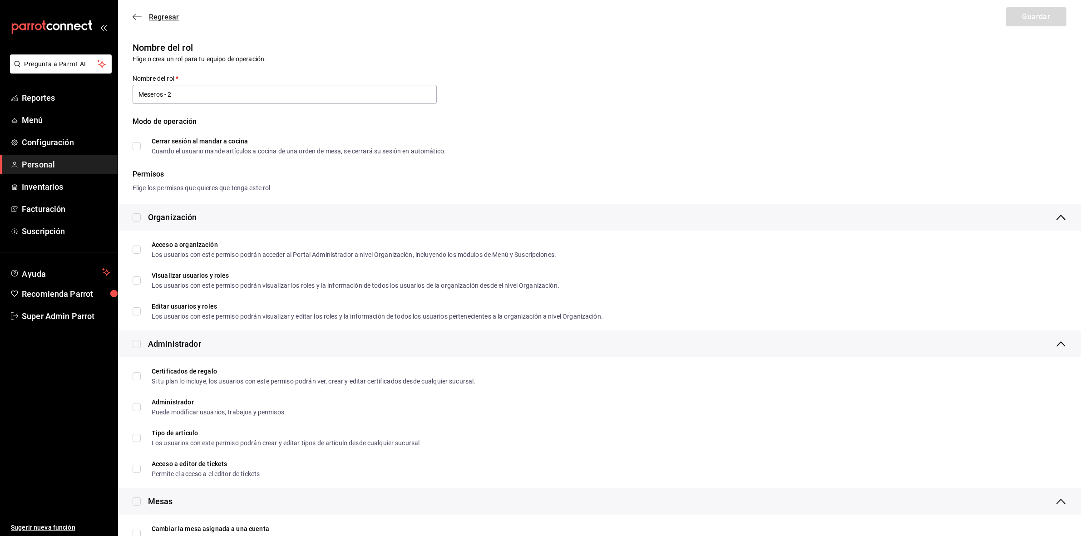
click at [139, 20] on icon "button" at bounding box center [137, 17] width 9 height 8
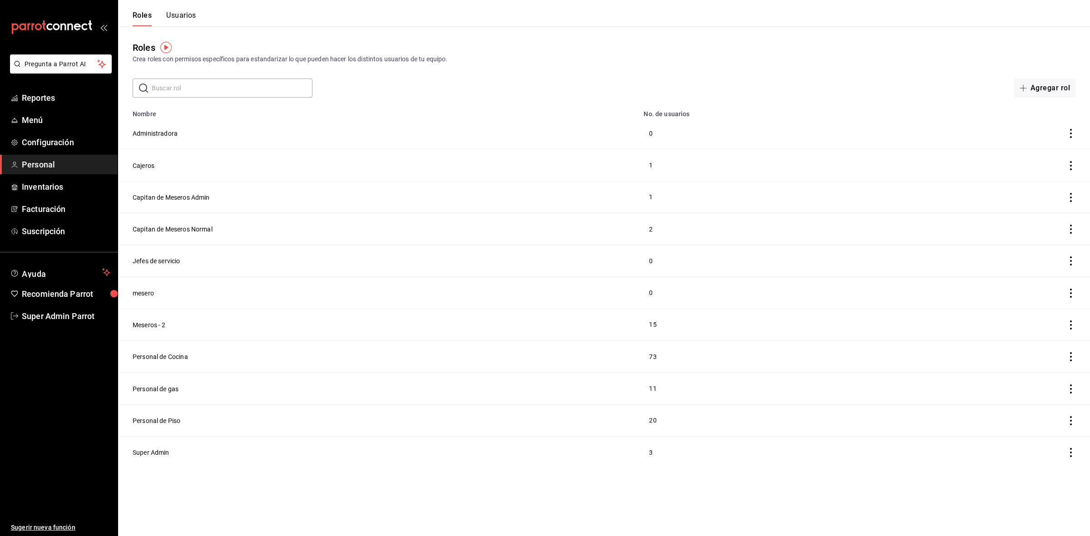
click at [178, 16] on button "Usuarios" at bounding box center [181, 18] width 30 height 15
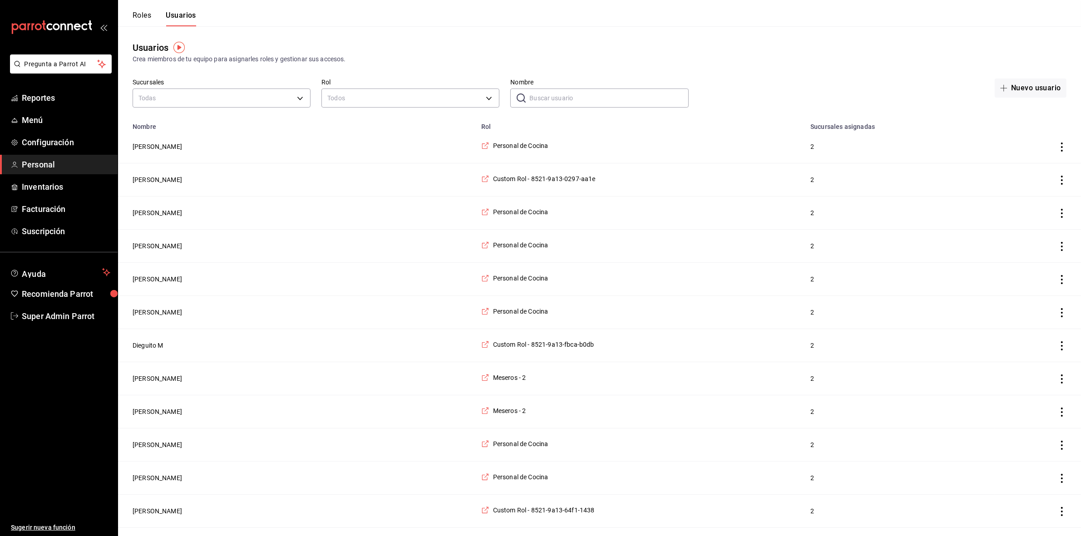
click at [1061, 148] on icon "actions" at bounding box center [1062, 147] width 9 height 9
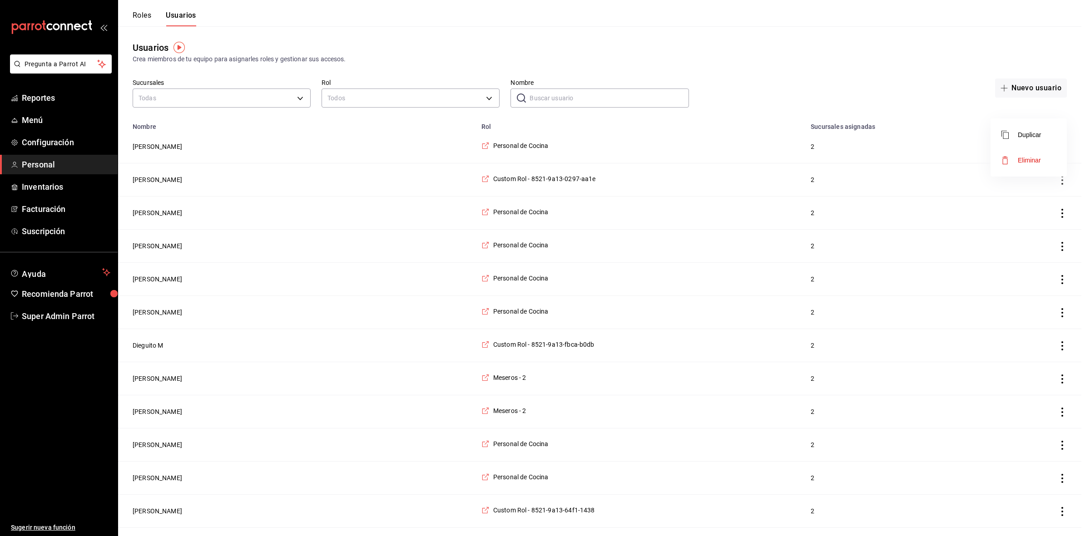
click at [425, 40] on div at bounding box center [545, 268] width 1090 height 536
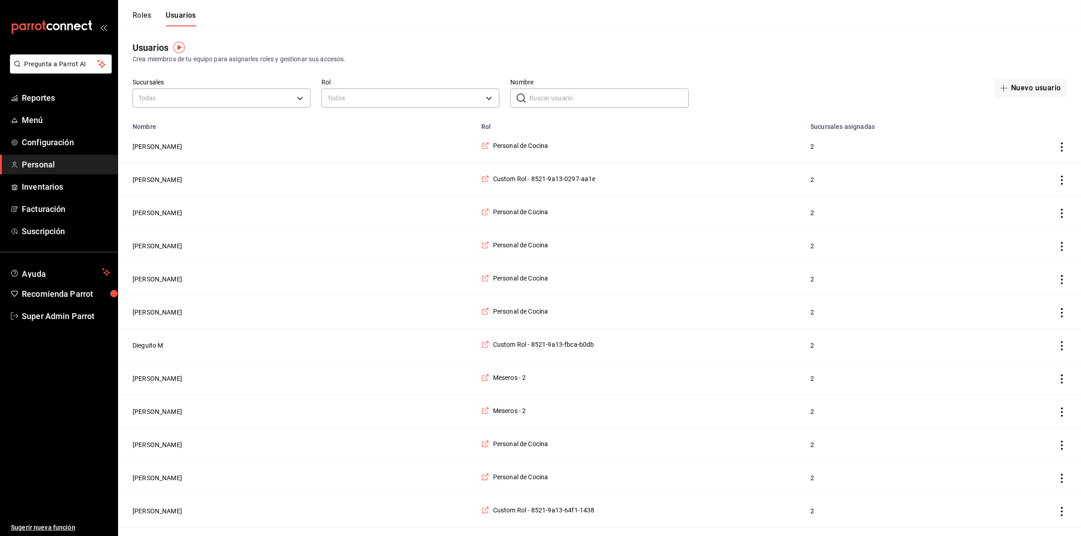
click at [461, 26] on header "Roles Usuarios" at bounding box center [599, 13] width 963 height 26
click at [142, 12] on button "Roles" at bounding box center [142, 18] width 19 height 15
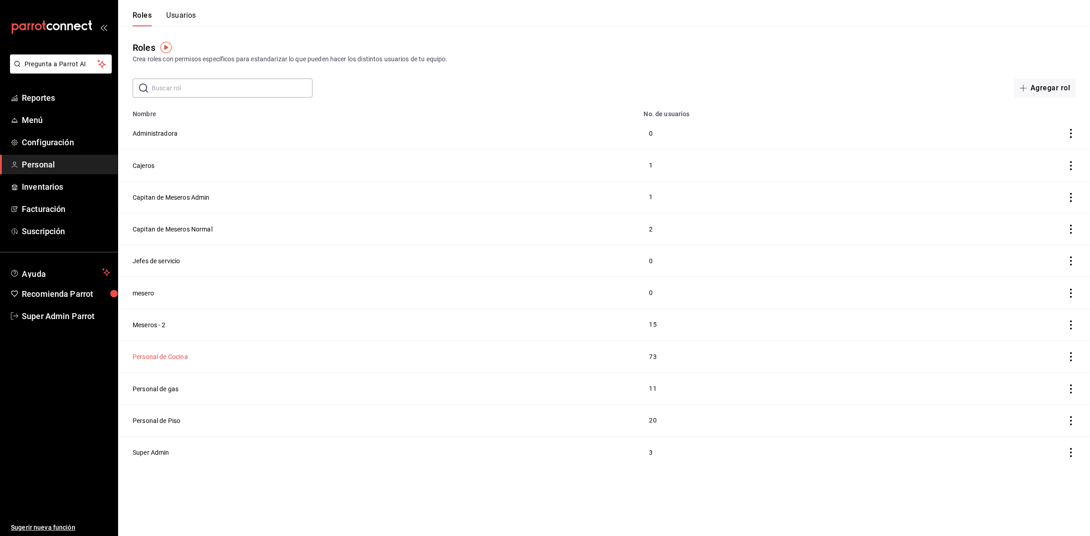
click at [164, 361] on button "Personal de Cocina" at bounding box center [160, 356] width 55 height 9
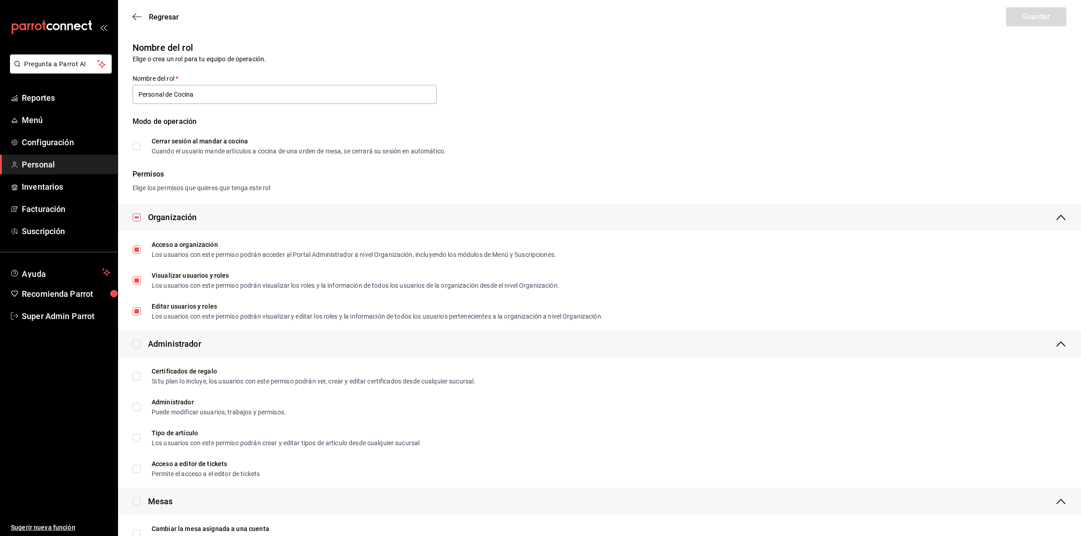
click at [137, 215] on input "checkbox" at bounding box center [137, 217] width 8 height 8
checkbox input "false"
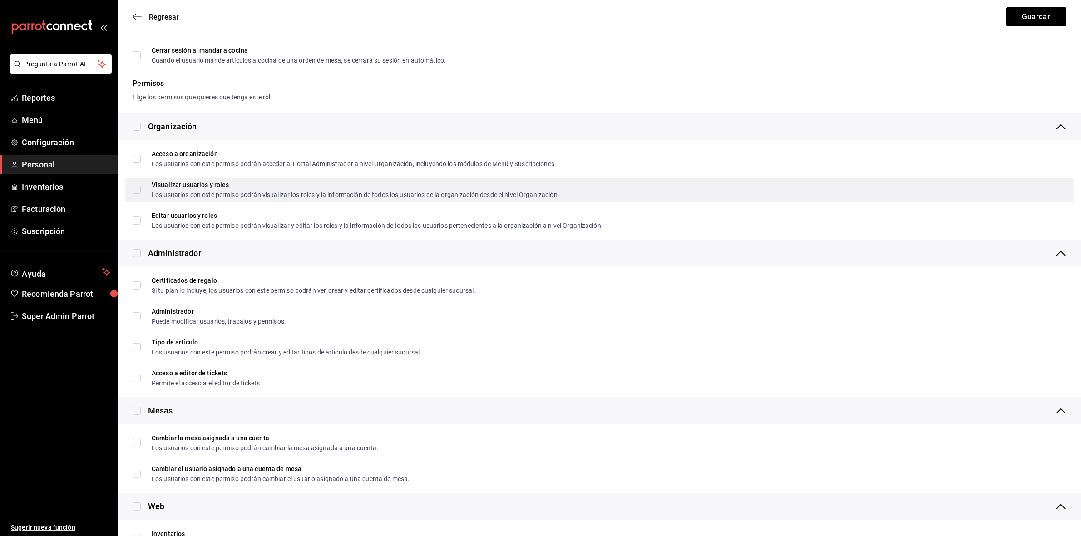
scroll to position [114, 0]
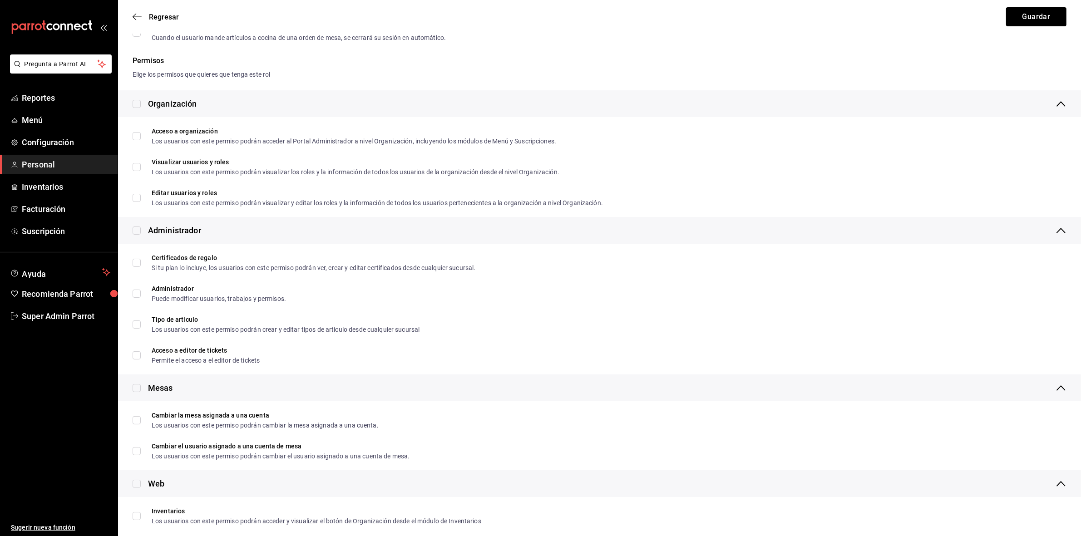
click at [139, 103] on input "checkbox" at bounding box center [137, 104] width 8 height 8
checkbox input "true"
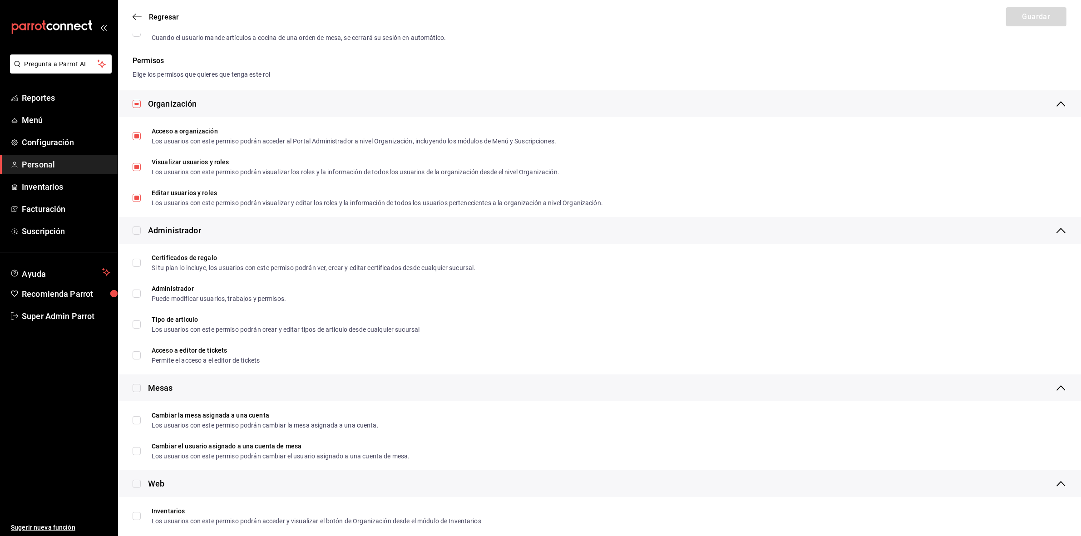
click at [133, 100] on input "checkbox" at bounding box center [137, 104] width 8 height 8
checkbox input "false"
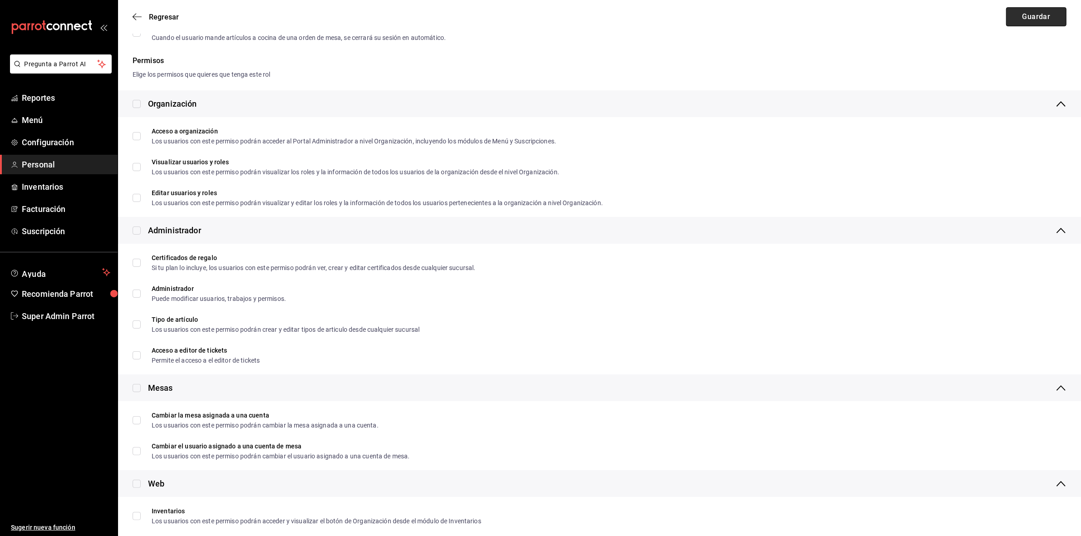
click at [1017, 15] on button "Guardar" at bounding box center [1036, 16] width 60 height 19
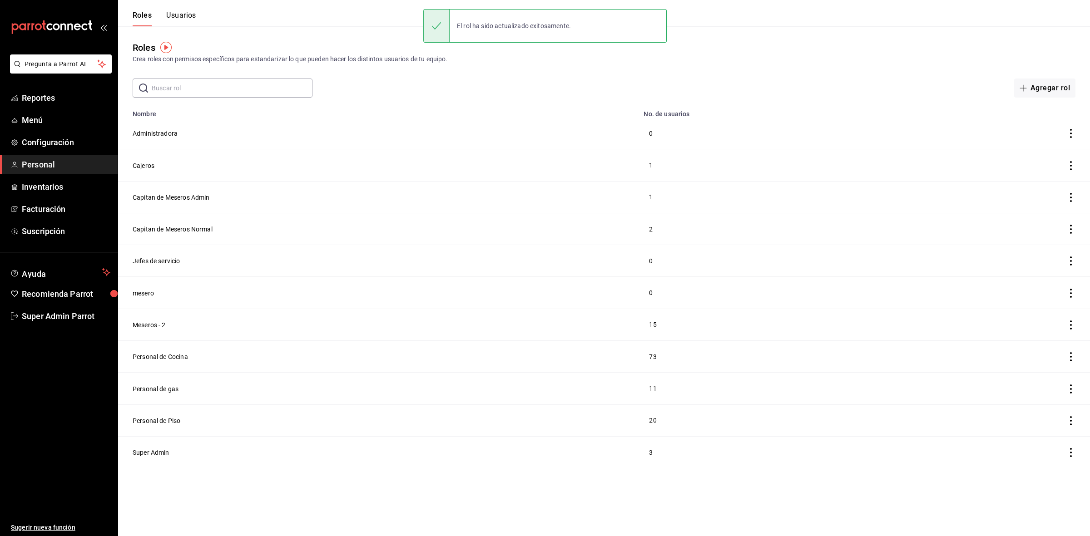
click at [178, 363] on td "Personal de Cocina" at bounding box center [378, 357] width 520 height 32
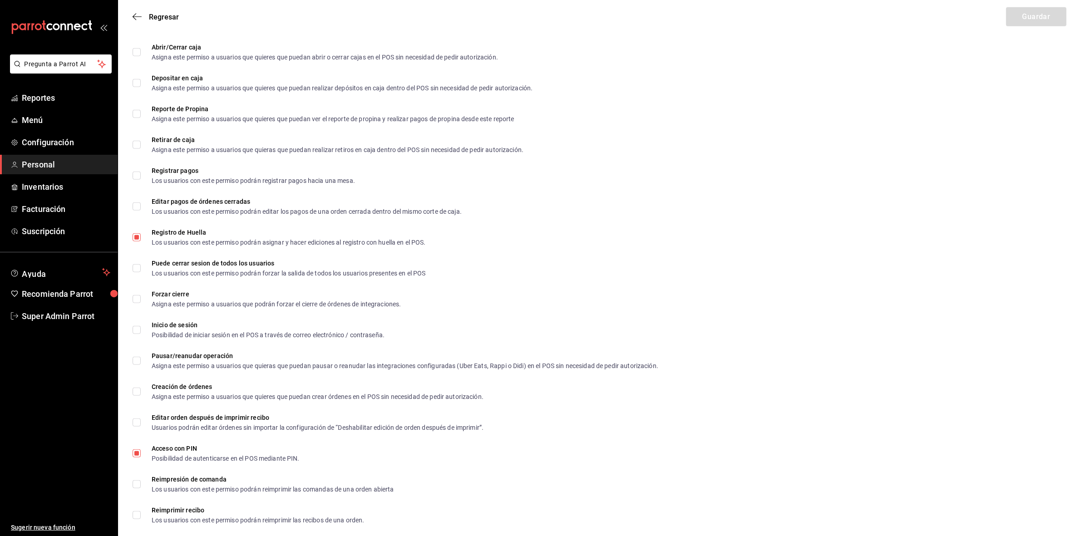
scroll to position [1132, 0]
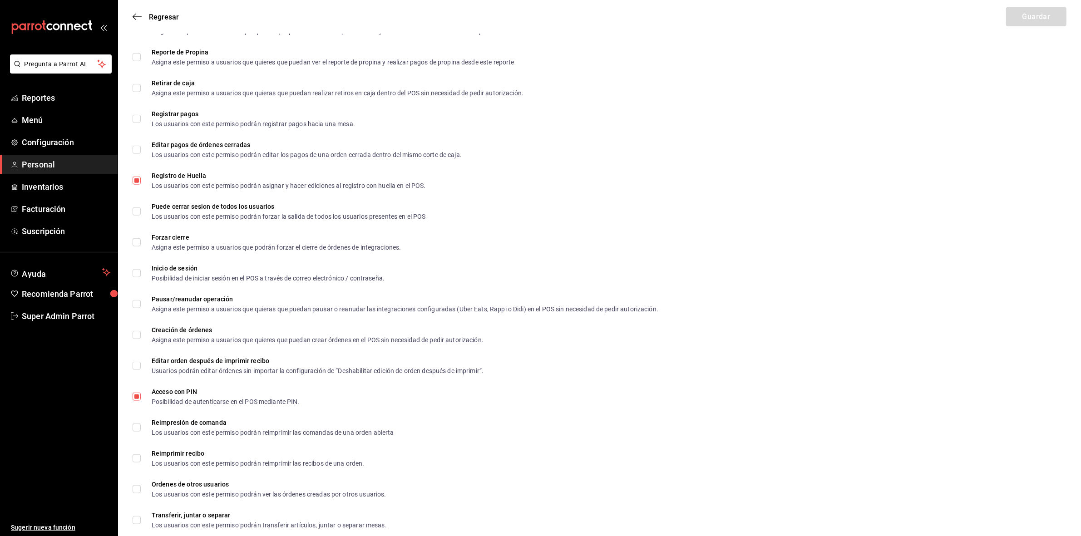
click at [139, 11] on div "Regresar Guardar" at bounding box center [599, 17] width 963 height 34
click at [139, 17] on icon "button" at bounding box center [137, 16] width 9 height 0
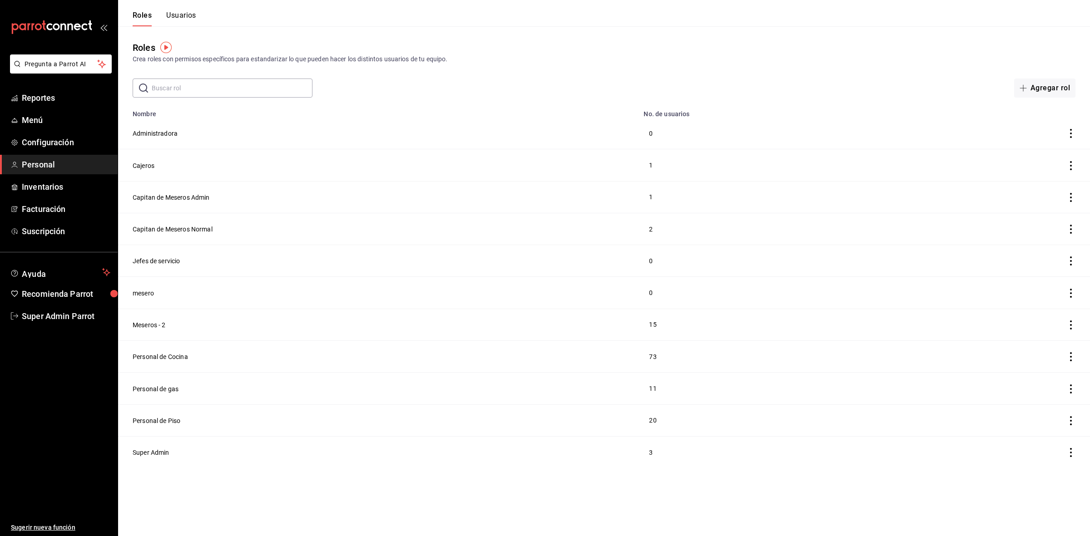
click at [183, 17] on button "Usuarios" at bounding box center [181, 18] width 30 height 15
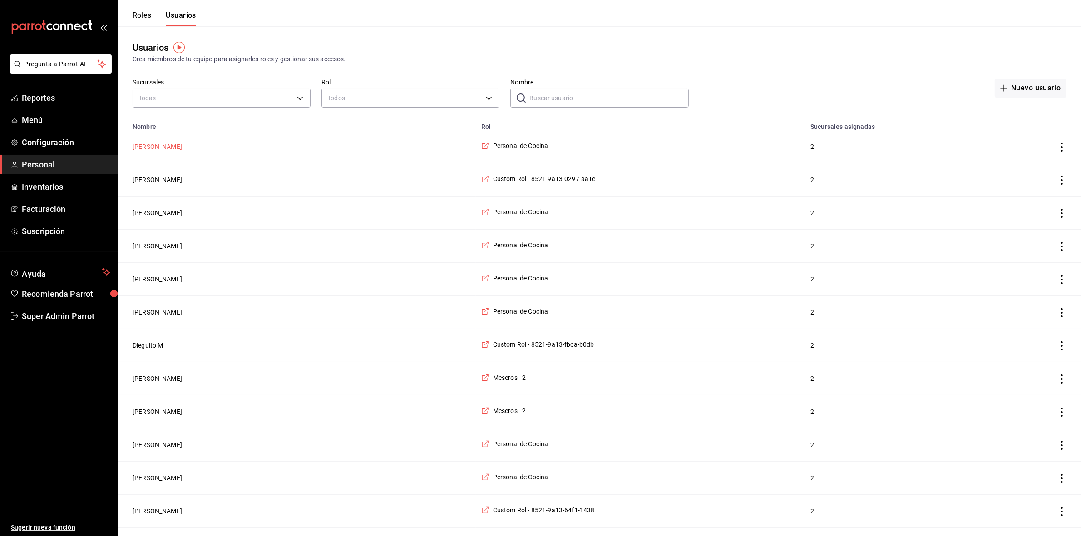
click at [151, 147] on button "[PERSON_NAME]" at bounding box center [157, 146] width 49 height 9
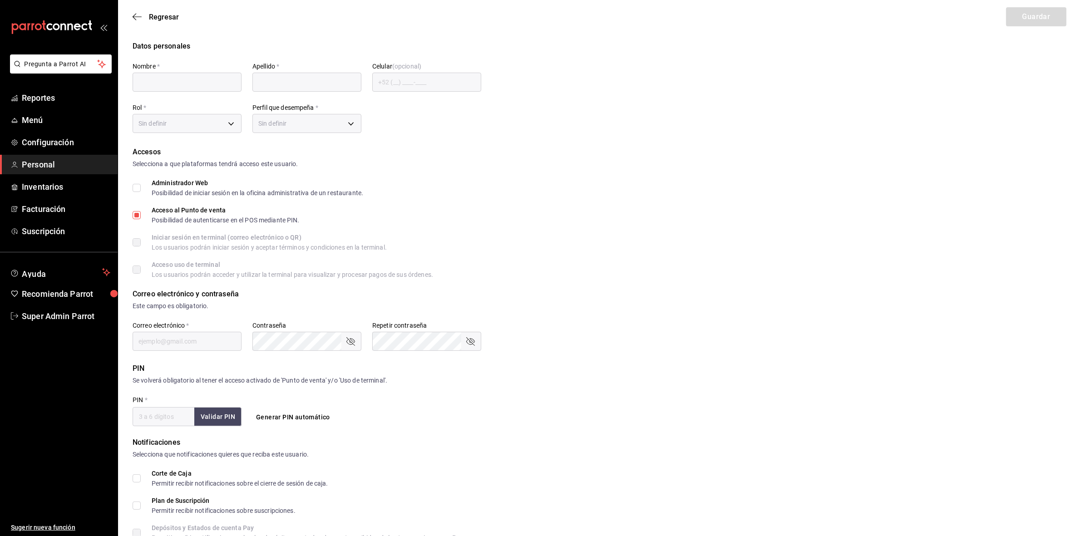
type input "Zaira"
type input "[PERSON_NAME]"
checkbox input "true"
type input "[EMAIL_ADDRESS][DOMAIN_NAME]"
type input "7910"
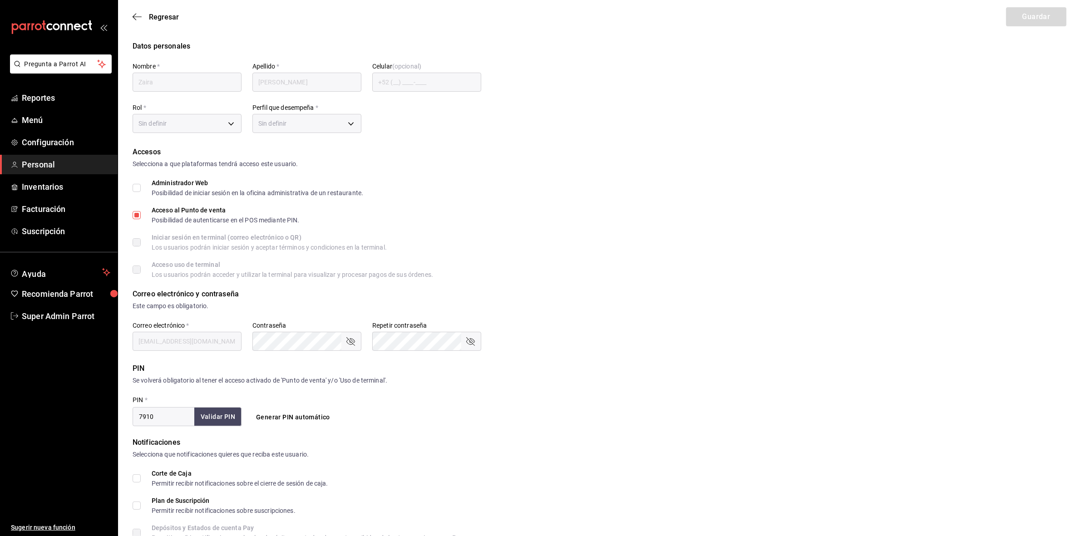
type input "97cc0063-941b-4673-849f-347ae2b3dd98"
type input "KITCHEN"
checkbox input "true"
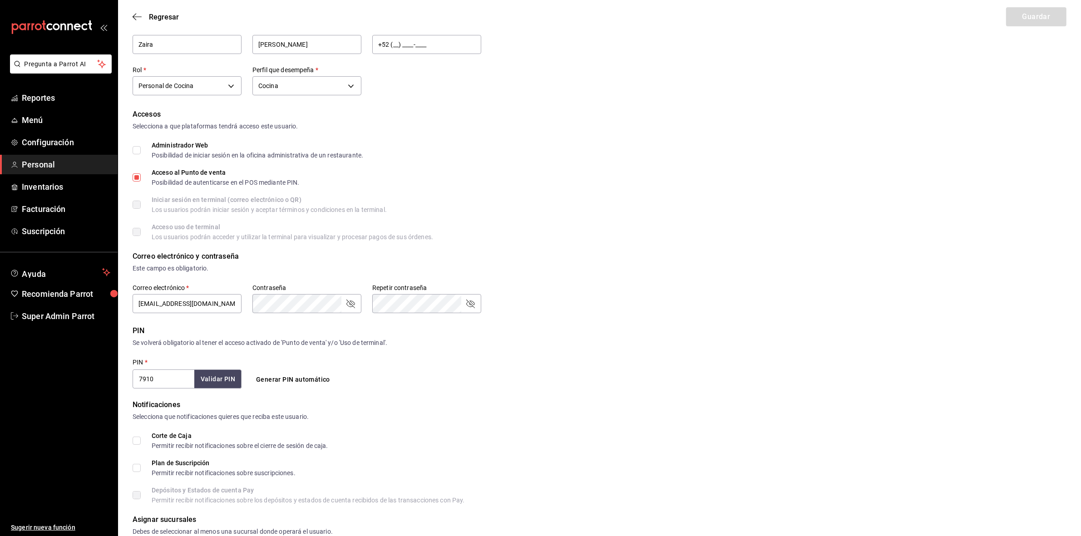
scroll to position [114, 0]
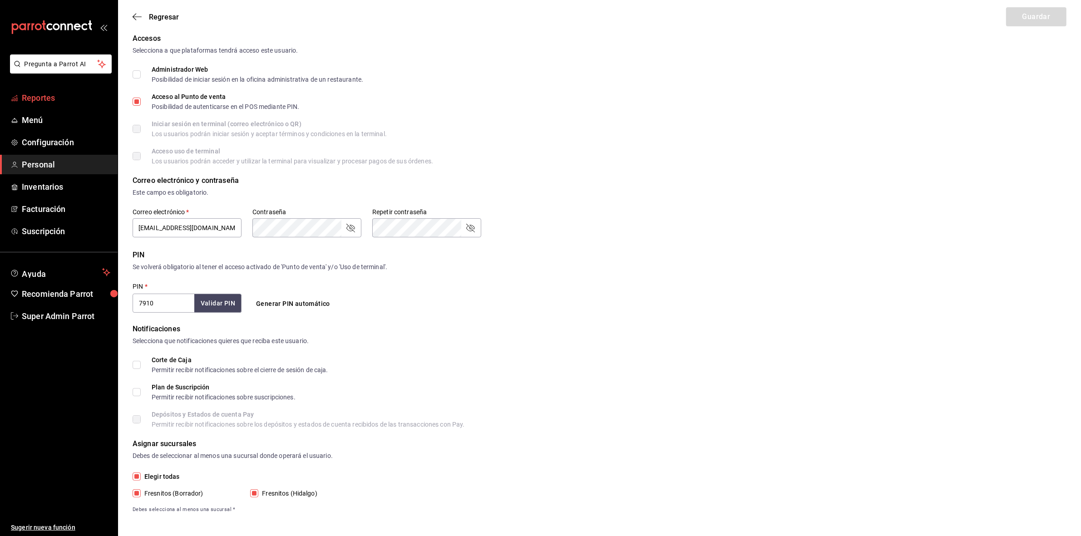
click at [36, 98] on span "Reportes" at bounding box center [66, 98] width 89 height 12
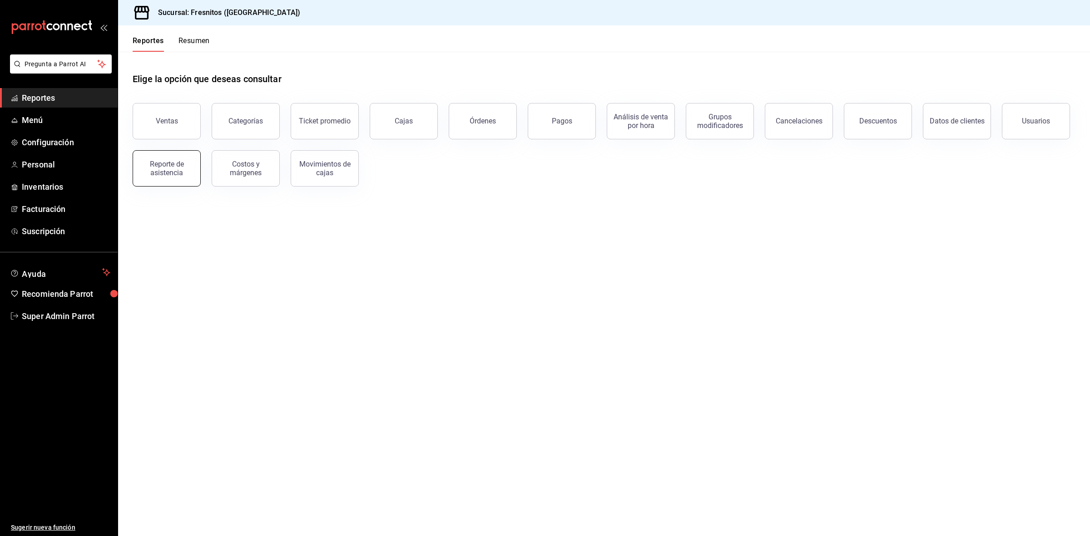
click at [167, 159] on button "Reporte de asistencia" at bounding box center [167, 168] width 68 height 36
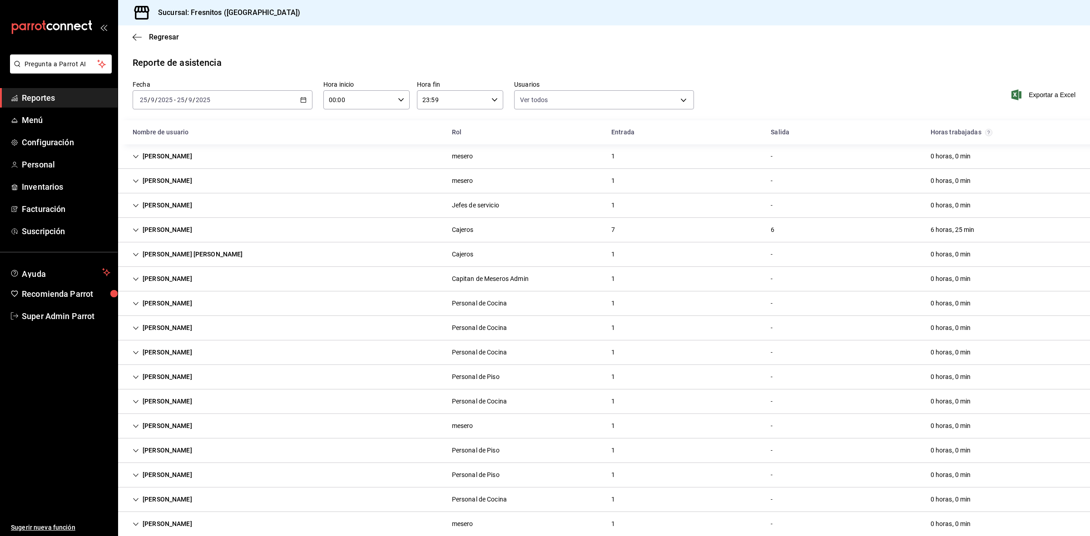
click at [301, 101] on icon "button" at bounding box center [303, 100] width 6 height 6
click at [164, 151] on span "Ayer" at bounding box center [175, 148] width 70 height 10
click at [133, 159] on div "[PERSON_NAME]" at bounding box center [162, 156] width 74 height 17
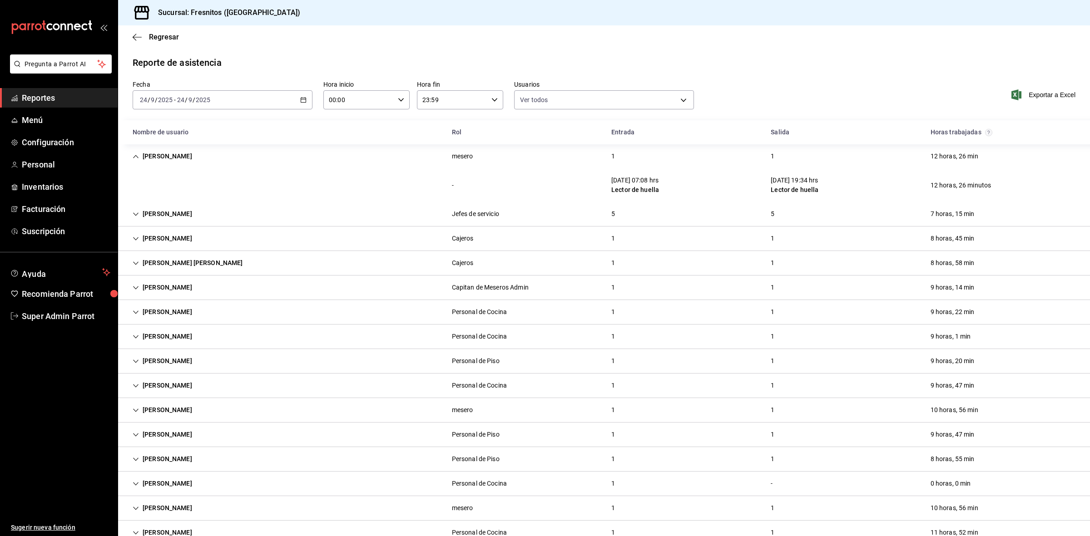
click at [137, 216] on icon "Cell" at bounding box center [136, 214] width 6 height 6
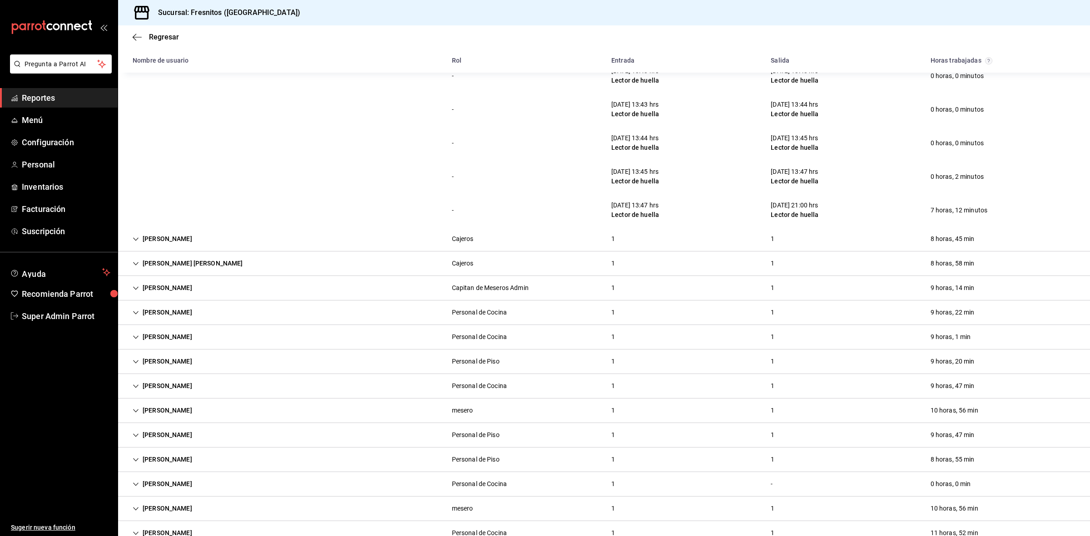
scroll to position [170, 0]
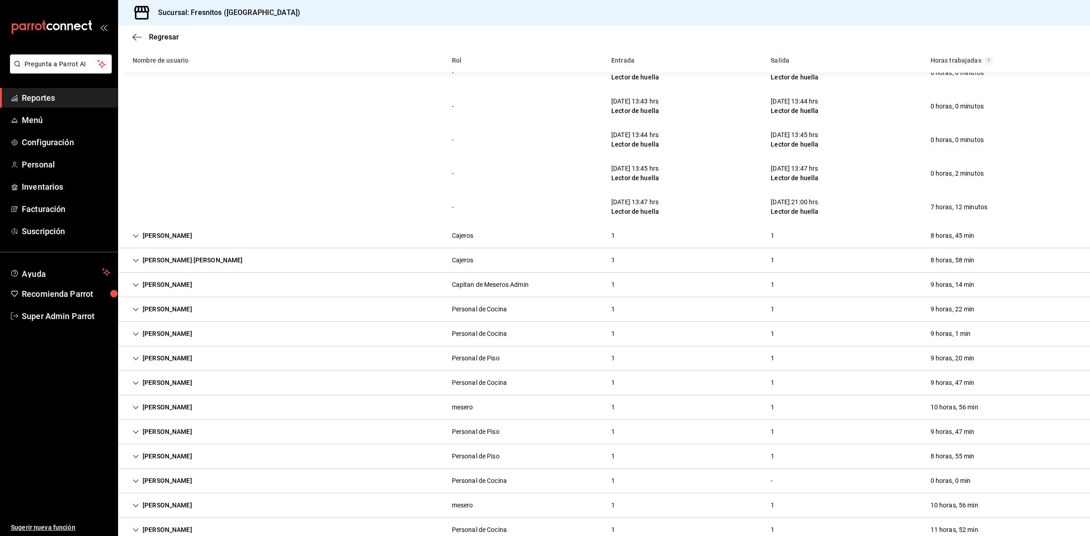
click at [135, 312] on icon "Cell" at bounding box center [136, 310] width 6 height 6
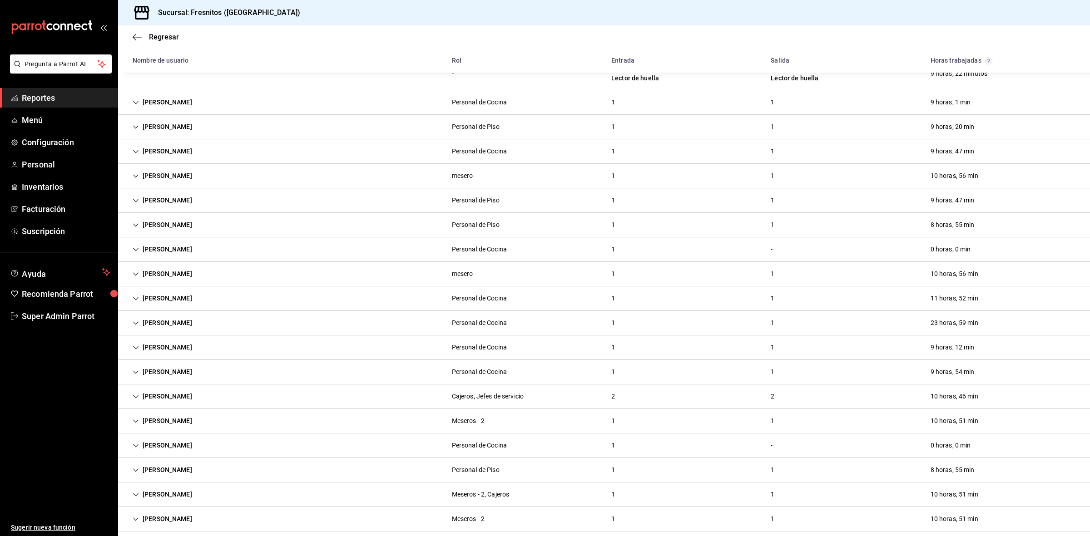
scroll to position [454, 0]
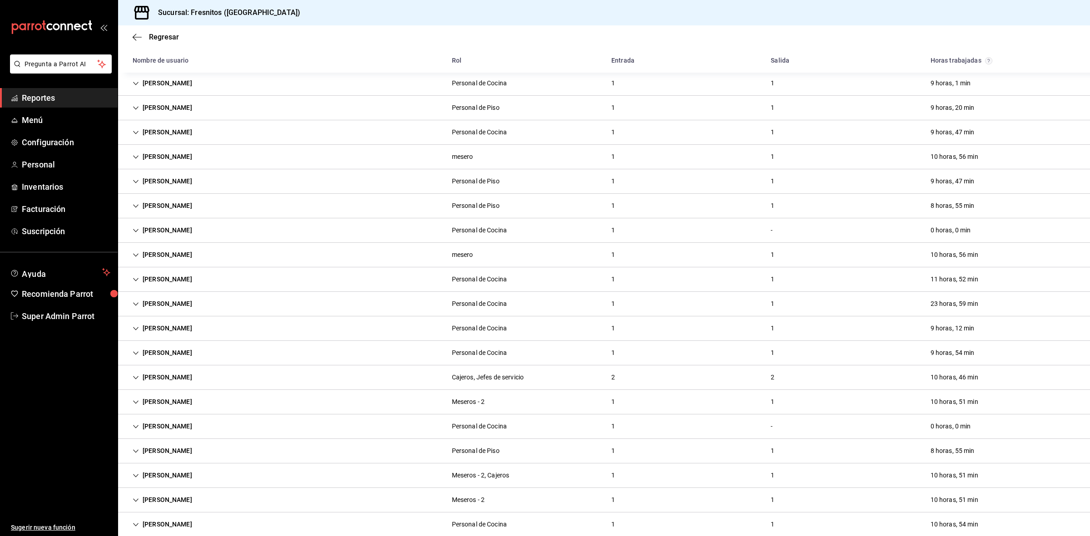
click at [137, 328] on icon "Cell" at bounding box center [135, 328] width 5 height 3
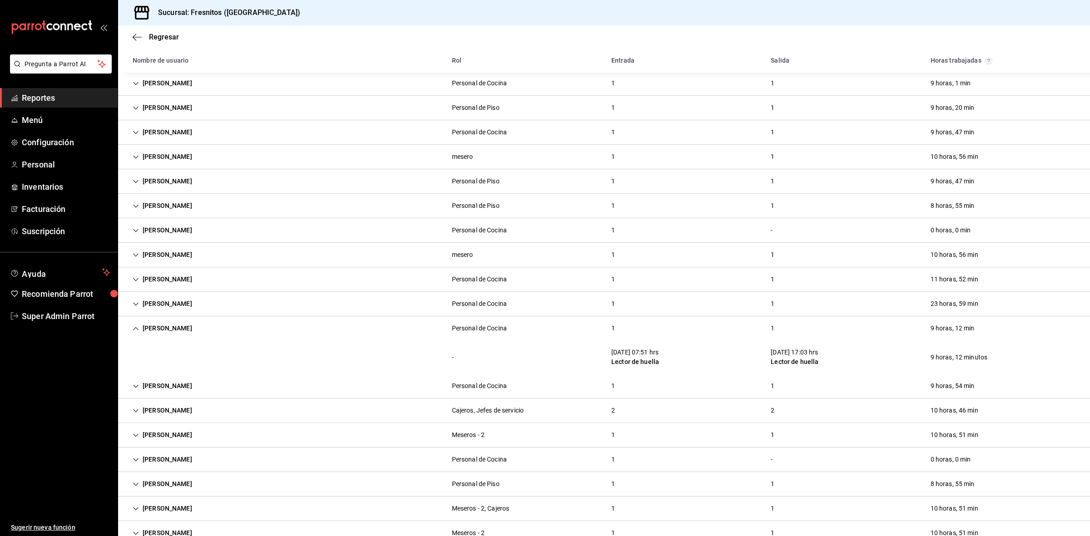
scroll to position [624, 0]
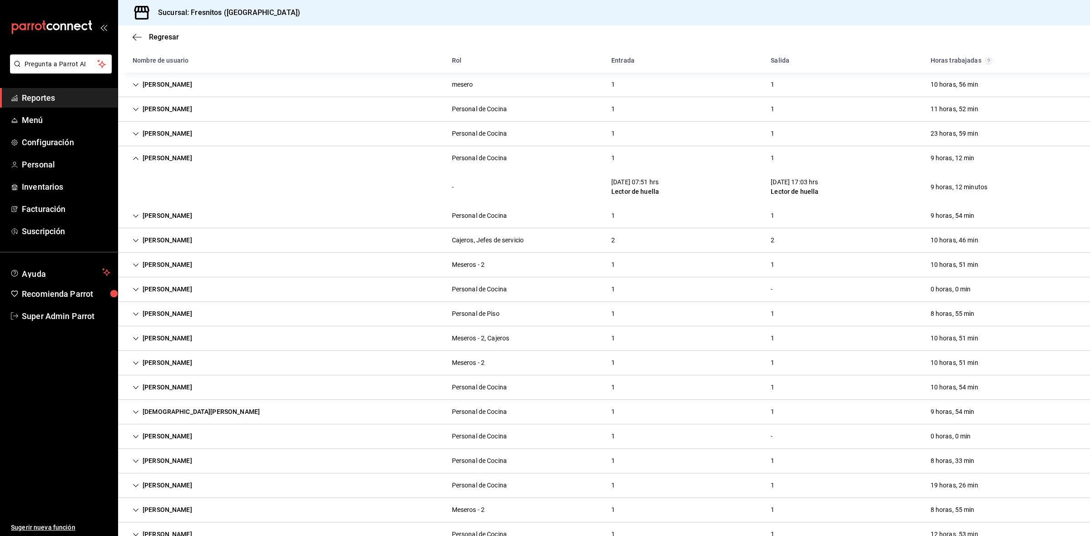
click at [139, 319] on div "[PERSON_NAME]" at bounding box center [162, 314] width 74 height 17
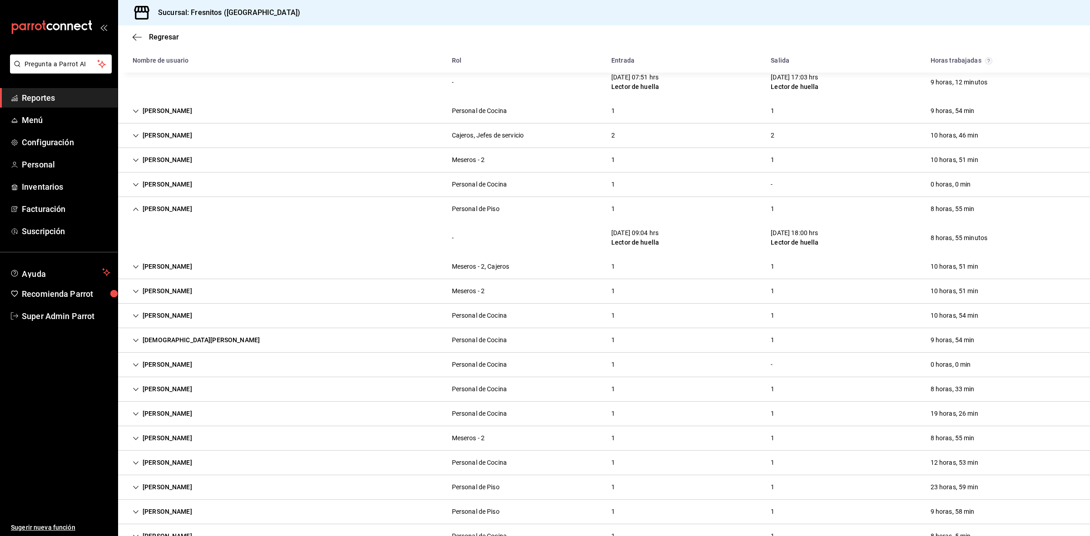
scroll to position [807, 0]
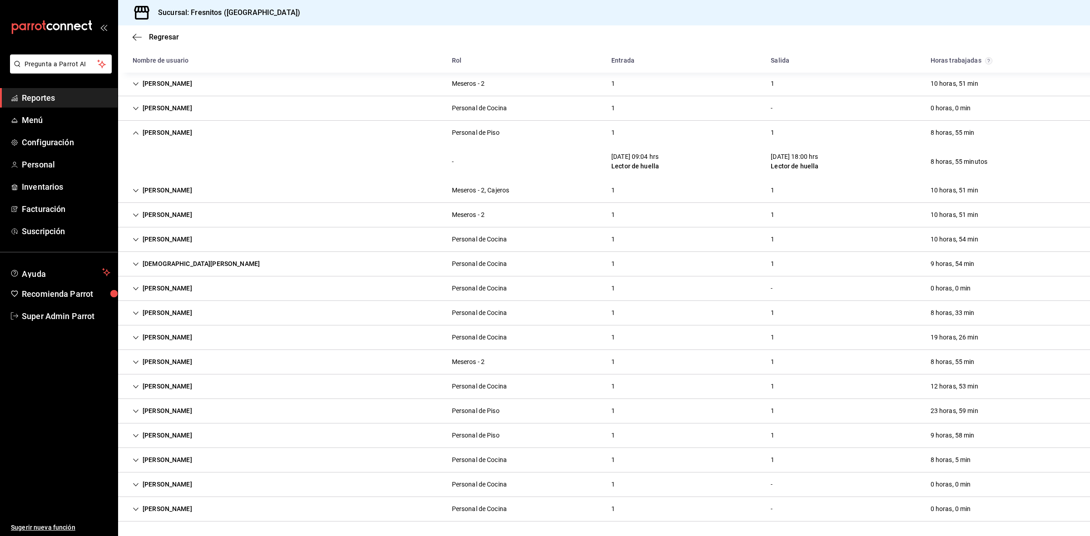
click at [135, 341] on div "[PERSON_NAME]" at bounding box center [162, 337] width 74 height 17
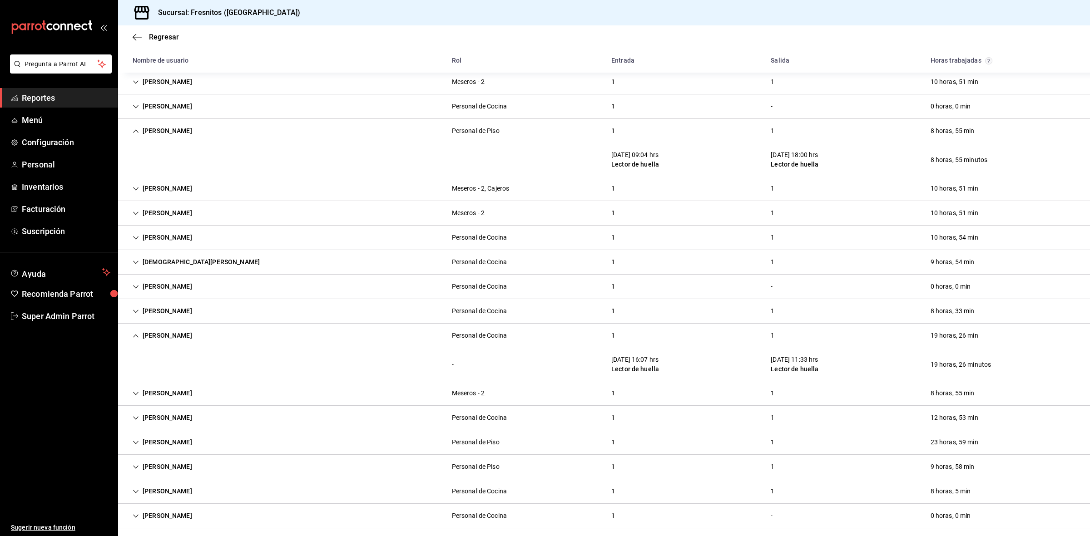
click at [134, 396] on icon "Cell" at bounding box center [136, 394] width 6 height 6
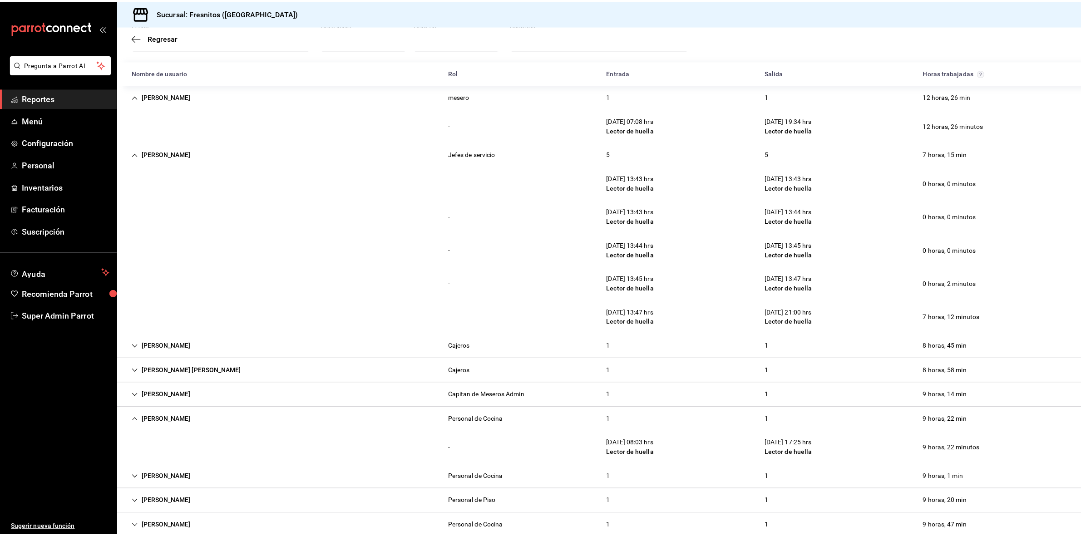
scroll to position [0, 0]
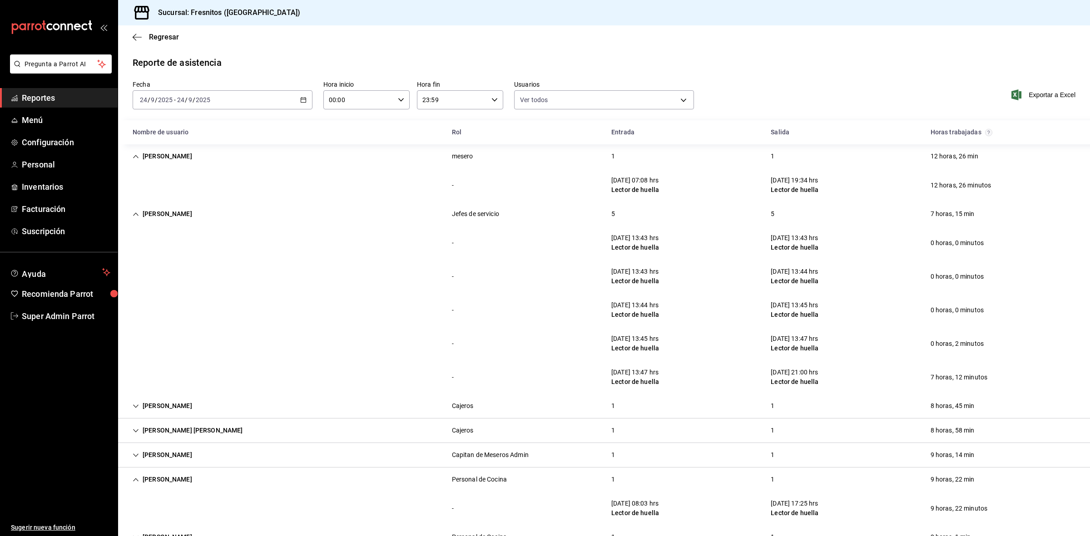
click at [134, 212] on icon "Cell" at bounding box center [136, 214] width 6 height 6
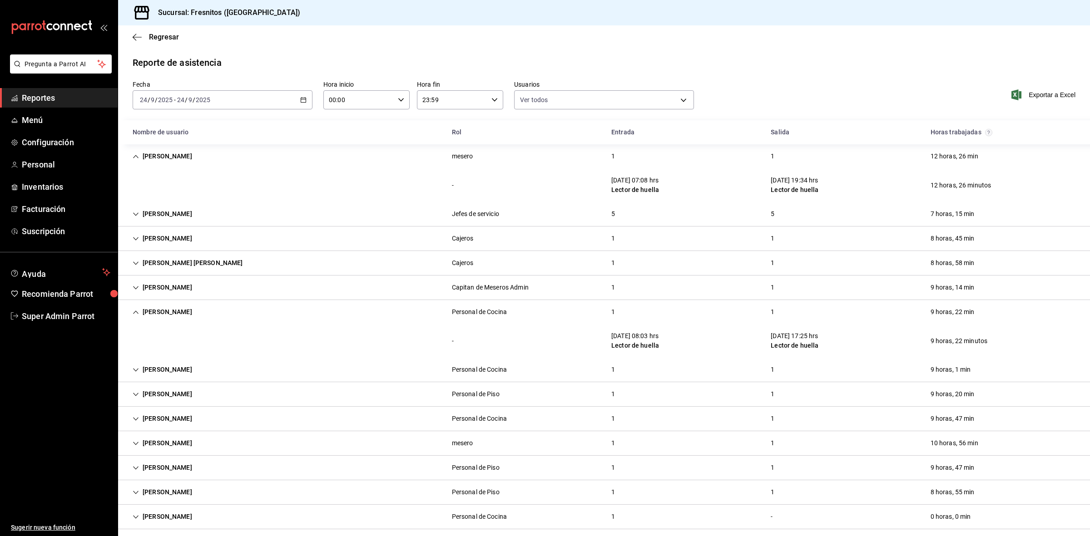
click at [136, 158] on icon "Cell" at bounding box center [136, 156] width 6 height 6
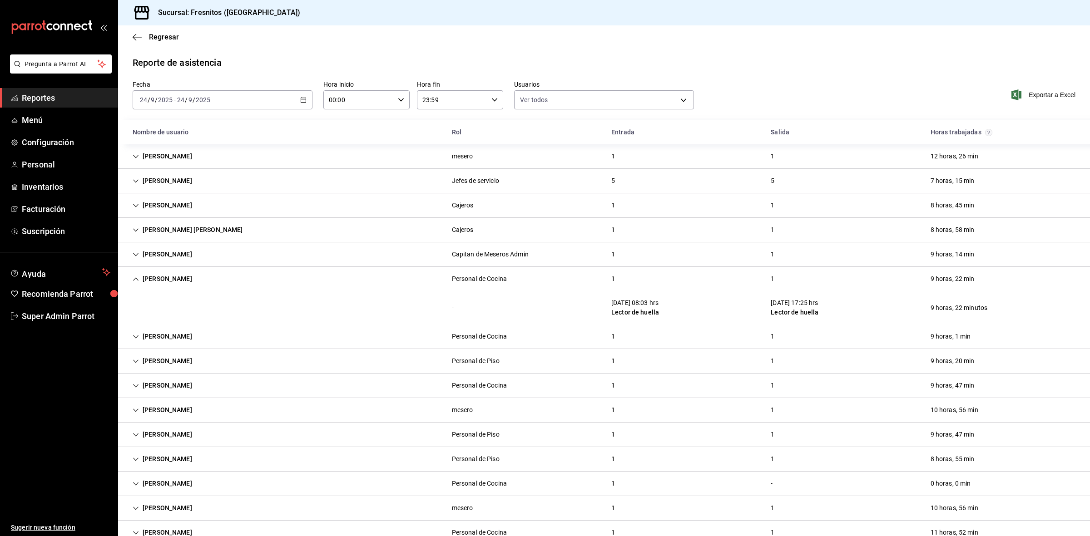
click at [137, 284] on div "[PERSON_NAME]" at bounding box center [162, 279] width 74 height 17
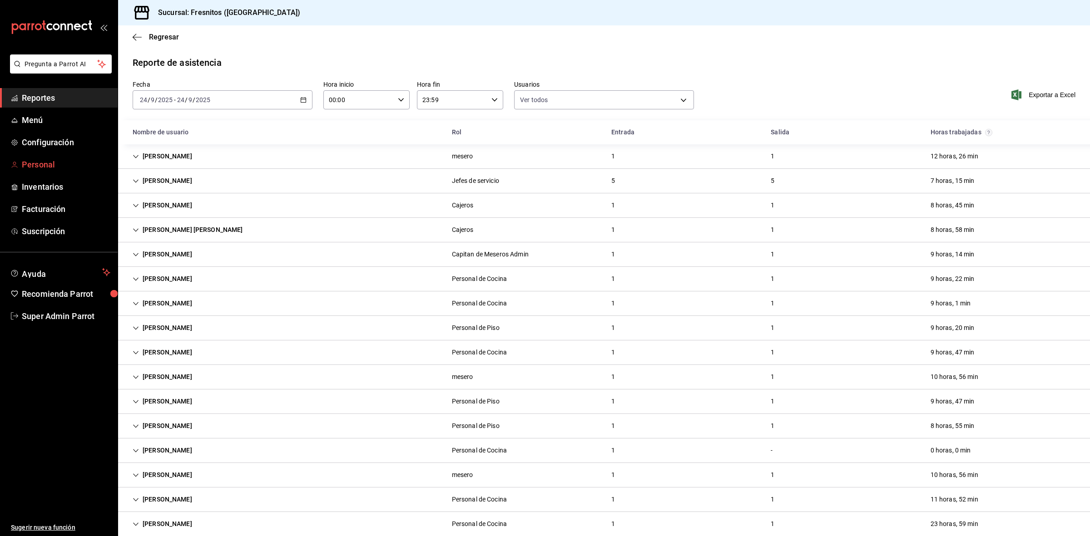
click at [55, 162] on span "Personal" at bounding box center [66, 164] width 89 height 12
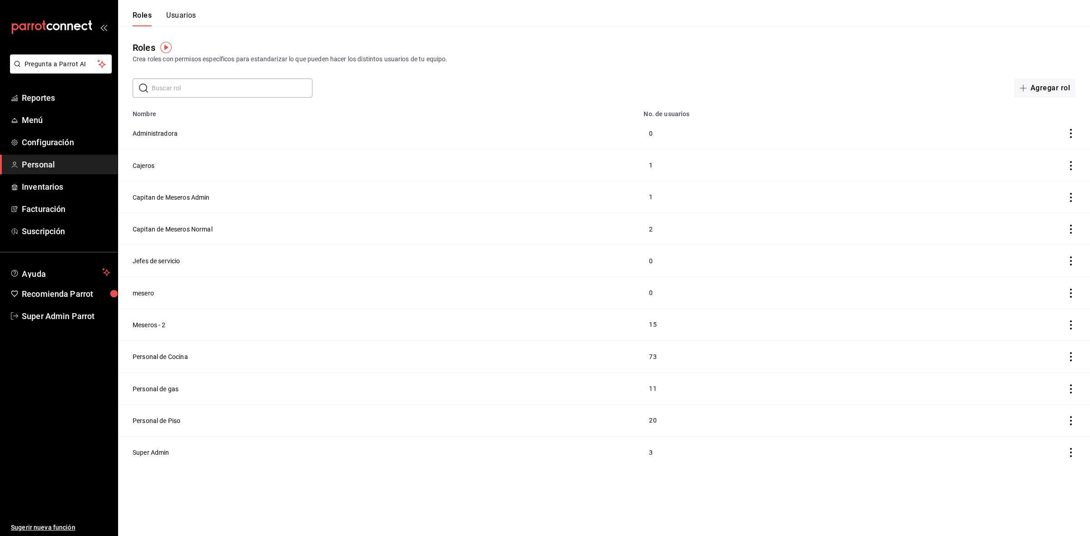
click at [180, 17] on button "Usuarios" at bounding box center [181, 18] width 30 height 15
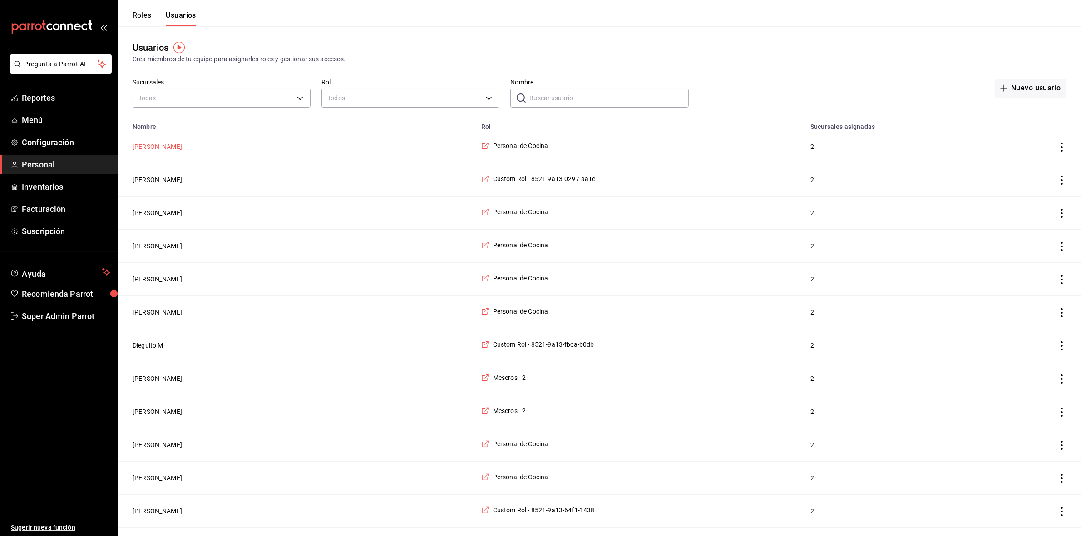
click at [153, 148] on button "[PERSON_NAME]" at bounding box center [157, 146] width 49 height 9
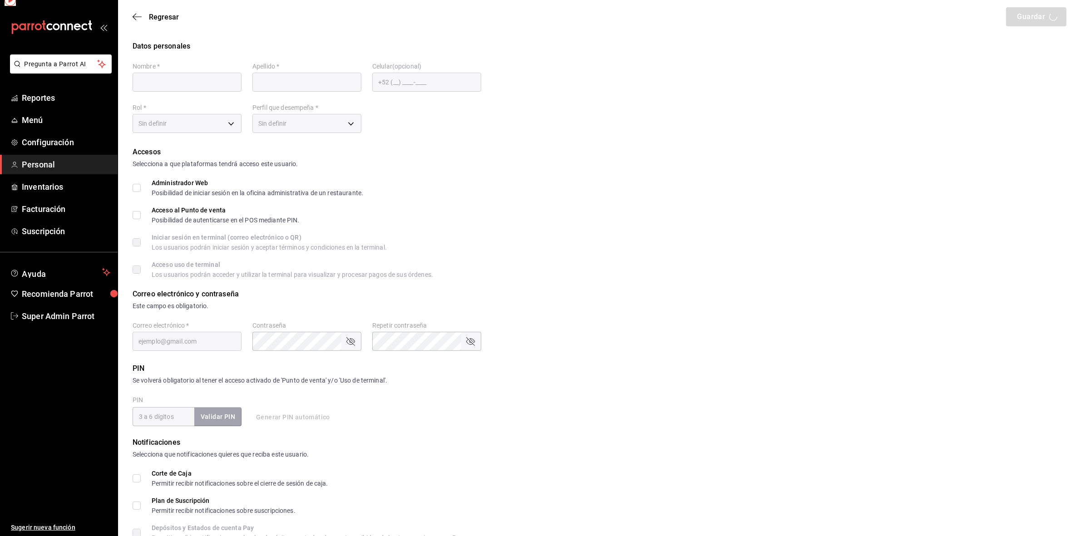
type input "Zaira"
type input "[PERSON_NAME]"
checkbox input "true"
type input "[EMAIL_ADDRESS][DOMAIN_NAME]"
type input "7910"
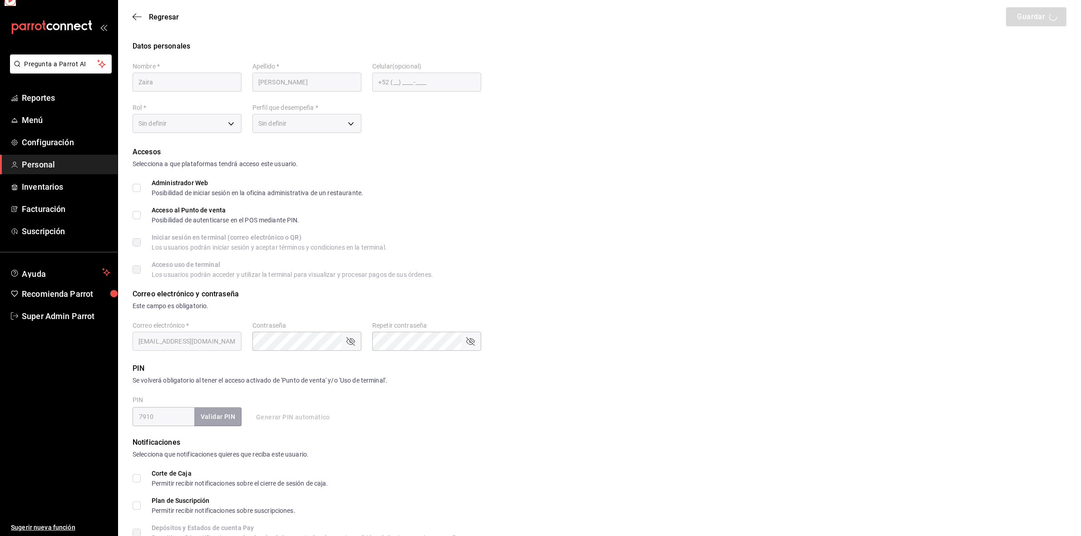
type input "97cc0063-941b-4673-849f-347ae2b3dd98"
type input "KITCHEN"
checkbox input "true"
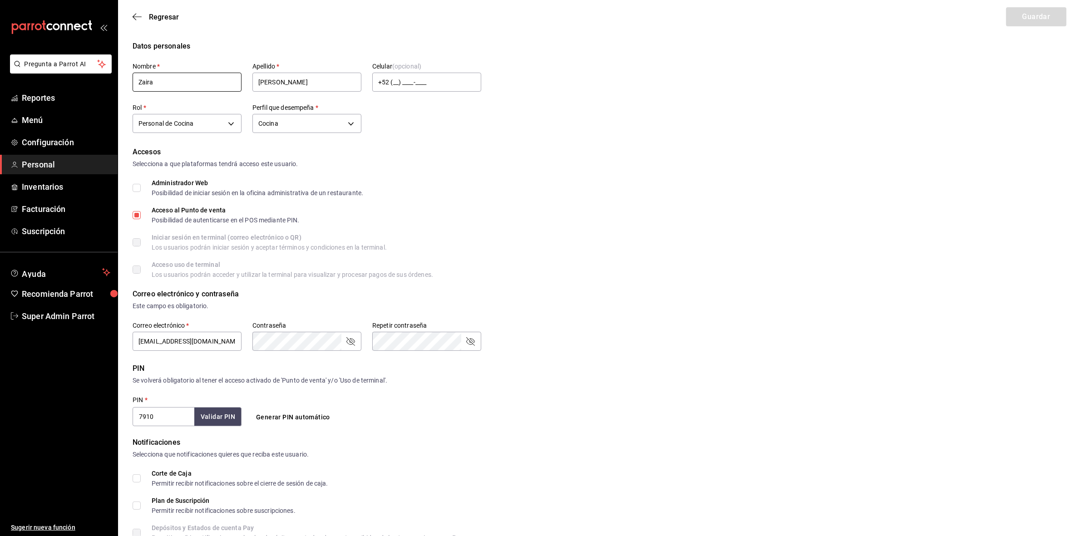
drag, startPoint x: 194, startPoint y: 85, endPoint x: 101, endPoint y: 82, distance: 93.1
click at [101, 82] on div "Pregunta a Parrot AI Reportes Menú Configuración Personal Inventarios Facturaci…" at bounding box center [540, 326] width 1081 height 653
drag, startPoint x: 275, startPoint y: 84, endPoint x: 257, endPoint y: 94, distance: 20.3
click at [257, 94] on div "Nombre   * [PERSON_NAME]   * [PERSON_NAME] (opcional) +52 (__) ____-____ Rol   …" at bounding box center [307, 99] width 349 height 73
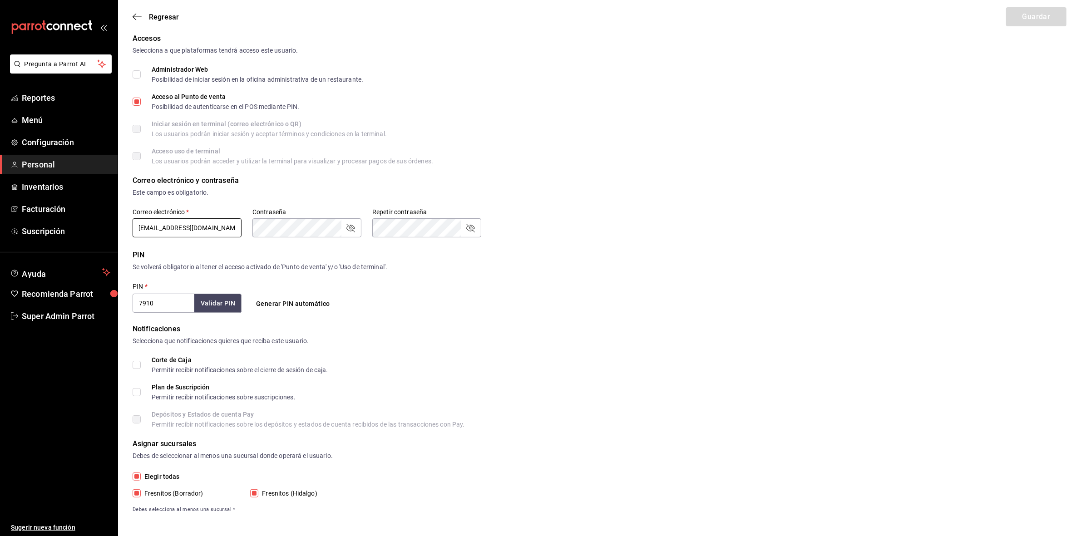
click at [223, 232] on input "[EMAIL_ADDRESS][DOMAIN_NAME]" at bounding box center [187, 227] width 109 height 19
drag, startPoint x: 221, startPoint y: 228, endPoint x: 134, endPoint y: 242, distance: 87.8
click at [134, 242] on form "Datos personales Nombre   * [PERSON_NAME]   * Leon Celular (opcional) +52 (__) …" at bounding box center [600, 220] width 934 height 587
drag, startPoint x: 172, startPoint y: 308, endPoint x: 135, endPoint y: 313, distance: 37.2
click at [135, 313] on form "Datos personales Nombre   * [PERSON_NAME]   * Leon Celular (opcional) +52 (__) …" at bounding box center [600, 220] width 934 height 587
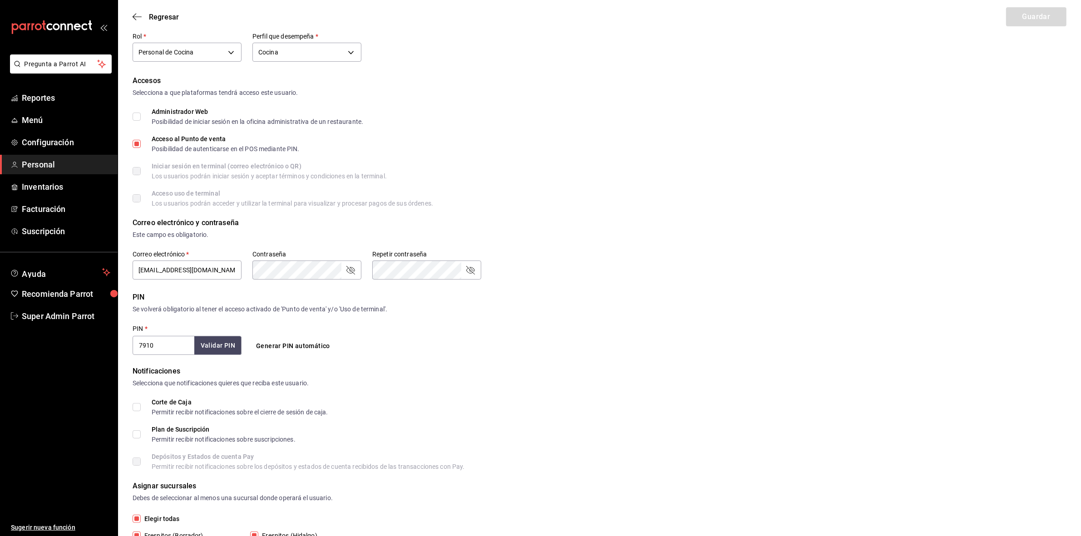
scroll to position [0, 0]
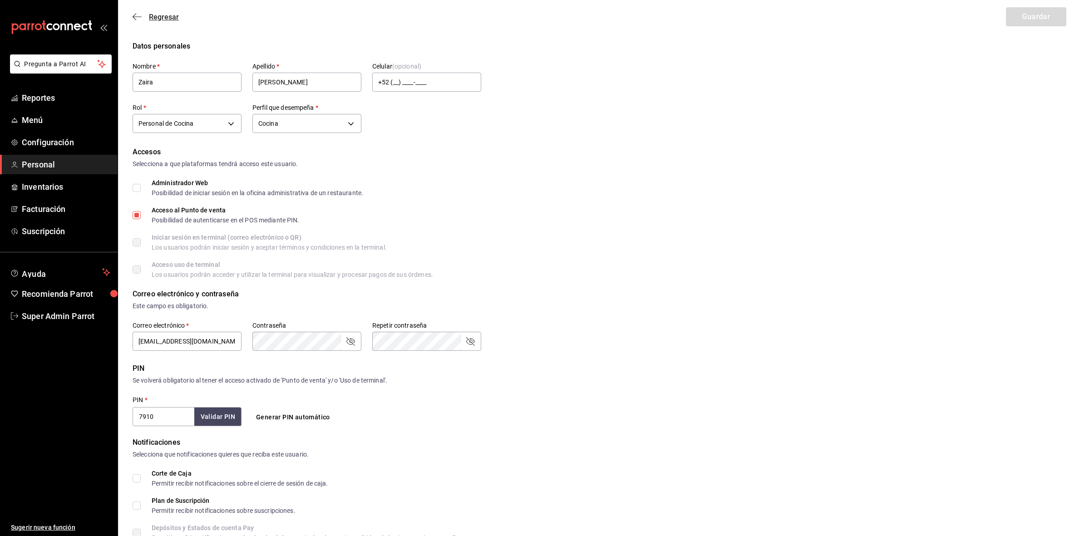
click at [138, 19] on icon "button" at bounding box center [137, 17] width 9 height 8
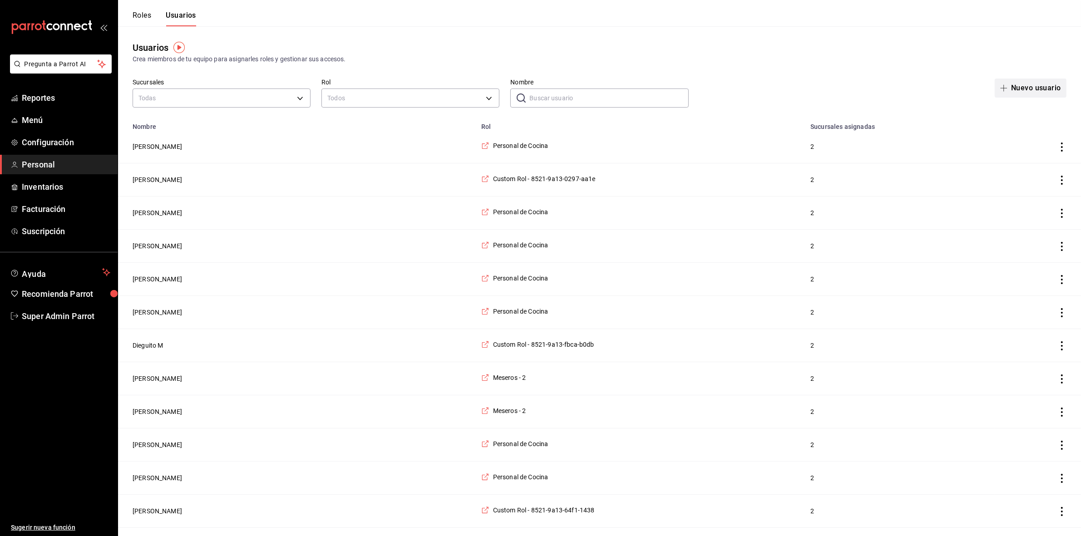
click at [1037, 85] on button "Nuevo usuario" at bounding box center [1031, 88] width 72 height 19
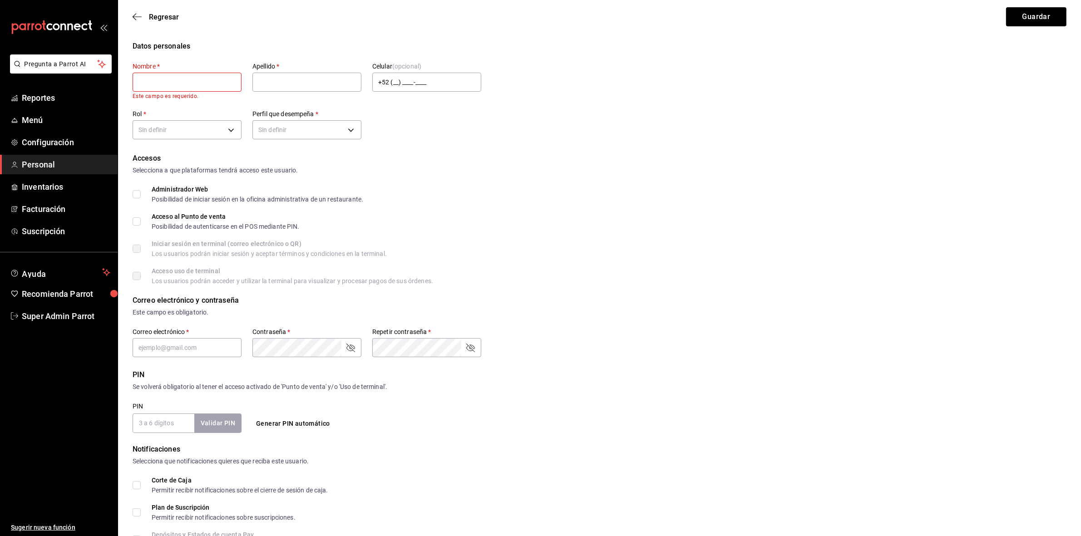
click at [207, 81] on input "text" at bounding box center [187, 82] width 109 height 19
paste input "Zaira"
type input "Zaira"
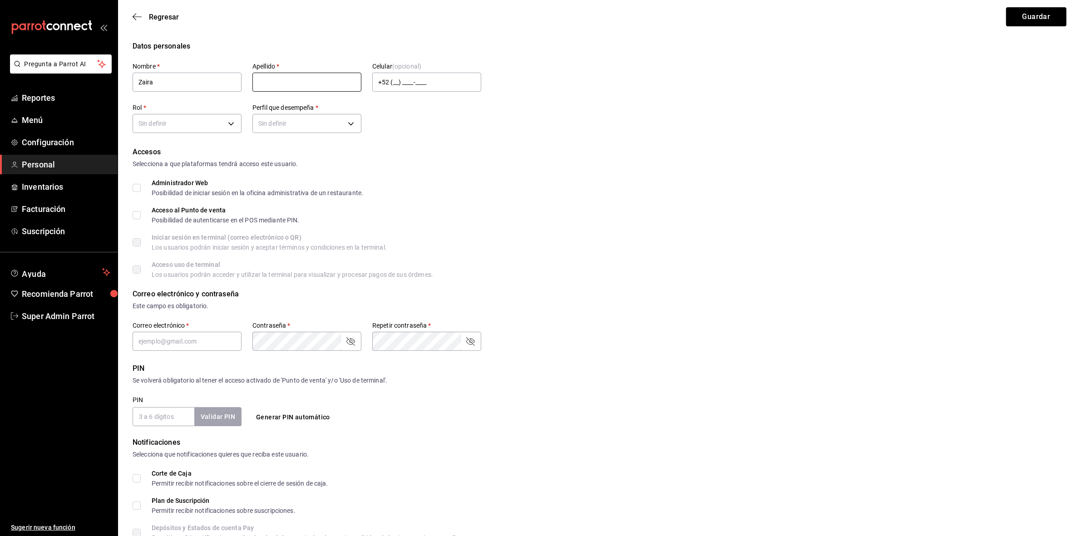
click at [270, 78] on input "text" at bounding box center [306, 82] width 109 height 19
paste input "[PERSON_NAME]"
type input "[PERSON_NAME]"
click at [165, 412] on input "PIN" at bounding box center [164, 416] width 62 height 19
checkbox input "true"
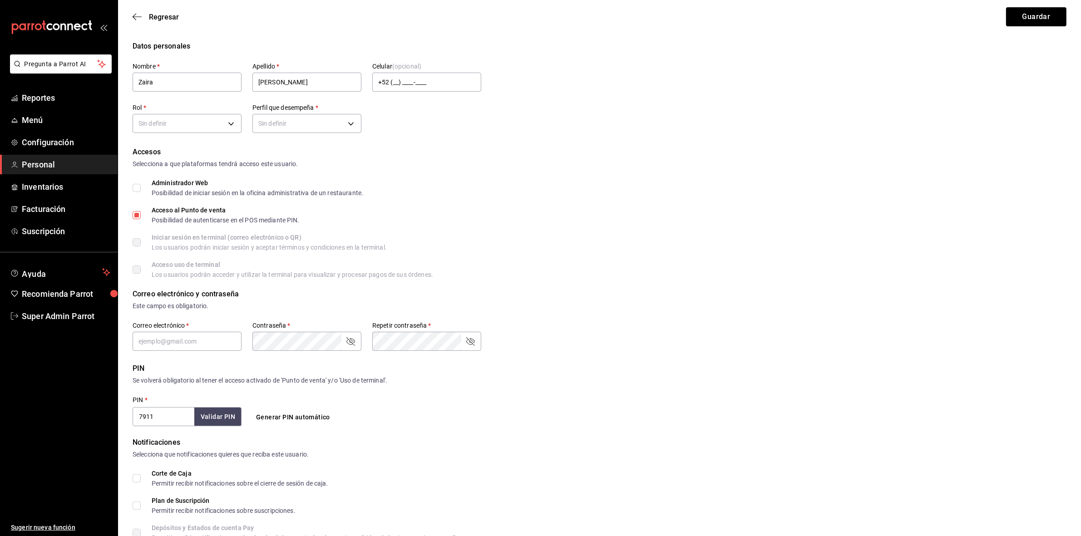
type input "7911"
click at [205, 415] on button "Validar PIN" at bounding box center [217, 417] width 48 height 20
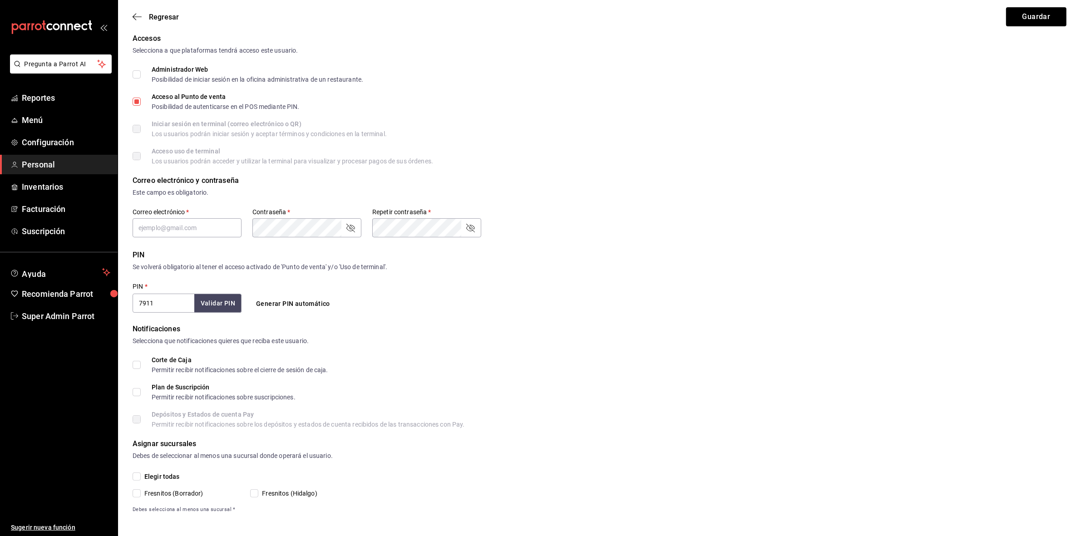
scroll to position [116, 0]
click at [133, 474] on input "Elegir todas" at bounding box center [137, 474] width 8 height 8
checkbox input "true"
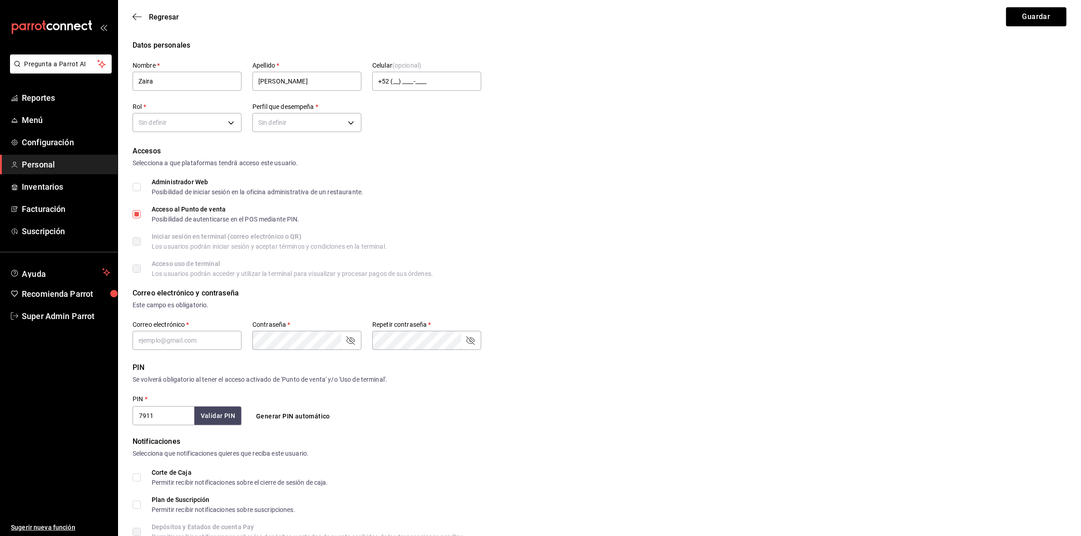
scroll to position [0, 0]
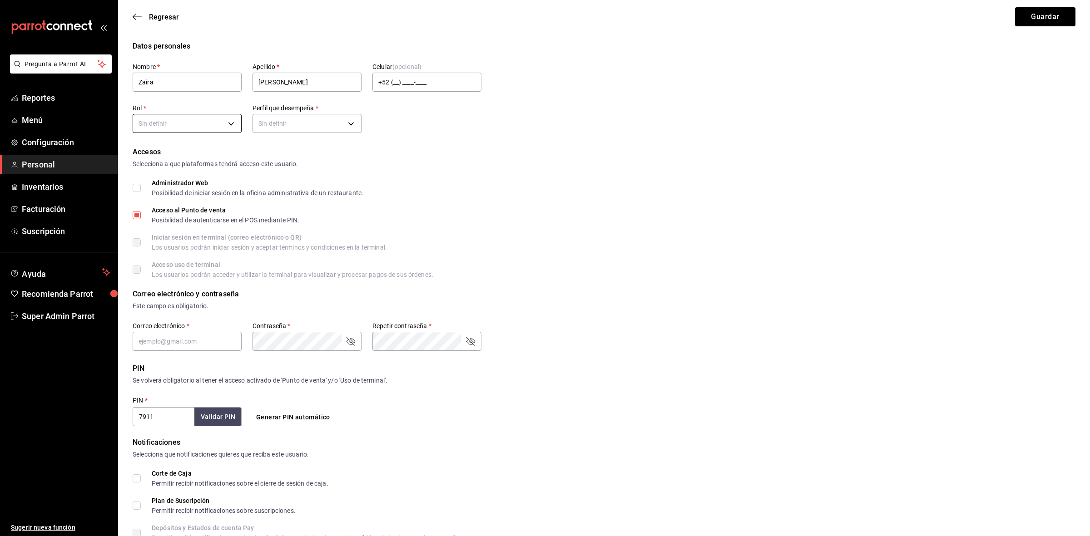
click at [232, 128] on body "Pregunta a Parrot AI Reportes Menú Configuración Personal Inventarios Facturaci…" at bounding box center [545, 326] width 1090 height 653
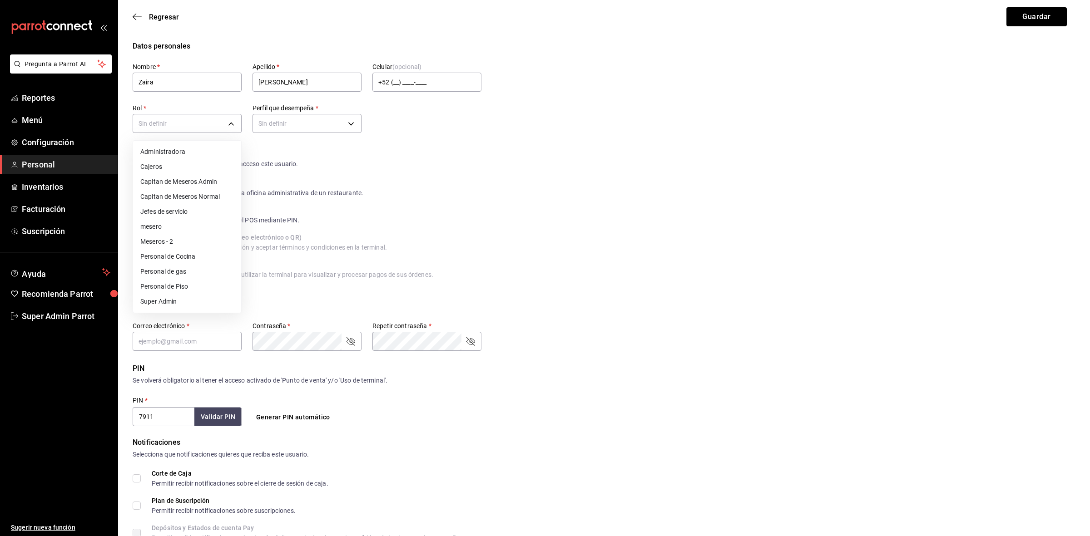
click at [200, 257] on li "Personal de Cocina" at bounding box center [187, 256] width 108 height 15
type input "97cc0063-941b-4673-849f-347ae2b3dd98"
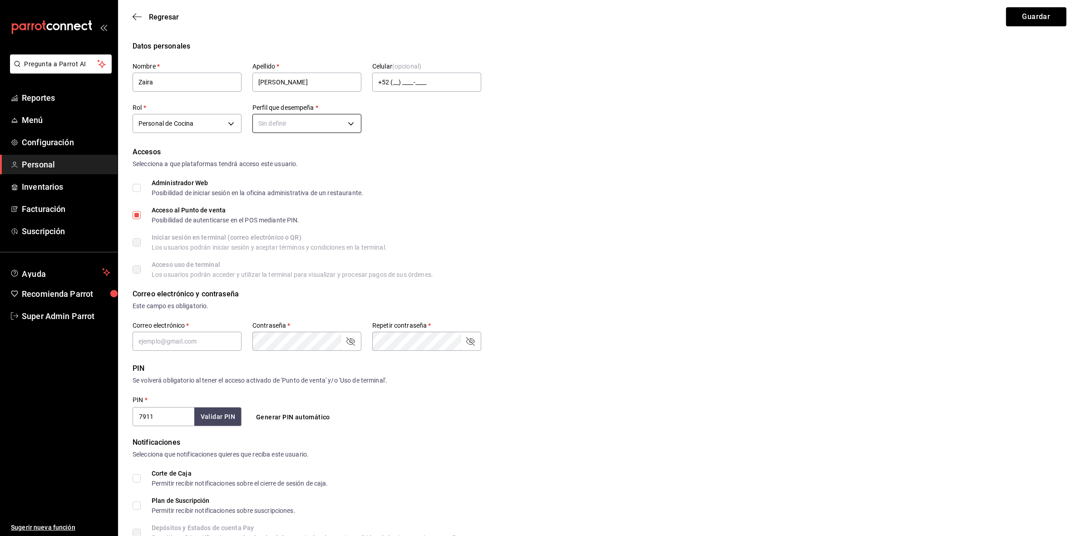
click at [340, 117] on body "Pregunta a Parrot AI Reportes Menú Configuración Personal Inventarios Facturaci…" at bounding box center [540, 326] width 1081 height 653
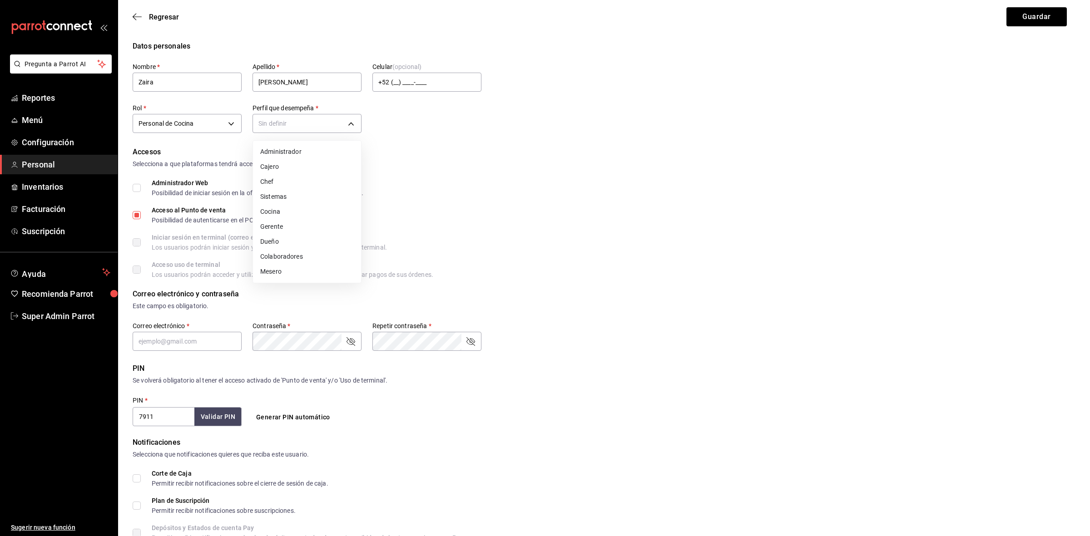
click at [296, 212] on li "Cocina" at bounding box center [307, 211] width 108 height 15
type input "KITCHEN"
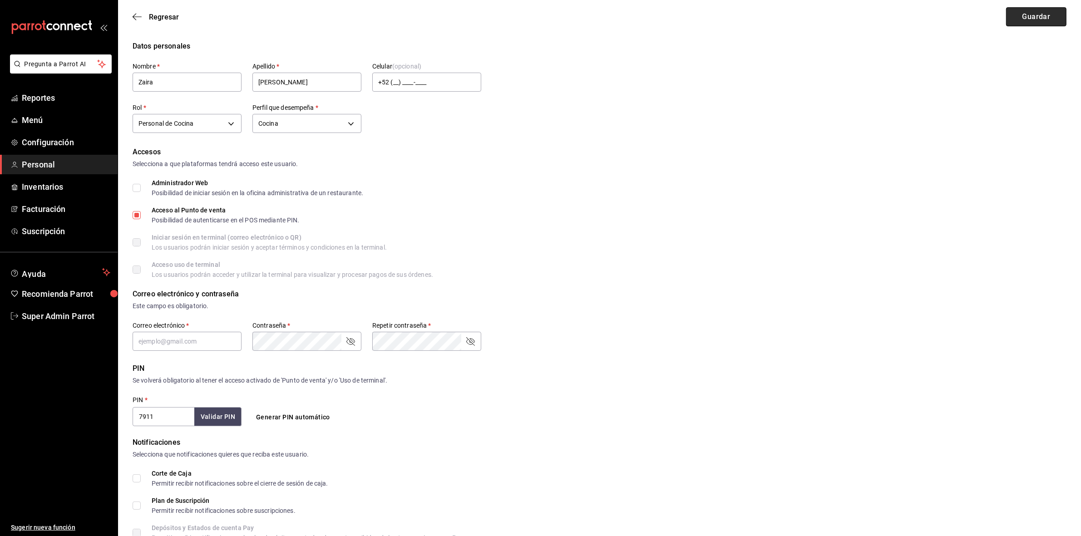
click at [1029, 15] on button "Guardar" at bounding box center [1036, 16] width 60 height 19
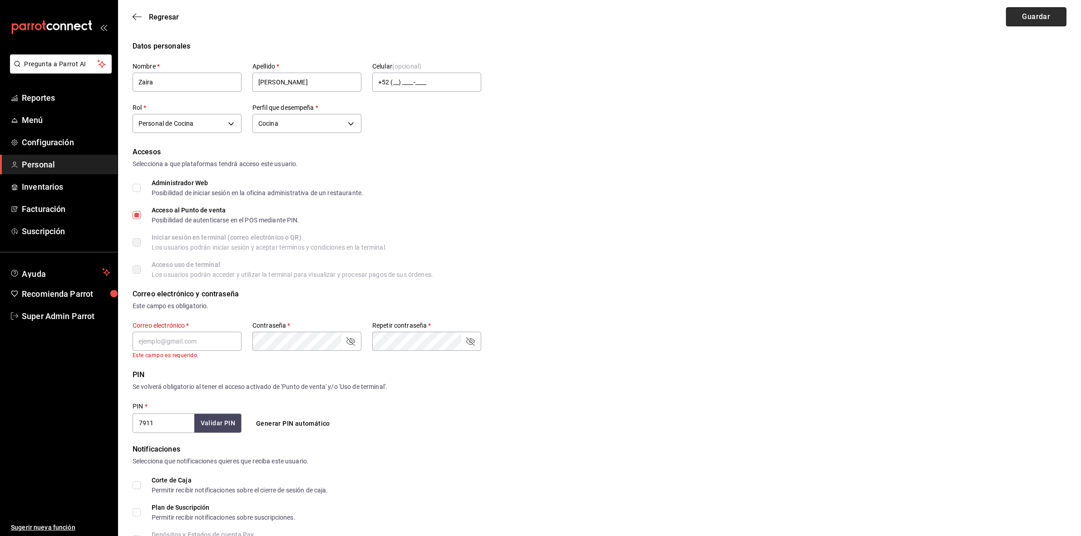
click at [1038, 21] on button "Guardar" at bounding box center [1036, 16] width 60 height 19
click at [185, 343] on input "text" at bounding box center [187, 341] width 109 height 19
paste input "[EMAIL_ADDRESS][DOMAIN_NAME]"
type input "[EMAIL_ADDRESS][DOMAIN_NAME]"
click at [1043, 10] on button "Guardar" at bounding box center [1036, 16] width 60 height 19
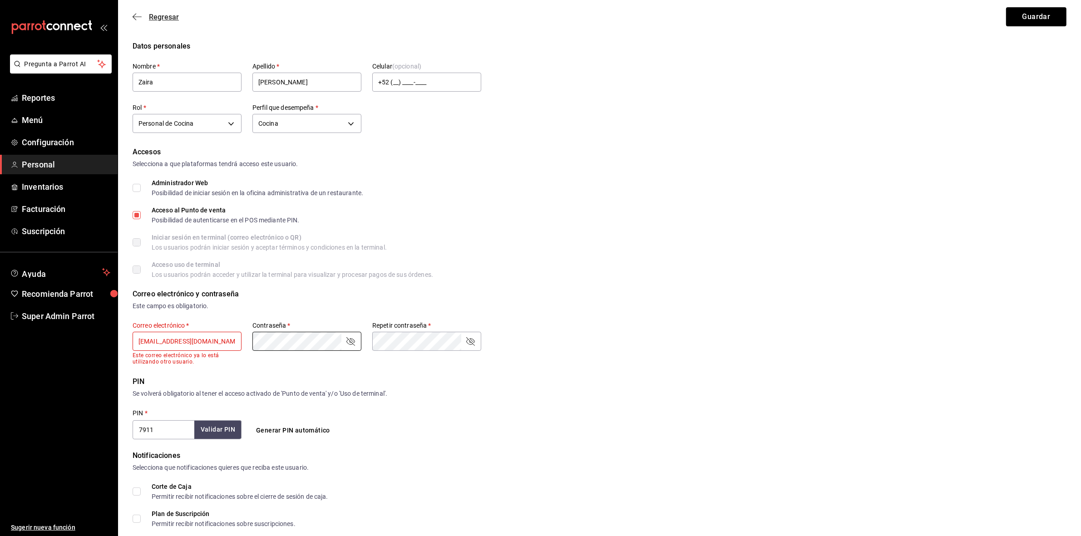
click at [140, 20] on icon "button" at bounding box center [137, 17] width 9 height 8
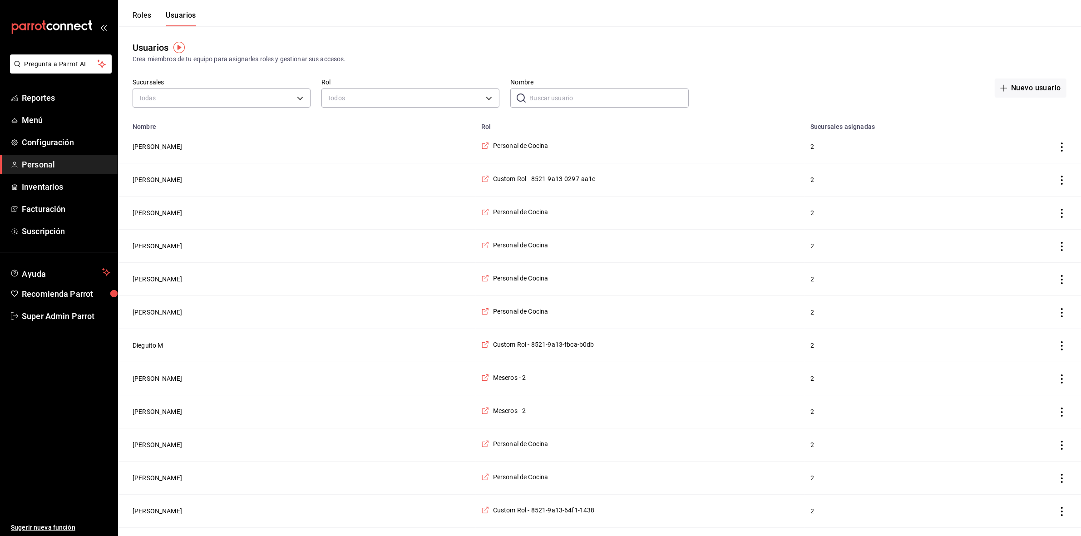
click at [145, 23] on button "Roles" at bounding box center [142, 18] width 19 height 15
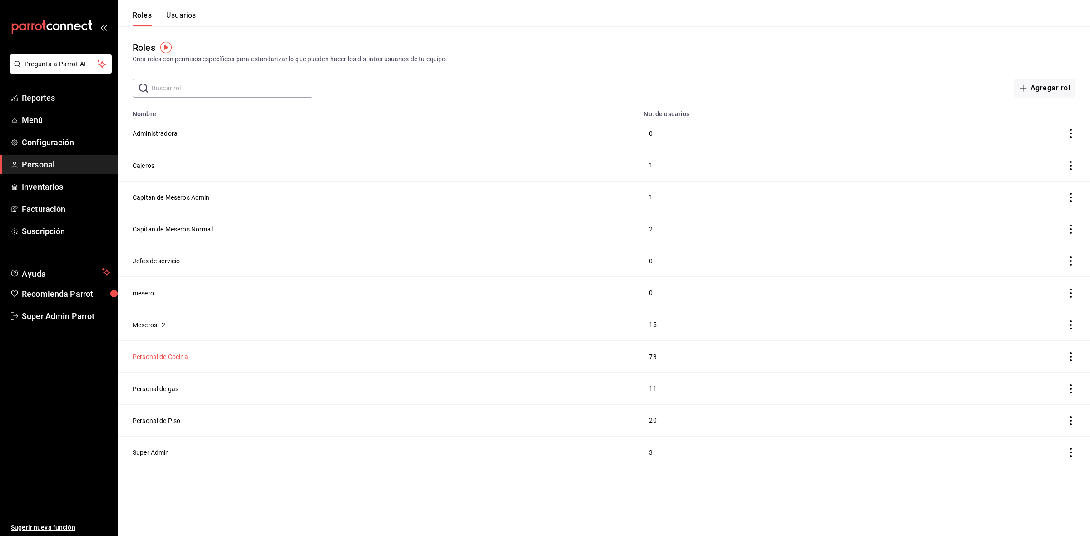
click at [171, 361] on button "Personal de Cocina" at bounding box center [160, 356] width 55 height 9
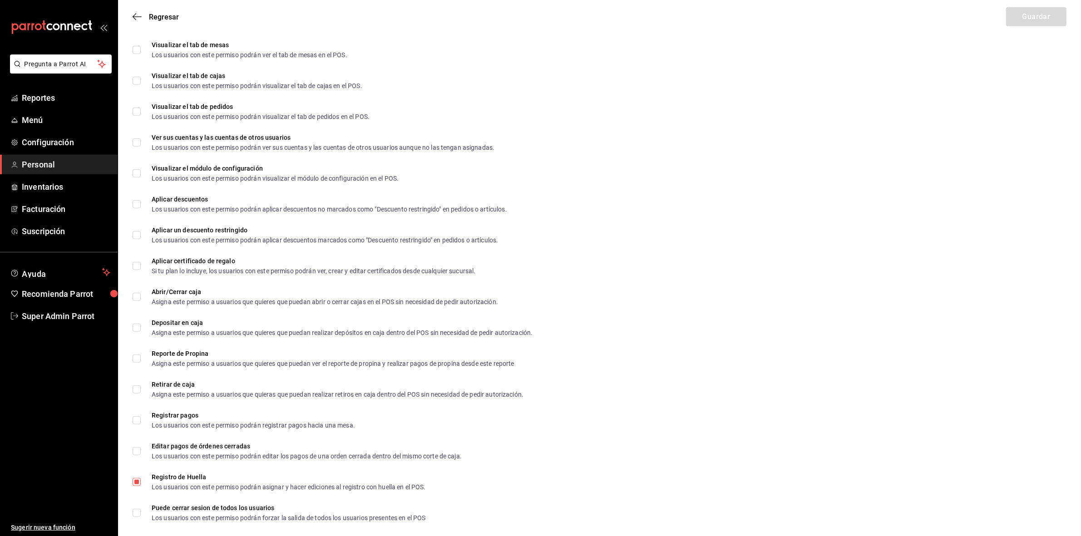
scroll to position [678, 0]
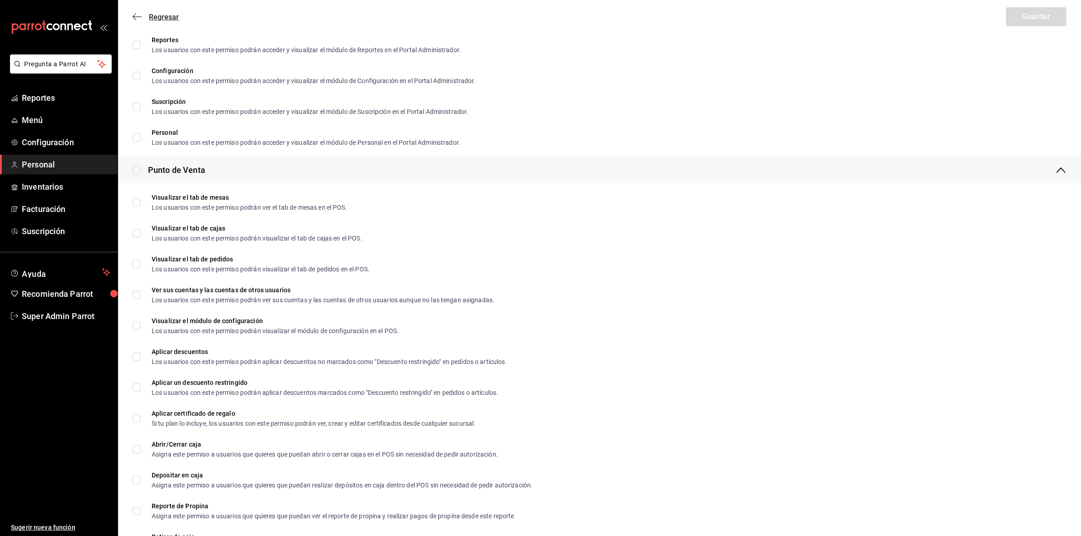
click at [147, 19] on span "Regresar" at bounding box center [156, 17] width 46 height 9
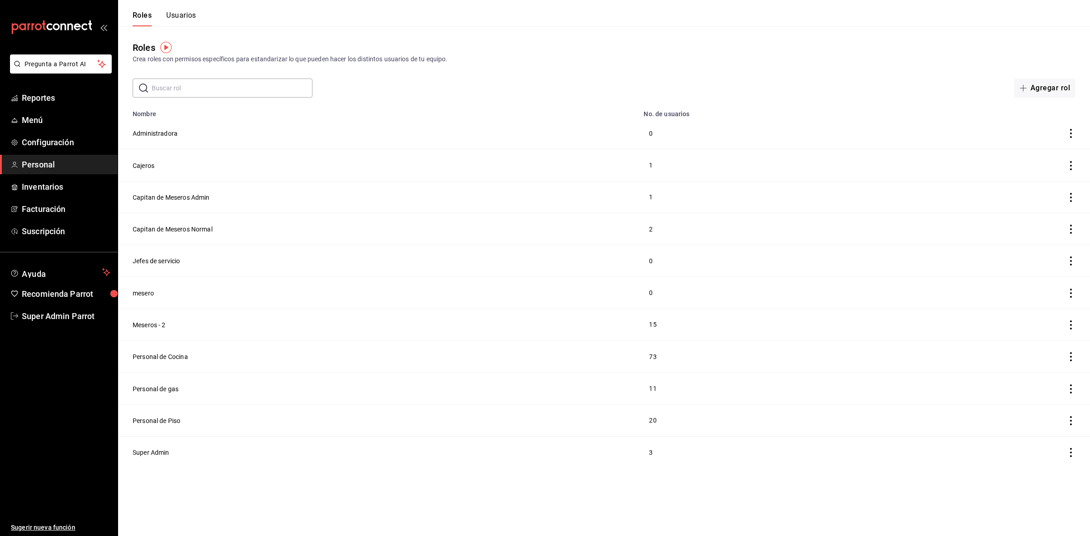
click at [192, 12] on button "Usuarios" at bounding box center [181, 18] width 30 height 15
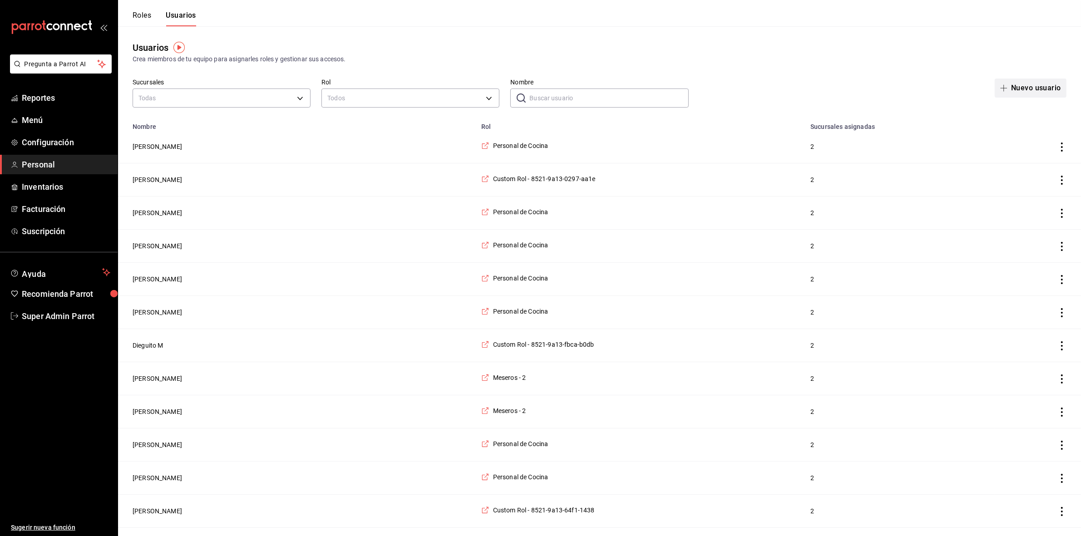
click at [1009, 81] on button "Nuevo usuario" at bounding box center [1031, 88] width 72 height 19
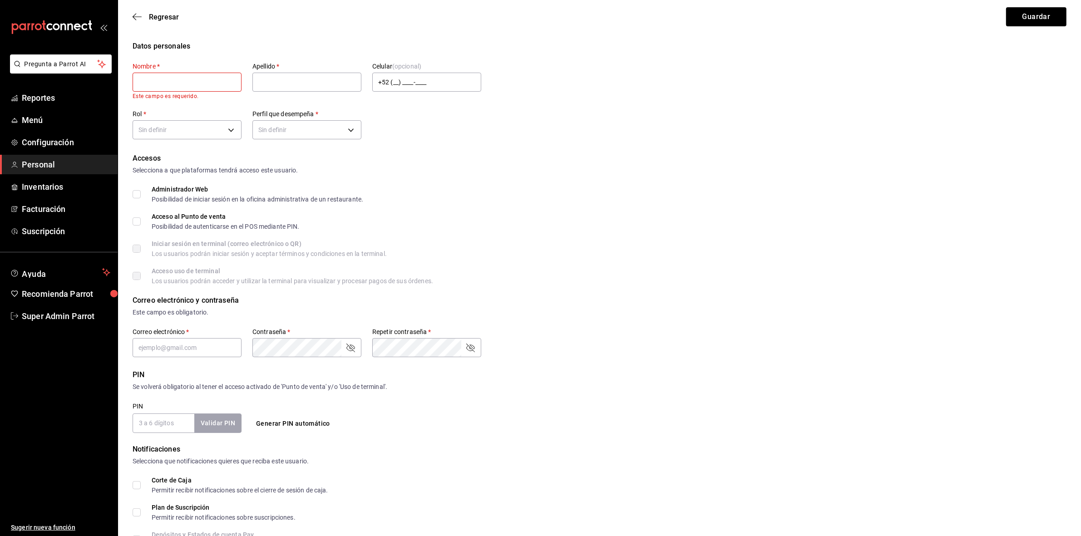
click at [188, 80] on input "text" at bounding box center [187, 82] width 109 height 19
paste input "Zaira"
type input "Zaira"
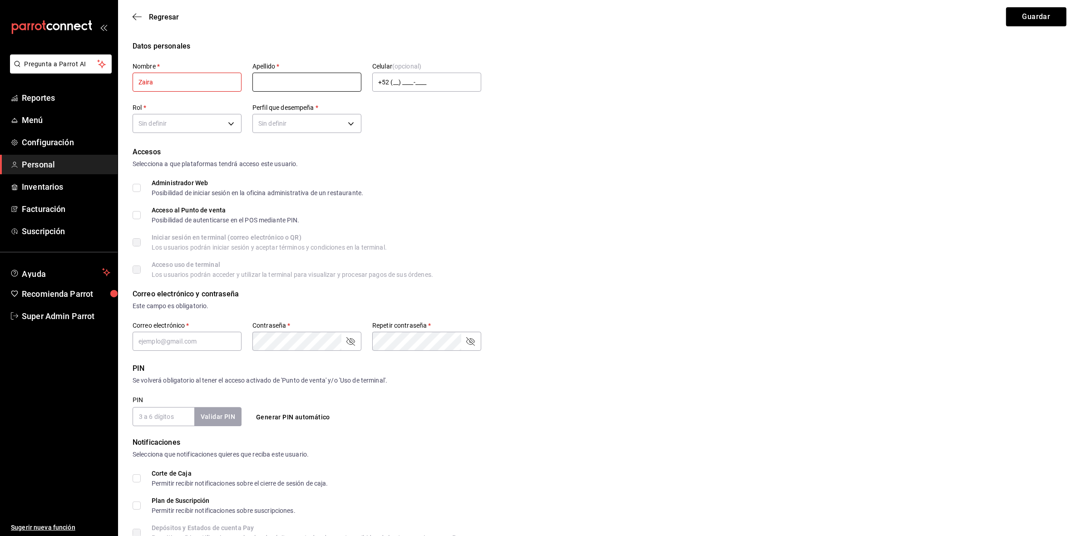
click at [301, 87] on input "text" at bounding box center [306, 82] width 109 height 19
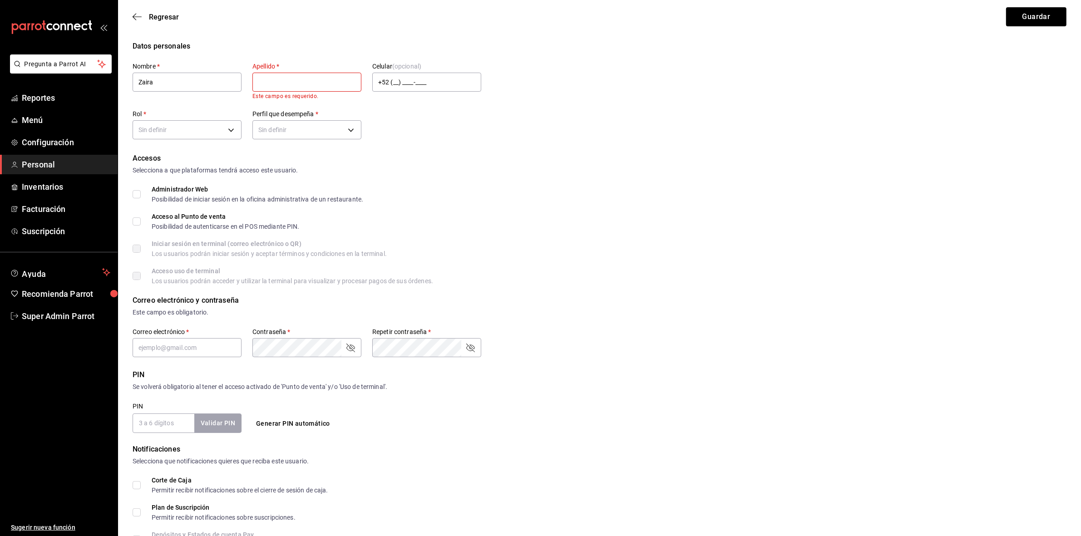
click at [307, 78] on input "text" at bounding box center [306, 82] width 109 height 19
paste input "[PERSON_NAME]"
type input "[PERSON_NAME]"
click at [214, 127] on body "Pregunta a Parrot AI Reportes Menú Configuración Personal Inventarios Facturaci…" at bounding box center [540, 330] width 1081 height 660
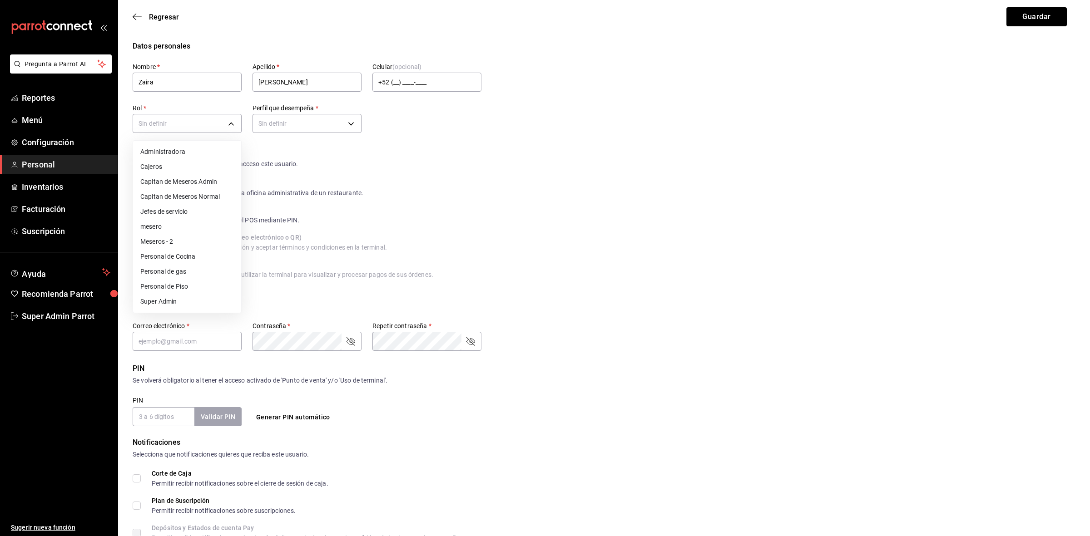
click at [200, 254] on li "Personal de Cocina" at bounding box center [187, 256] width 108 height 15
type input "97cc0063-941b-4673-849f-347ae2b3dd98"
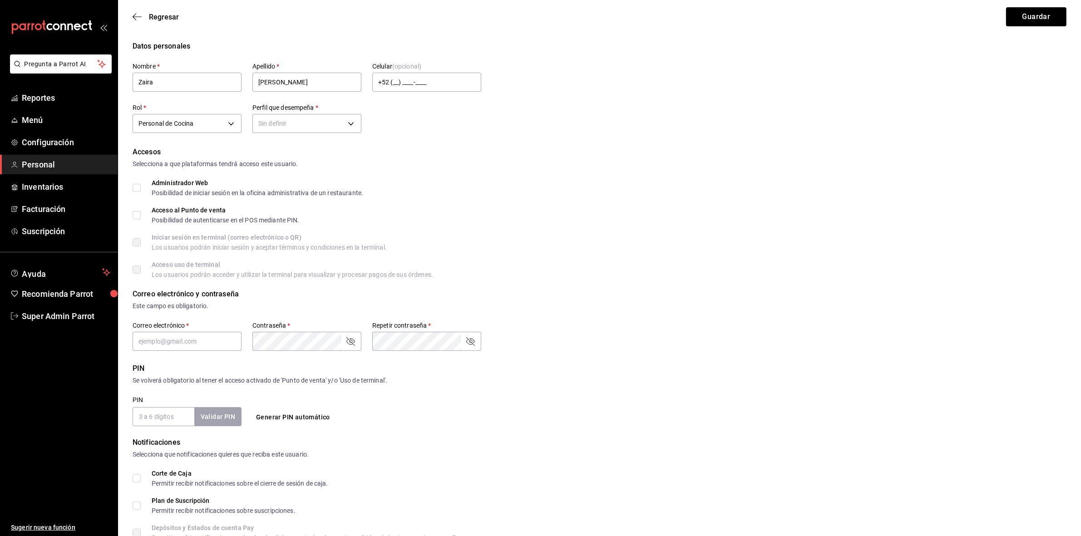
click at [132, 214] on div "Datos personales Nombre   * [PERSON_NAME]   * [PERSON_NAME] (opcional) +52 (__)…" at bounding box center [599, 334] width 963 height 587
click at [134, 214] on input "Acceso al Punto de venta Posibilidad de autenticarse en el POS mediante PIN." at bounding box center [137, 215] width 8 height 8
checkbox input "true"
click at [220, 335] on input "text" at bounding box center [187, 341] width 109 height 19
paste input "[EMAIL_ADDRESS][DOMAIN_NAME]"
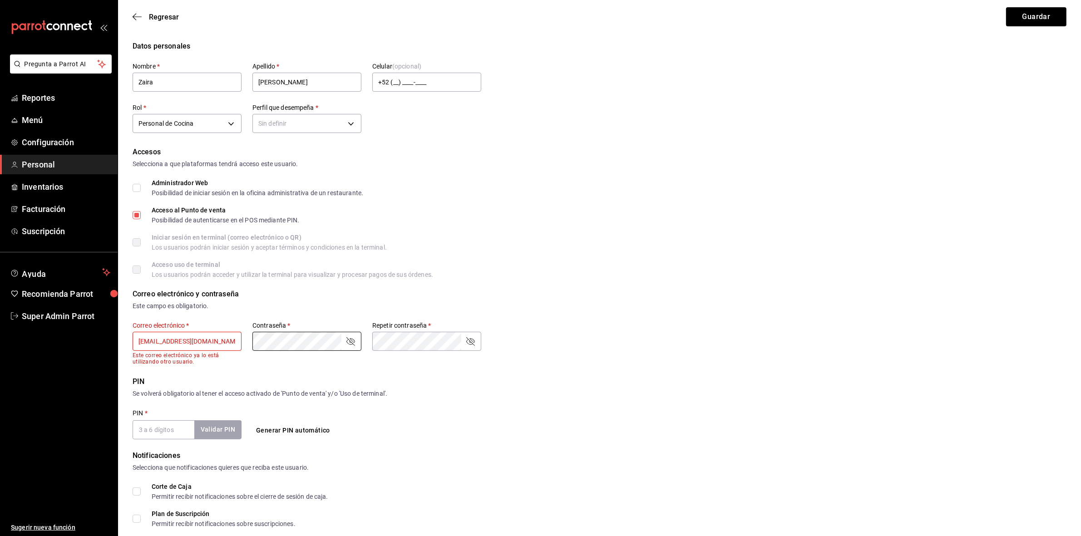
click at [156, 341] on input "[EMAIL_ADDRESS][DOMAIN_NAME]" at bounding box center [187, 341] width 109 height 19
type input "[EMAIL_ADDRESS][DOMAIN_NAME]"
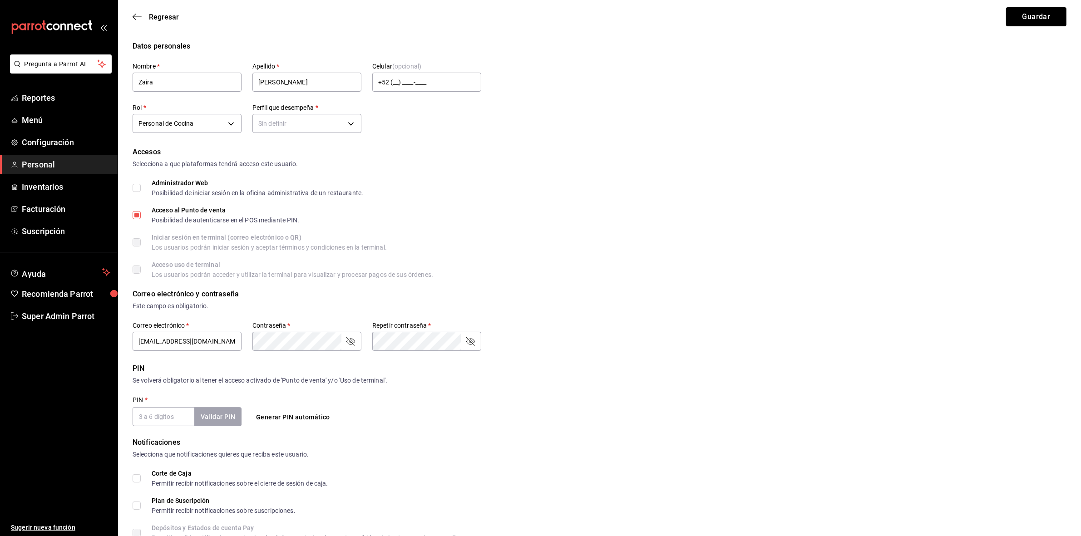
click at [171, 412] on input "PIN   *" at bounding box center [164, 416] width 62 height 19
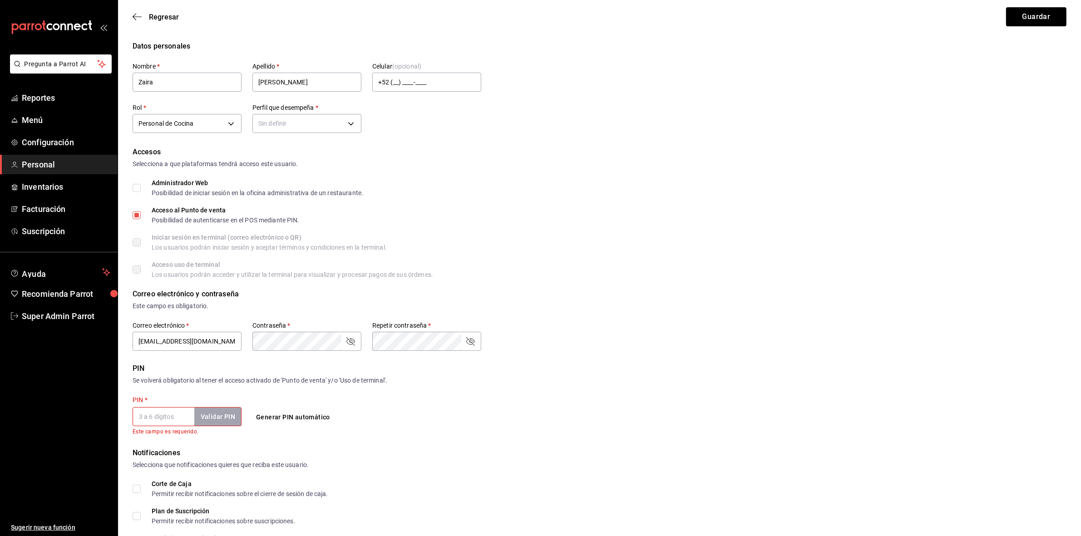
click at [175, 416] on input "PIN   *" at bounding box center [164, 416] width 62 height 19
type input "7911"
click at [211, 415] on button "Validar PIN" at bounding box center [217, 417] width 48 height 20
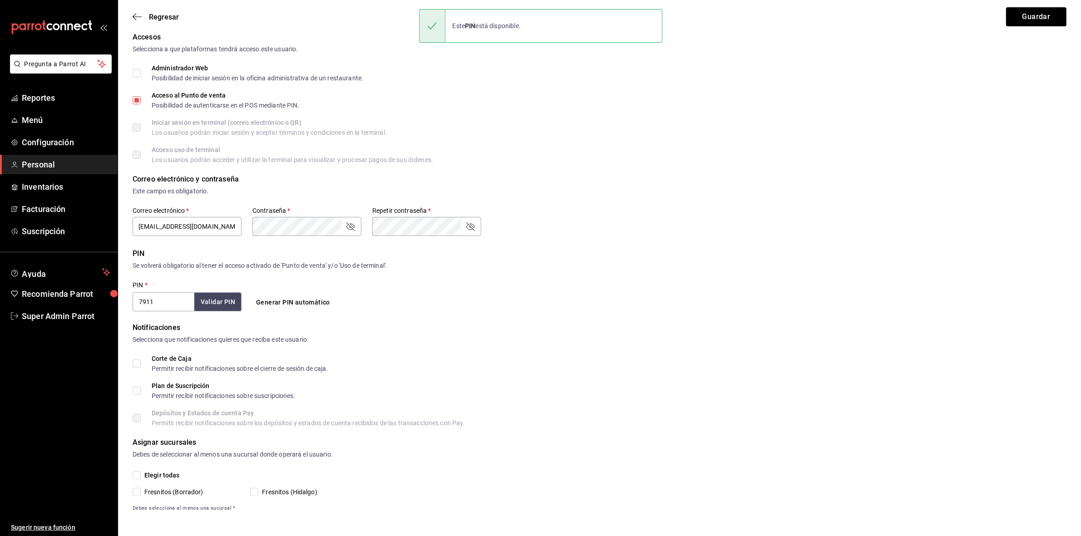
scroll to position [116, 0]
click at [141, 470] on span "Elegir todas" at bounding box center [160, 475] width 39 height 10
click at [140, 470] on input "Elegir todas" at bounding box center [137, 474] width 8 height 8
checkbox input "true"
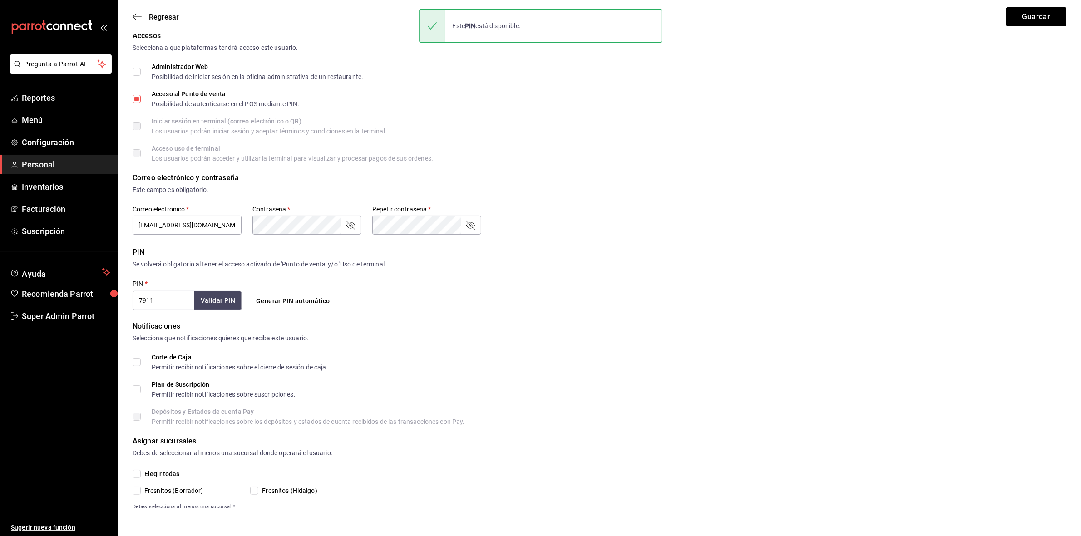
checkbox input "true"
click at [1049, 14] on button "Guardar" at bounding box center [1036, 16] width 60 height 19
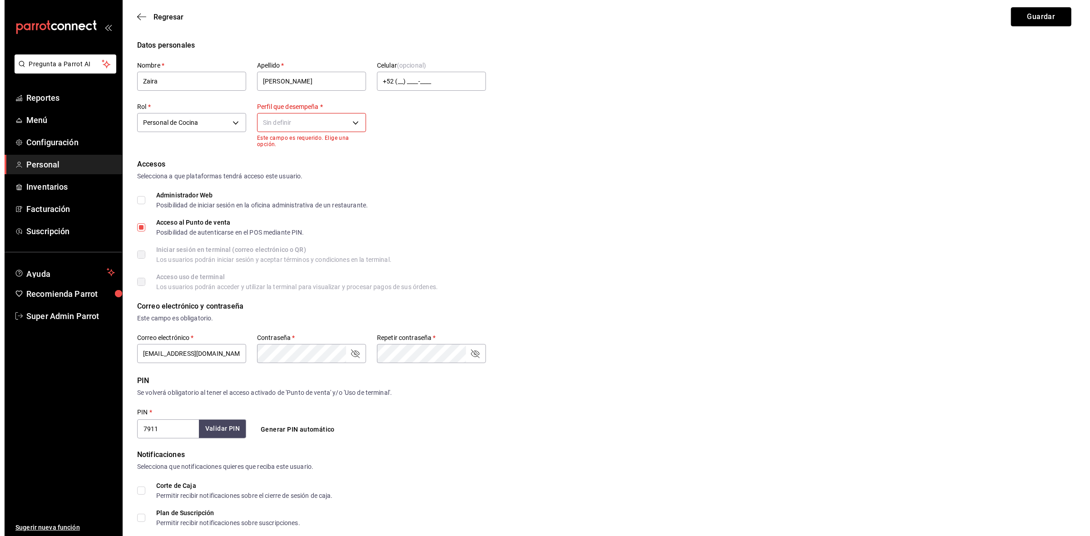
scroll to position [0, 0]
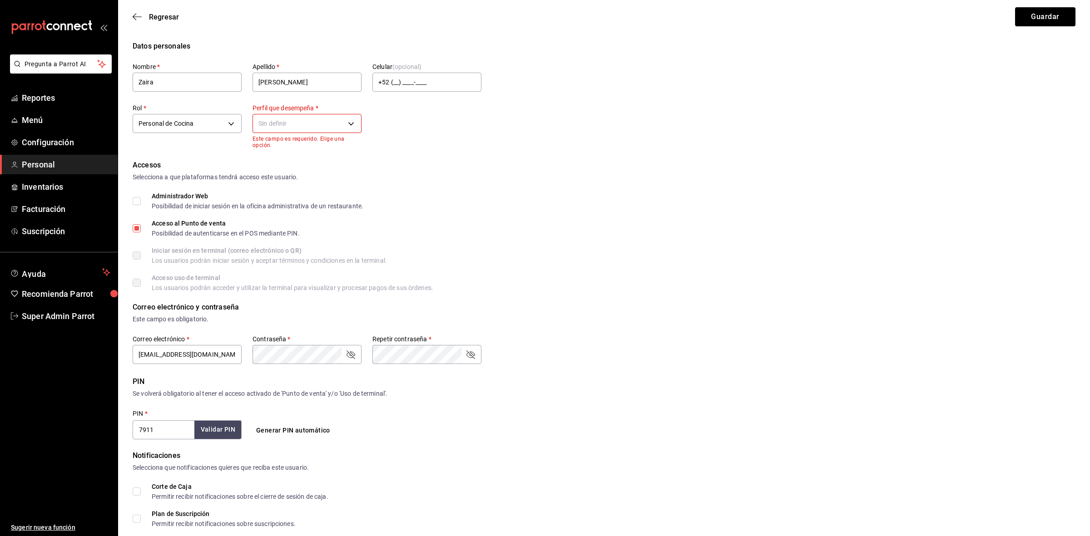
click at [339, 123] on body "Pregunta a Parrot AI Reportes Menú Configuración Personal Inventarios Facturaci…" at bounding box center [545, 333] width 1090 height 666
click at [291, 215] on li "Cocina" at bounding box center [307, 211] width 108 height 15
type input "KITCHEN"
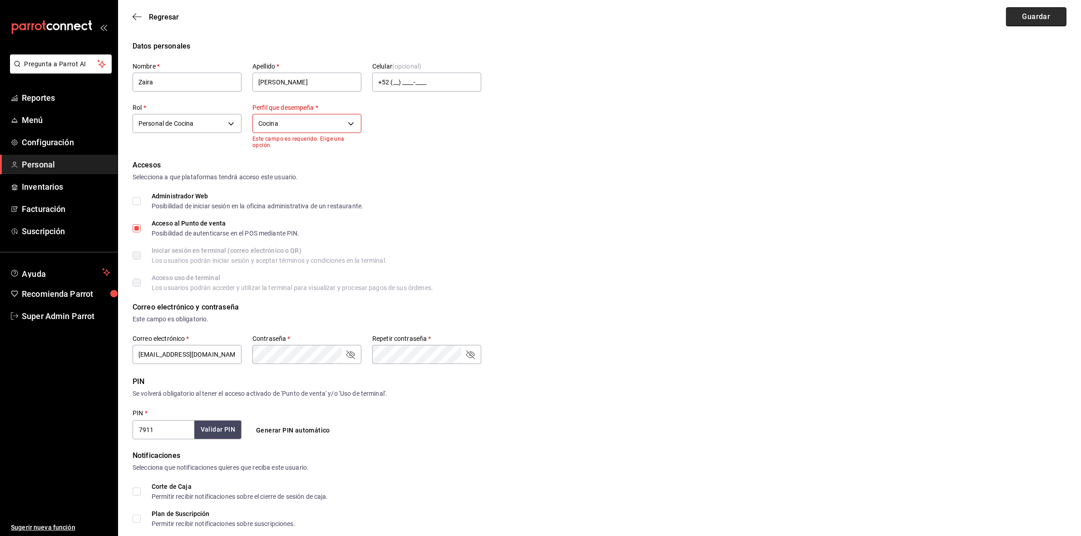
click at [1048, 16] on button "Guardar" at bounding box center [1036, 16] width 60 height 19
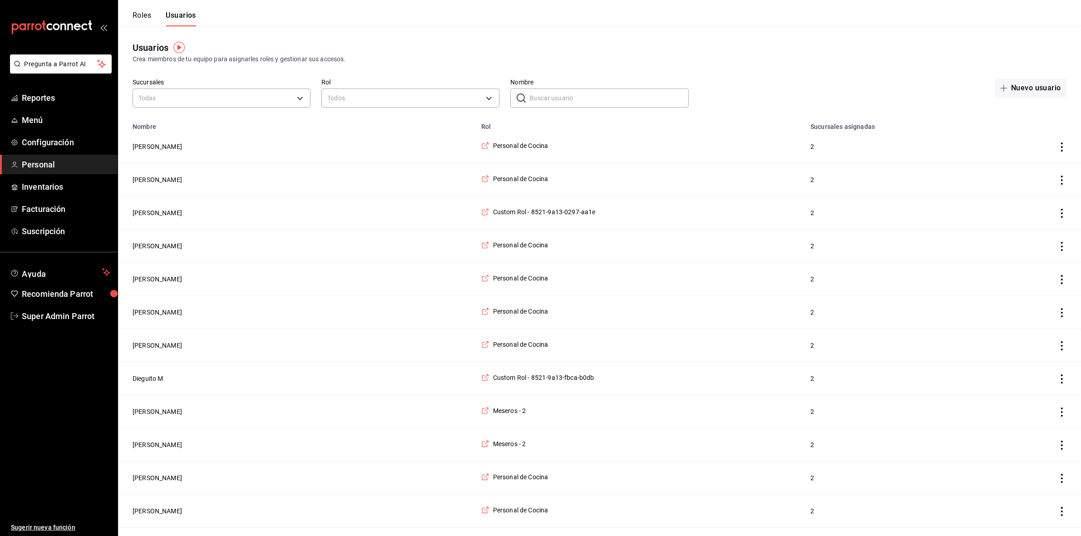
click at [556, 94] on input "Nombre" at bounding box center [608, 98] width 159 height 18
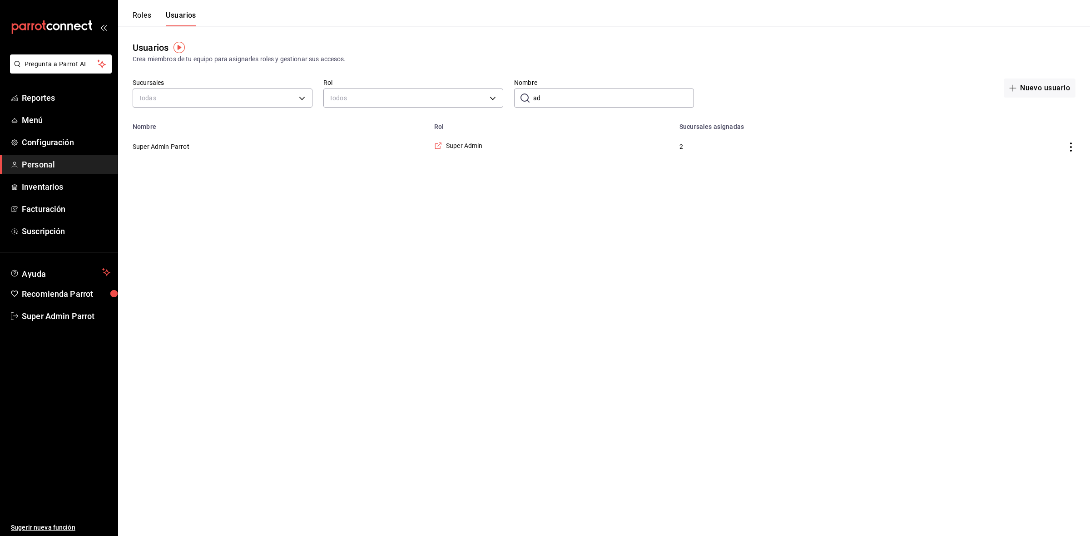
type input "a"
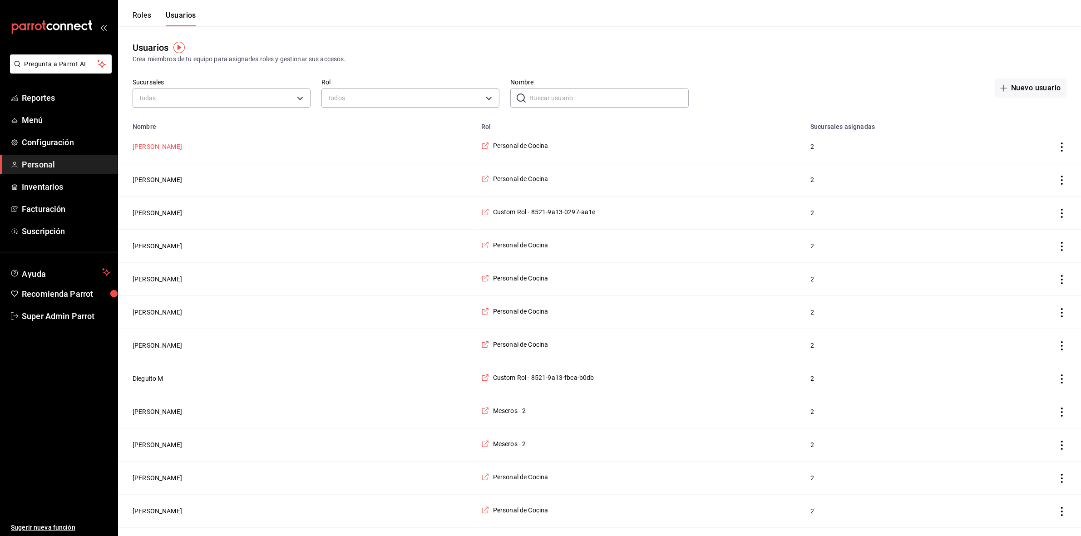
click at [160, 149] on button "[PERSON_NAME]" at bounding box center [157, 146] width 49 height 9
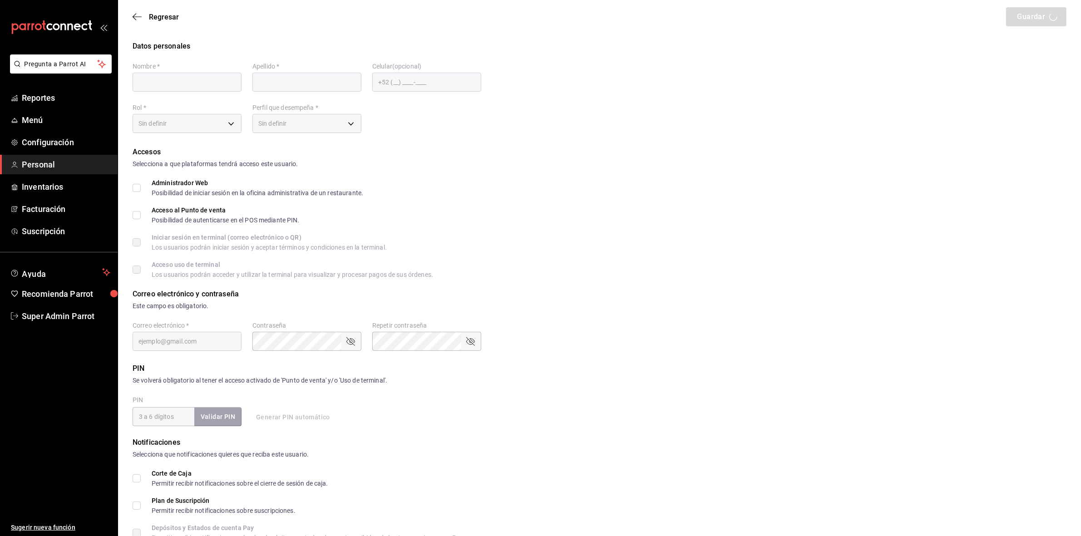
type input "Zaira"
type input "[PERSON_NAME]"
checkbox input "true"
type input "[EMAIL_ADDRESS][DOMAIN_NAME]"
type input "7911"
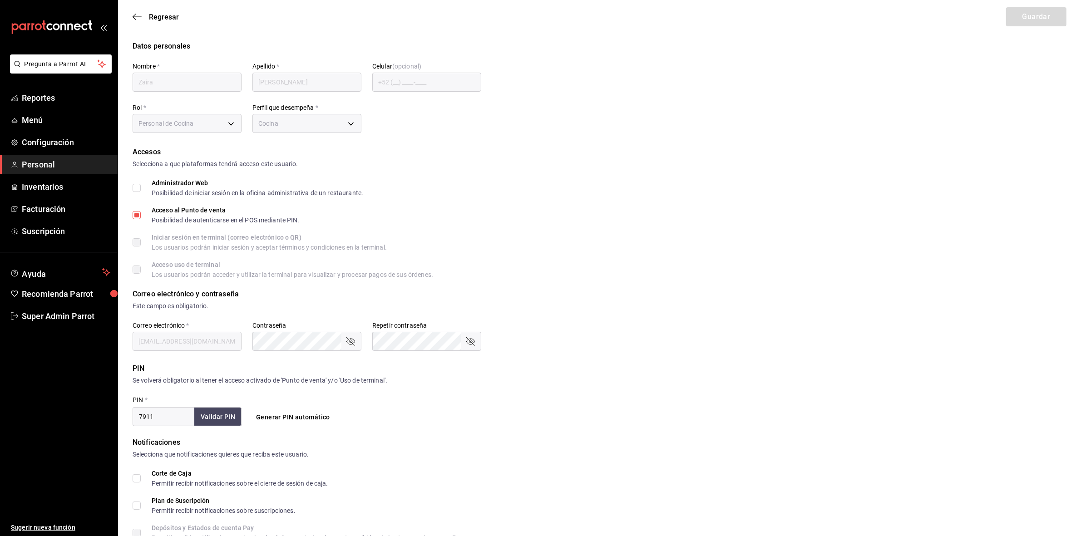
type input "97cc0063-941b-4673-849f-347ae2b3dd98"
type input "KITCHEN"
checkbox input "true"
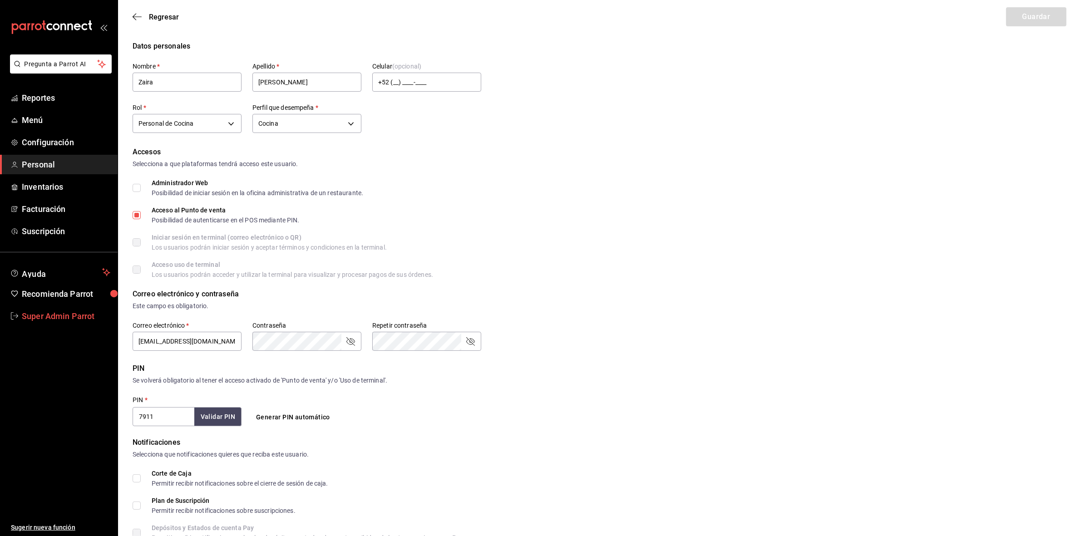
click at [57, 326] on ul "Sugerir nueva función" at bounding box center [59, 431] width 118 height 211
click at [59, 320] on span "Super Admin Parrot" at bounding box center [66, 316] width 89 height 12
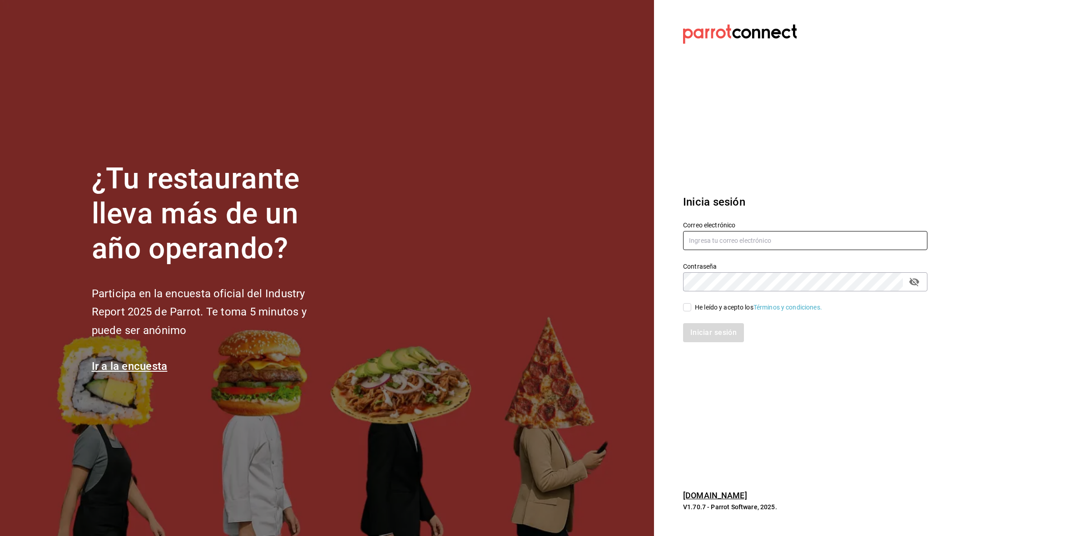
click at [766, 238] on input "text" at bounding box center [805, 240] width 244 height 19
paste input "[EMAIL_ADDRESS][DOMAIN_NAME]"
type input "[EMAIL_ADDRESS][DOMAIN_NAME]"
click at [683, 312] on div "Iniciar sesión" at bounding box center [799, 327] width 255 height 30
click at [686, 310] on input "He leído y acepto los Términos y condiciones." at bounding box center [687, 307] width 8 height 8
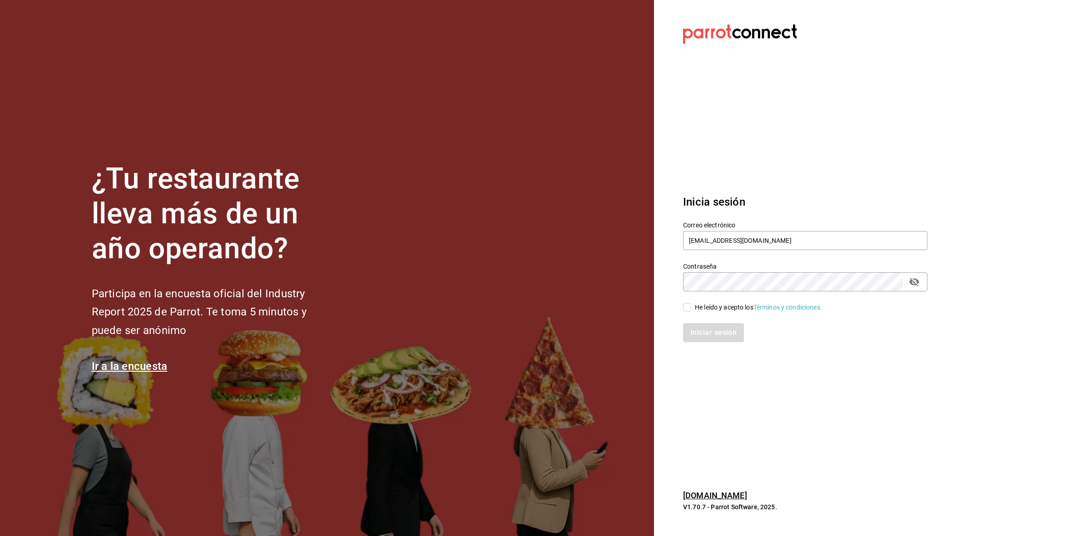
checkbox input "true"
click at [704, 335] on button "Iniciar sesión" at bounding box center [714, 332] width 62 height 19
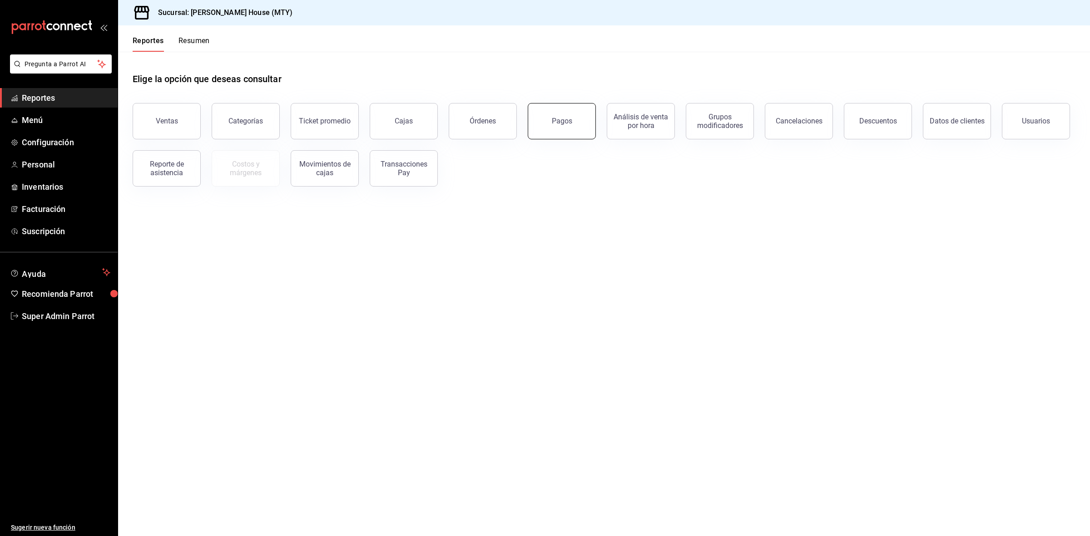
click at [534, 123] on button "Pagos" at bounding box center [562, 121] width 68 height 36
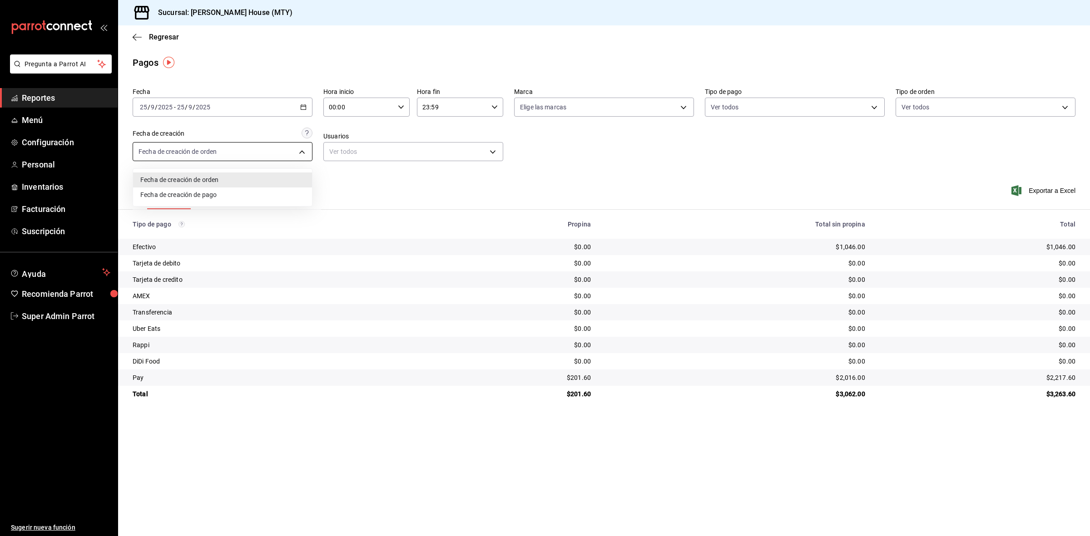
click at [297, 149] on body "Pregunta a Parrot AI Reportes Menú Configuración Personal Inventarios Facturaci…" at bounding box center [545, 268] width 1090 height 536
click at [414, 153] on div at bounding box center [545, 268] width 1090 height 536
click at [414, 153] on body "Pregunta a Parrot AI Reportes Menú Configuración Personal Inventarios Facturaci…" at bounding box center [545, 268] width 1090 height 536
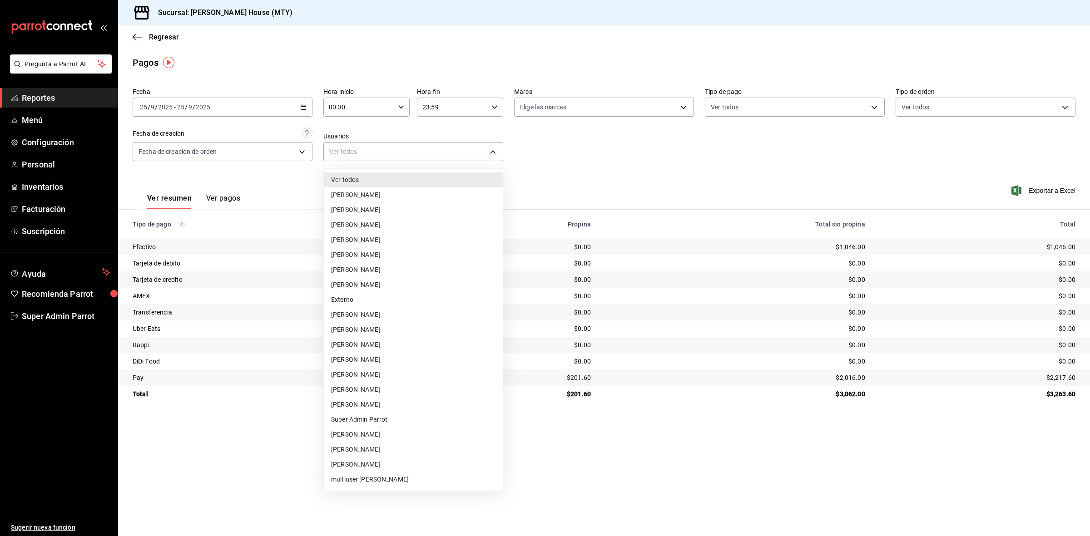
click at [614, 162] on div at bounding box center [545, 268] width 1090 height 536
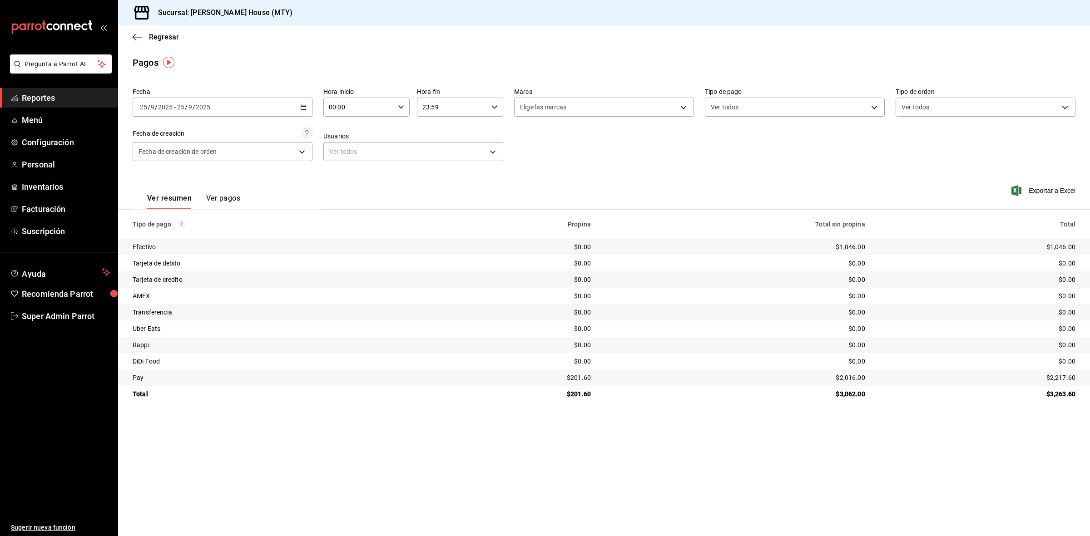
click at [216, 104] on div "2025-09-25 25 / 9 / 2025 - 2025-09-25 25 / 9 / 2025" at bounding box center [223, 107] width 180 height 19
click at [170, 164] on li "Ayer" at bounding box center [175, 155] width 85 height 20
click at [208, 198] on button "Ver pagos" at bounding box center [223, 201] width 34 height 15
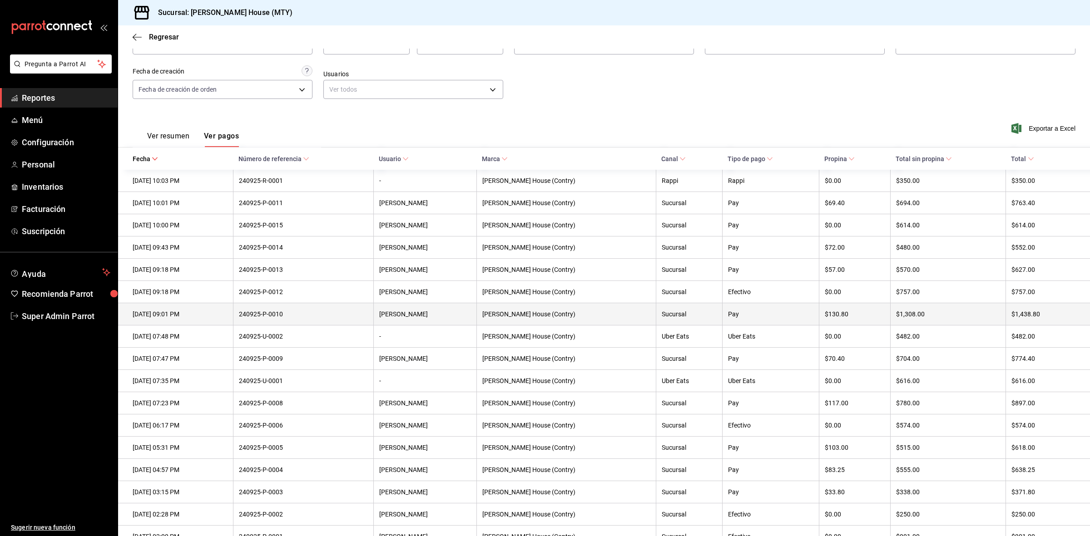
scroll to position [103, 0]
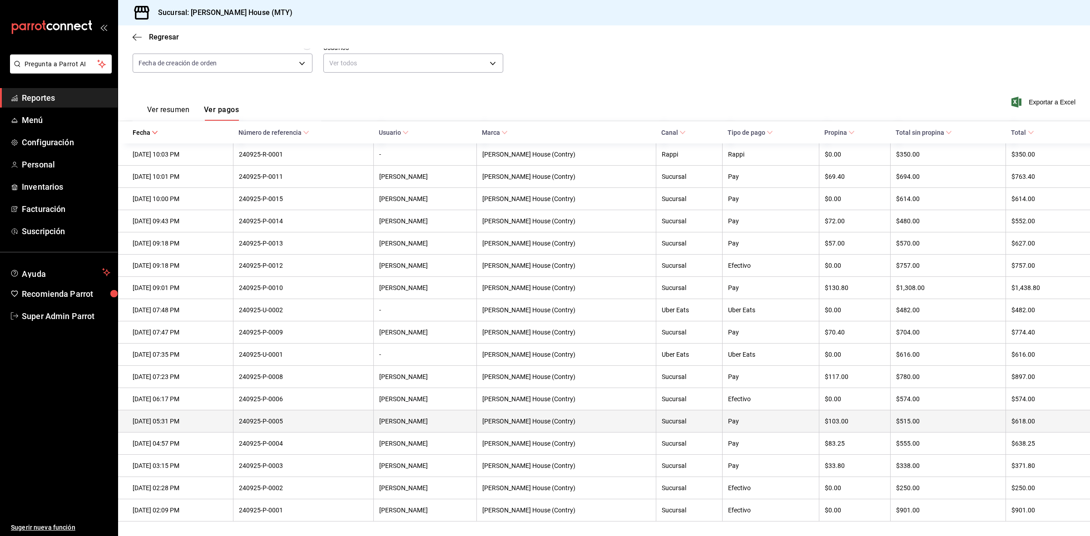
click at [327, 421] on div "240925-P-0005" at bounding box center [303, 421] width 129 height 7
